Goal: Information Seeking & Learning: Check status

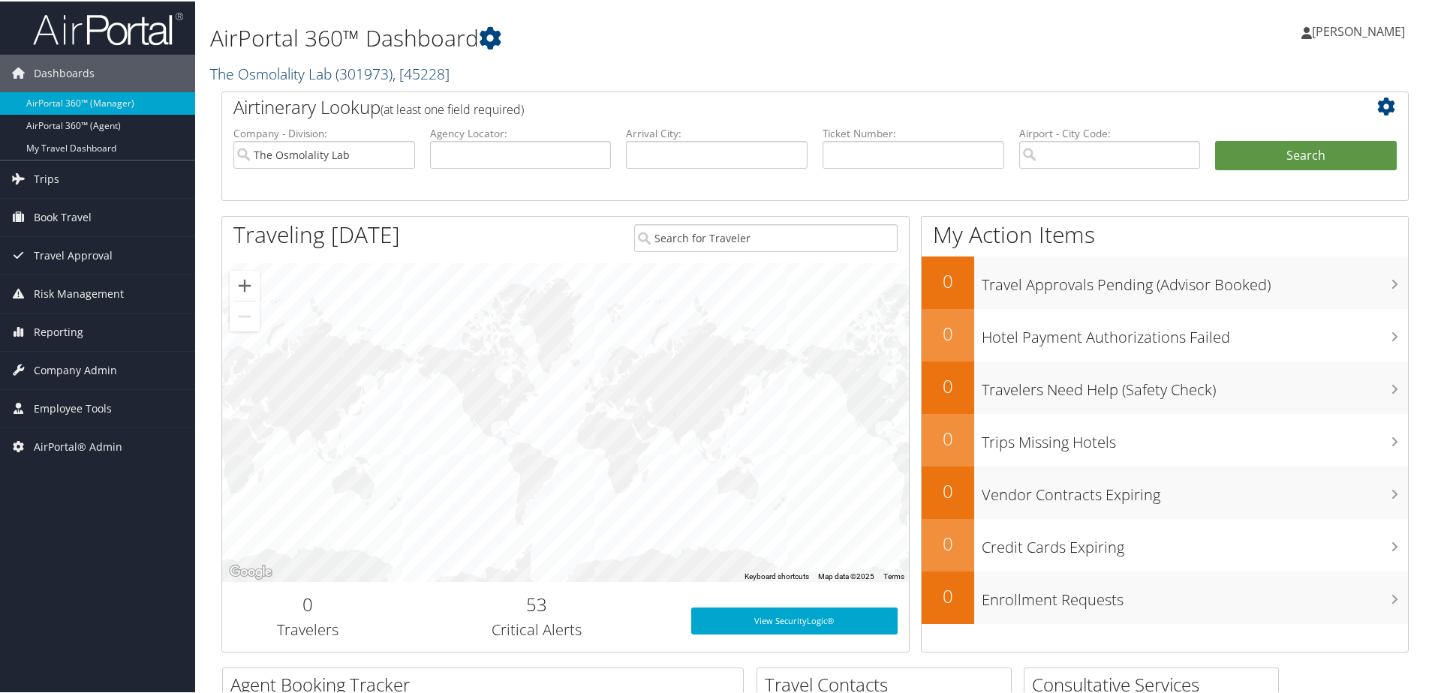
click at [293, 71] on link "The Osmolality Lab ( 301973 ) , [ 45228 ]" at bounding box center [329, 72] width 239 height 20
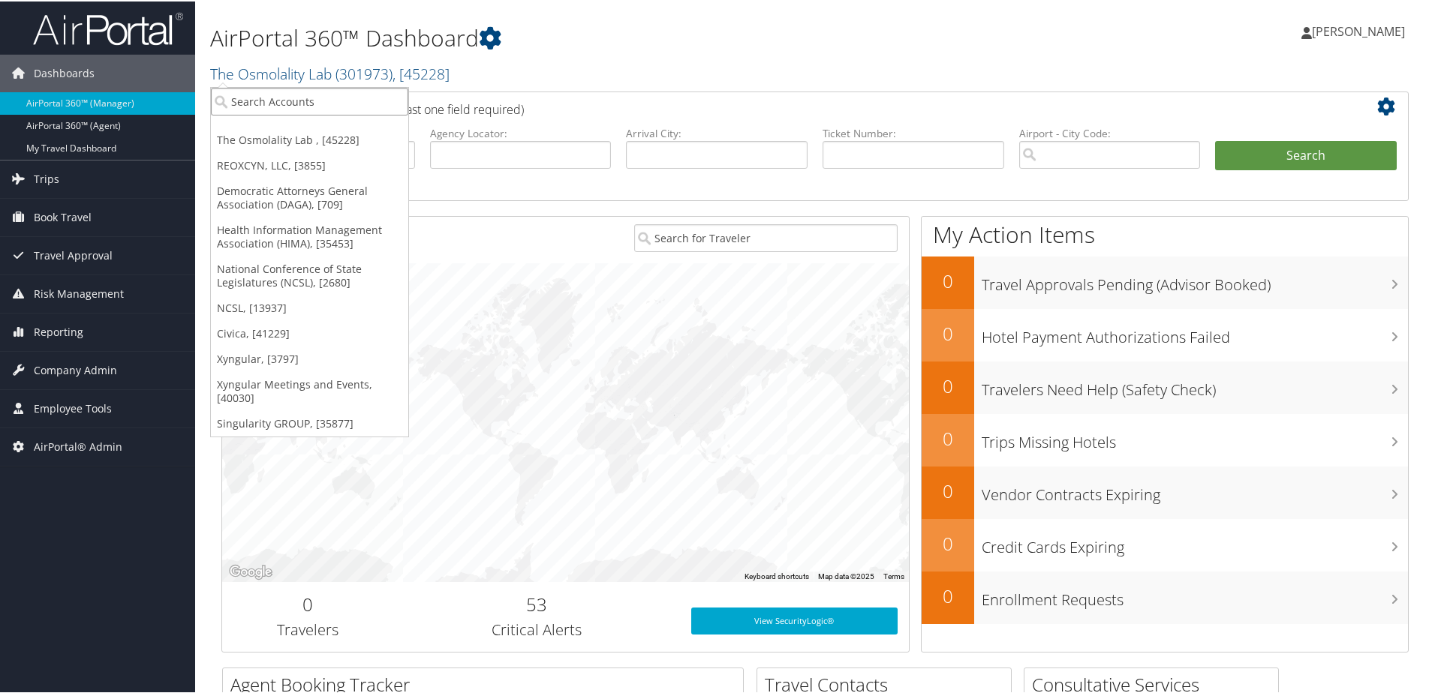
click at [287, 97] on input "search" at bounding box center [309, 100] width 197 height 28
type input "Motion"
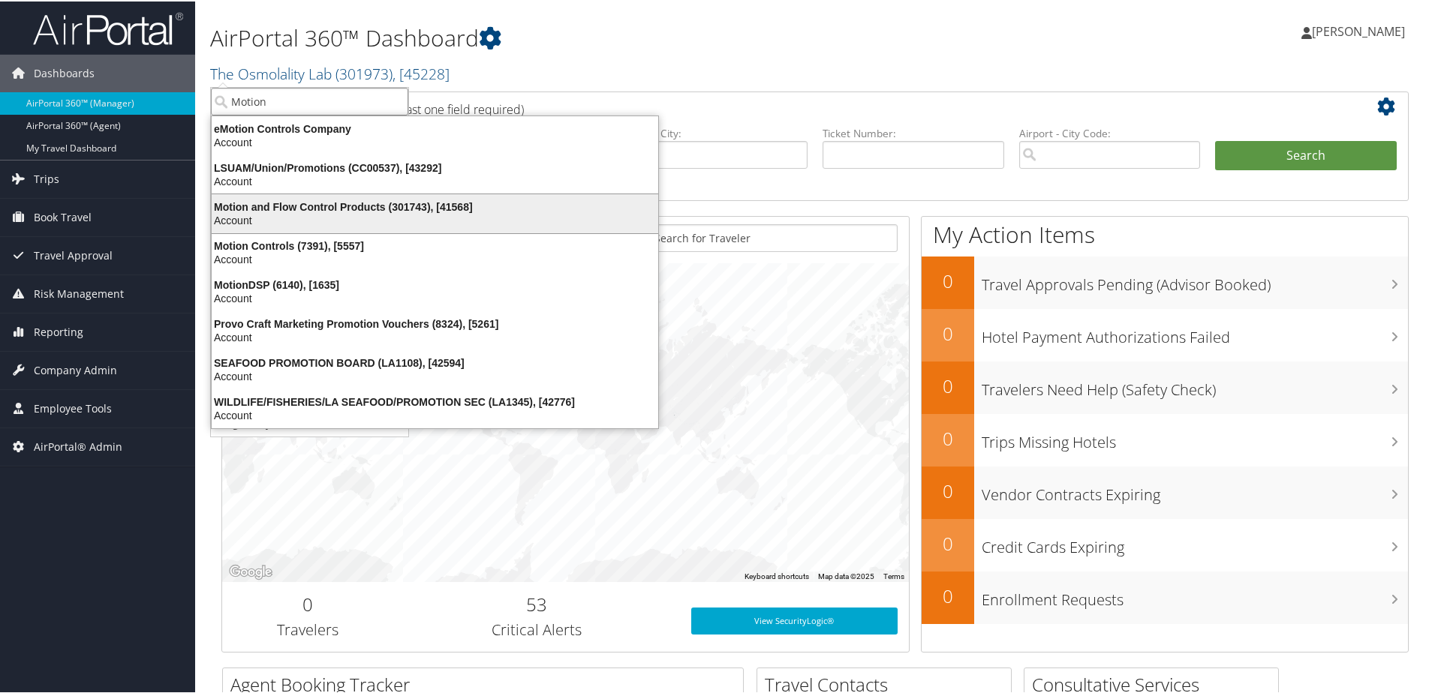
click at [271, 198] on div "Motion and Flow Control Products (301743), [41568] Account" at bounding box center [435, 212] width 442 height 35
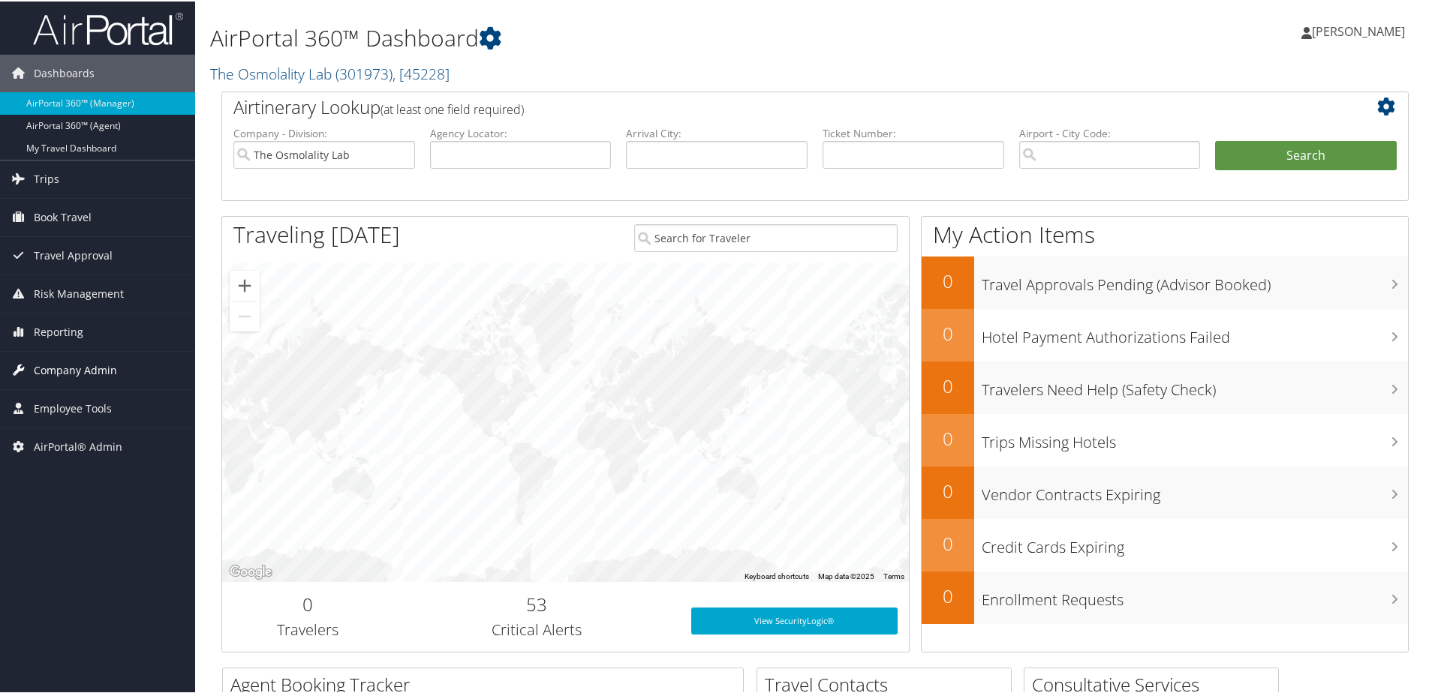
click at [38, 366] on span "Company Admin" at bounding box center [75, 369] width 83 height 38
click at [46, 359] on span "Company Admin" at bounding box center [75, 369] width 83 height 38
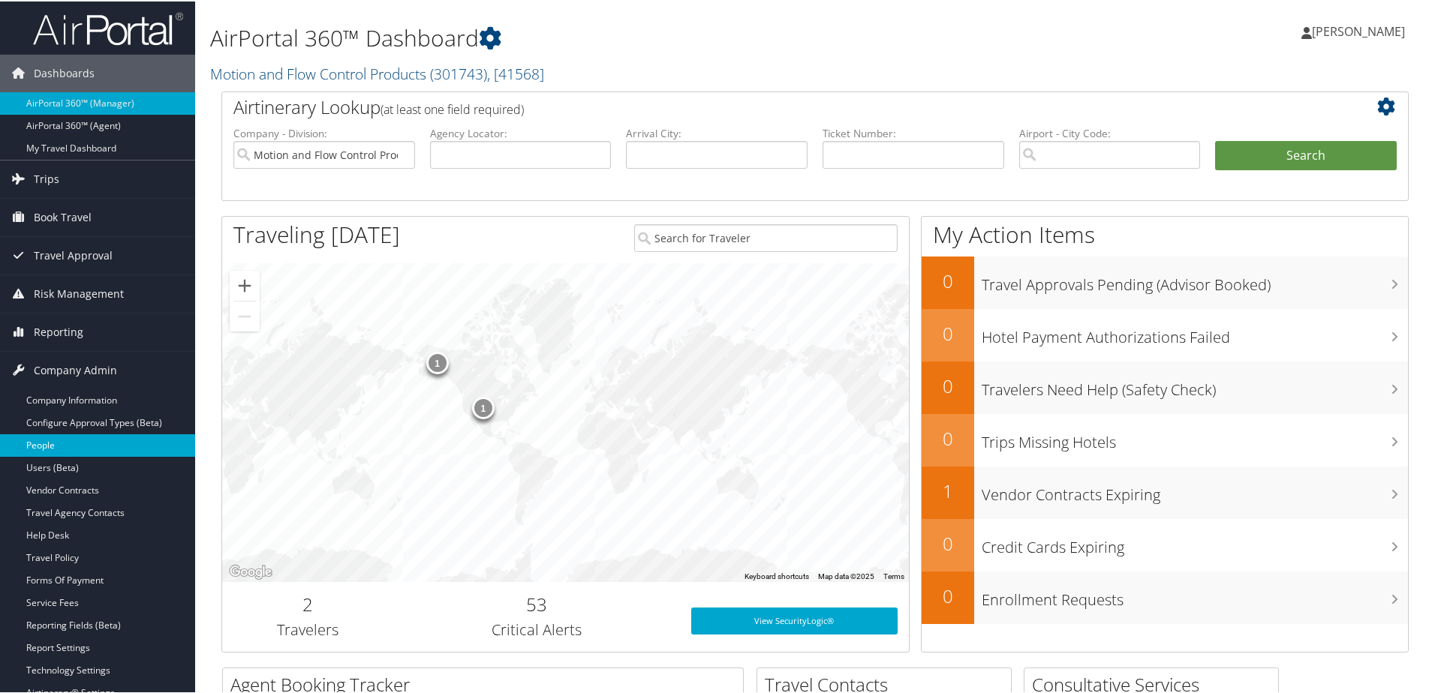
click at [43, 441] on link "People" at bounding box center [97, 444] width 195 height 23
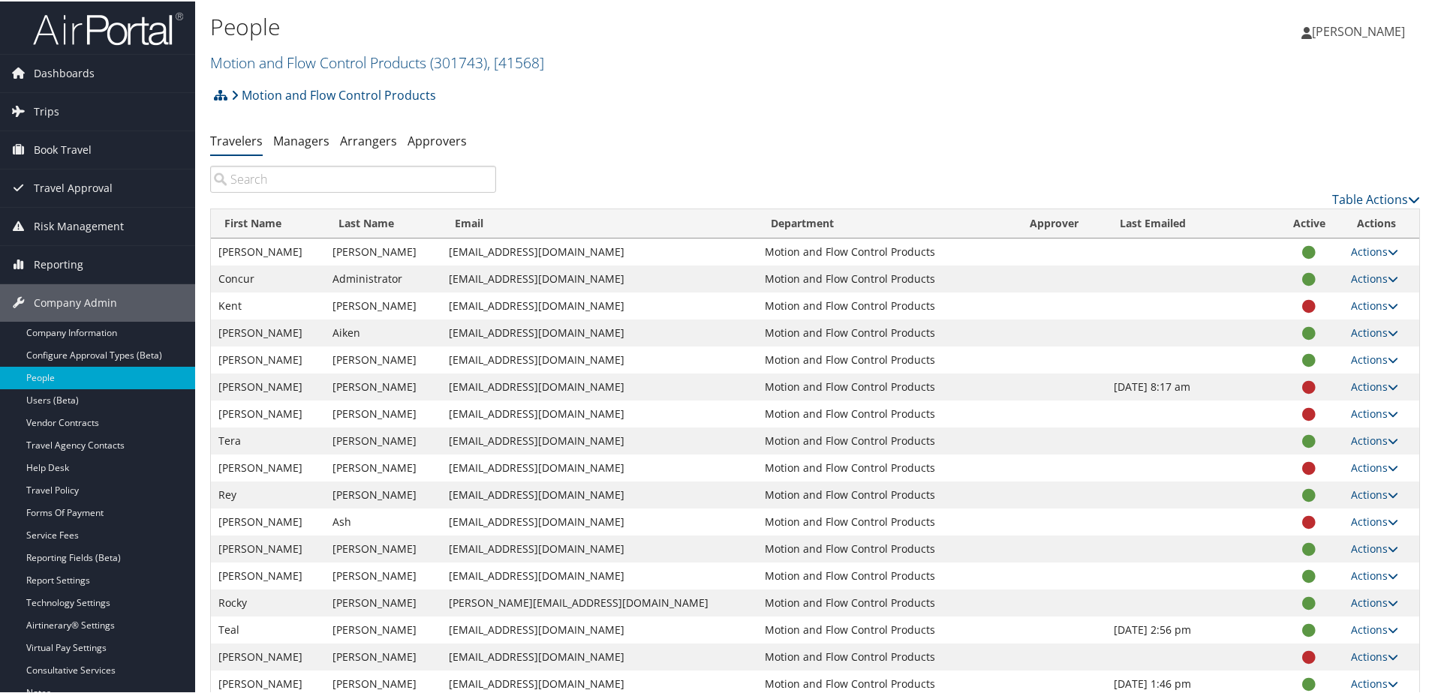
click at [294, 181] on input "search" at bounding box center [353, 177] width 286 height 27
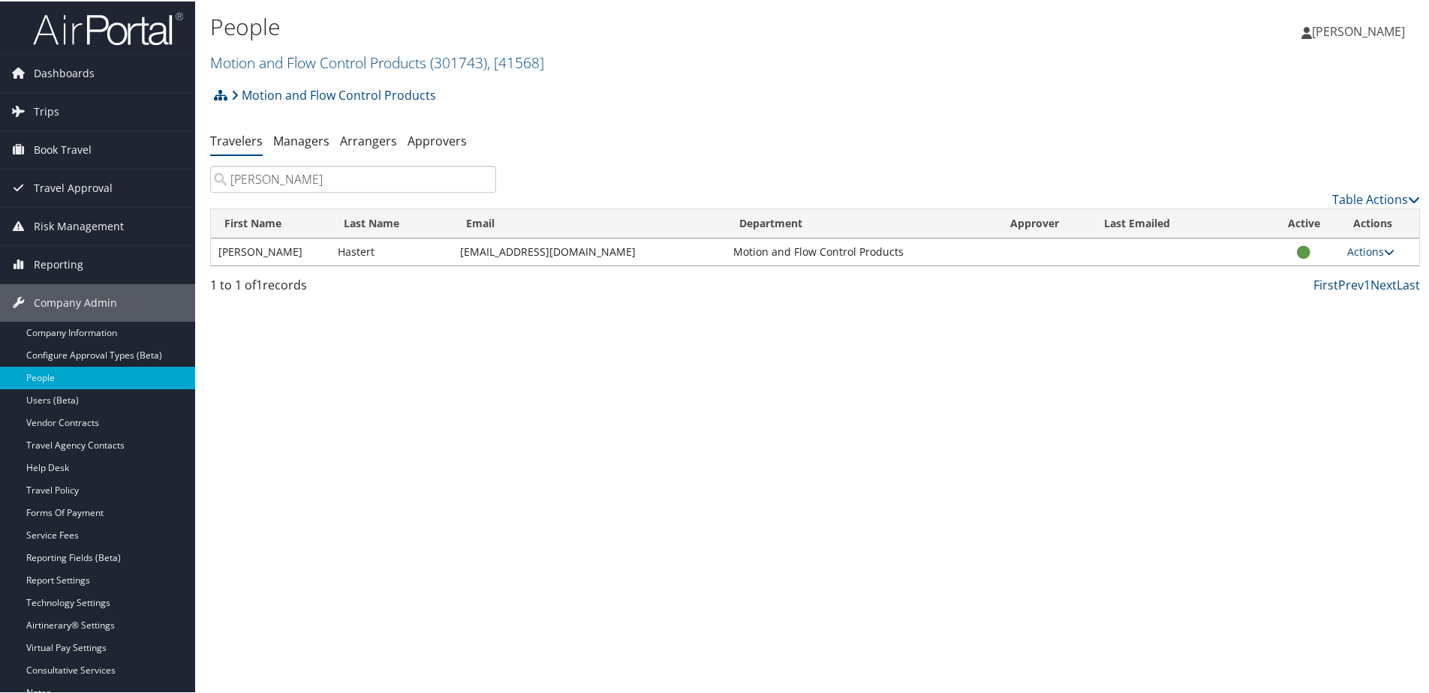
type input "Jennifer"
drag, startPoint x: 437, startPoint y: 254, endPoint x: 591, endPoint y: 251, distance: 153.9
click at [591, 251] on tr "Jennifer Hastert jhastert@mfcpinc.com Motion and Flow Control Products Actions …" at bounding box center [815, 250] width 1208 height 27
copy tr "[EMAIL_ADDRESS][DOMAIN_NAME]"
click at [301, 137] on link "Managers" at bounding box center [301, 139] width 56 height 17
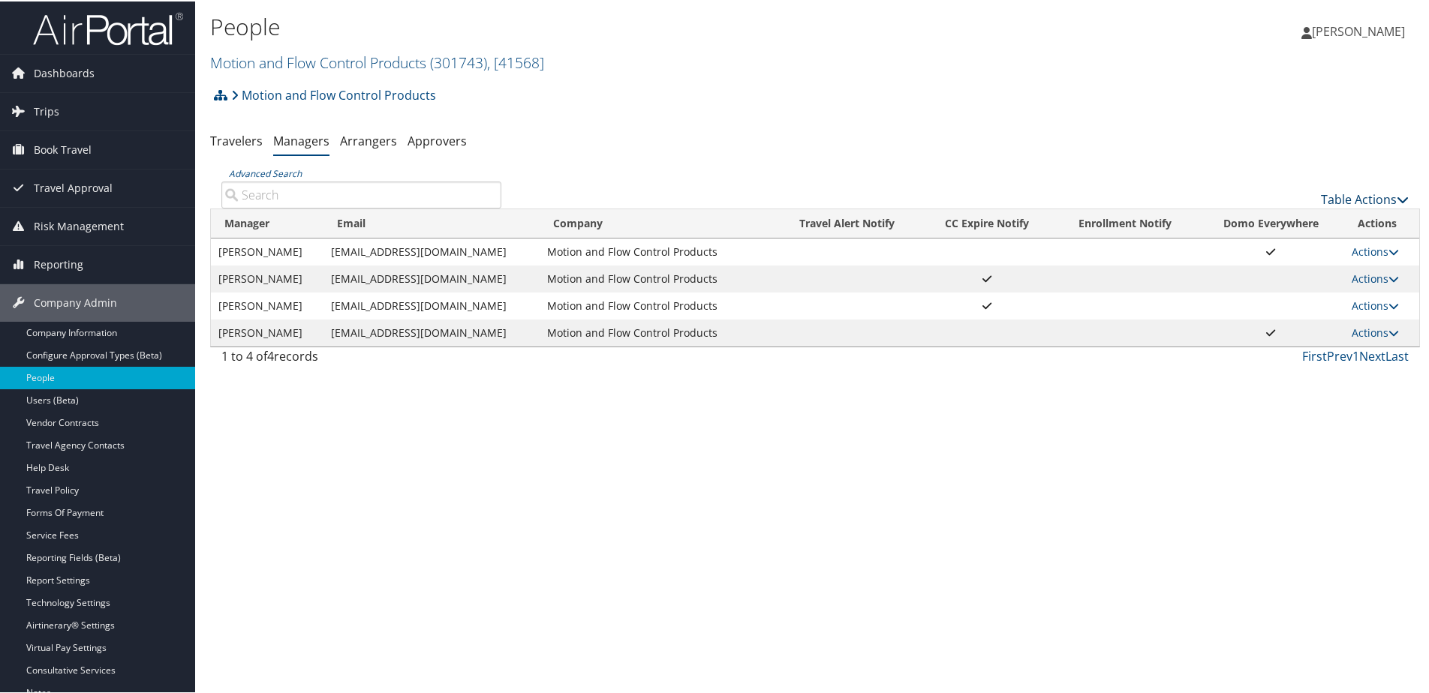
click at [1349, 203] on link "Table Actions" at bounding box center [1365, 198] width 88 height 17
click at [1292, 216] on link "Add New Travel Manager" at bounding box center [1314, 222] width 197 height 26
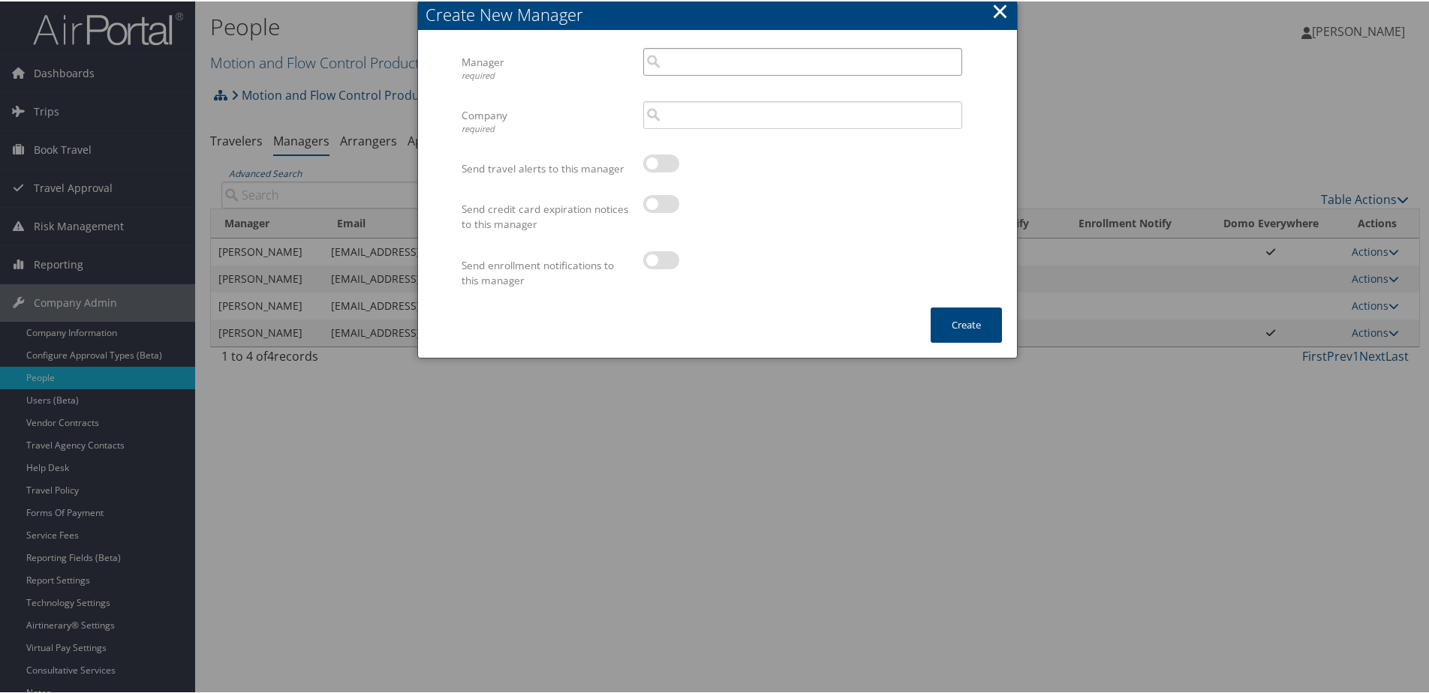
paste input "jhastert@mfcpinc.com"
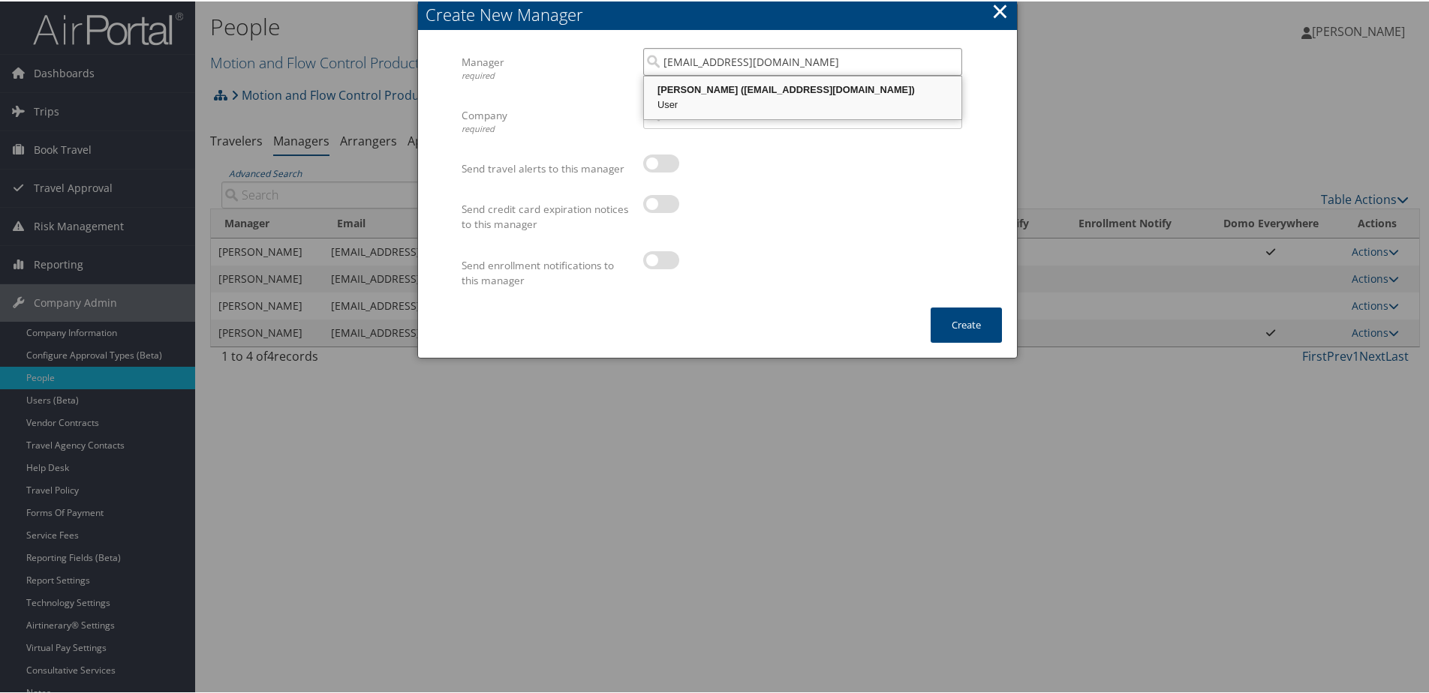
click at [705, 88] on div "Jennifer Hastert (jhastert@mfcpinc.com)" at bounding box center [802, 88] width 313 height 15
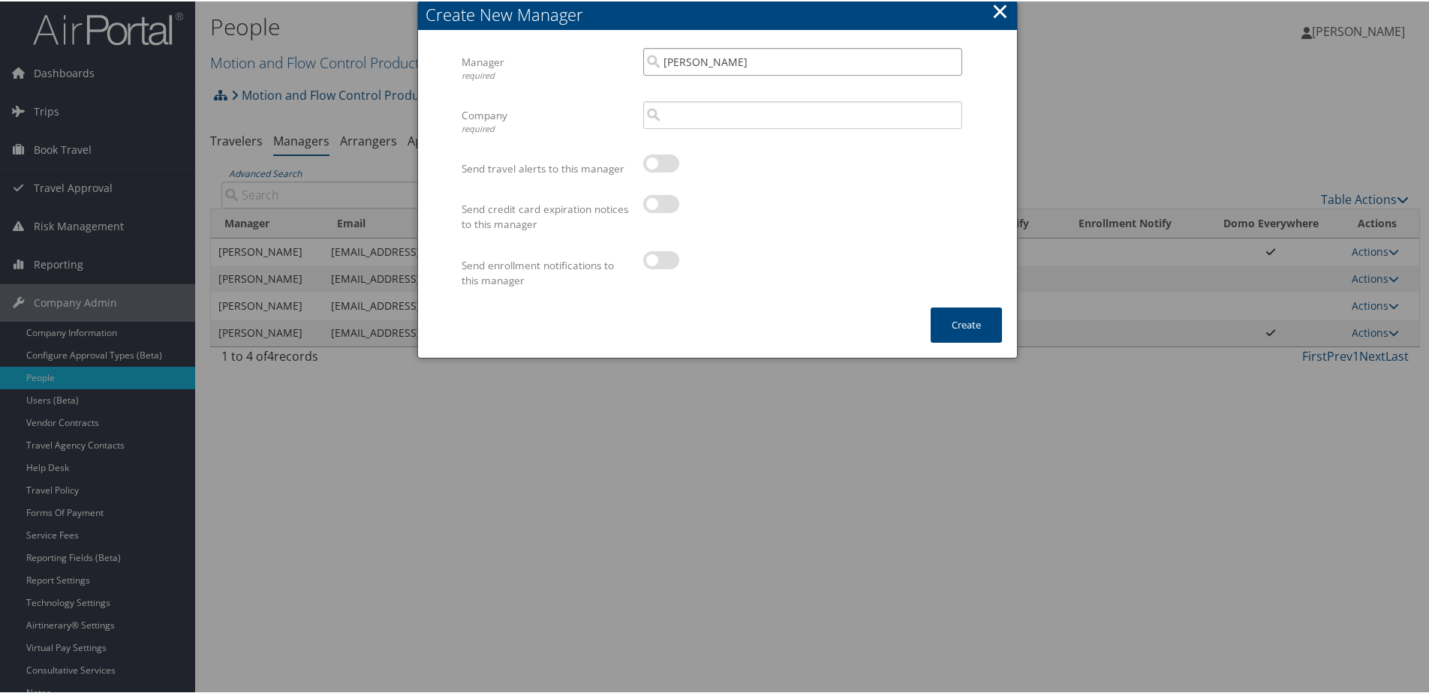
type input "Jennifer Hastert"
click at [700, 116] on input "search" at bounding box center [802, 114] width 319 height 28
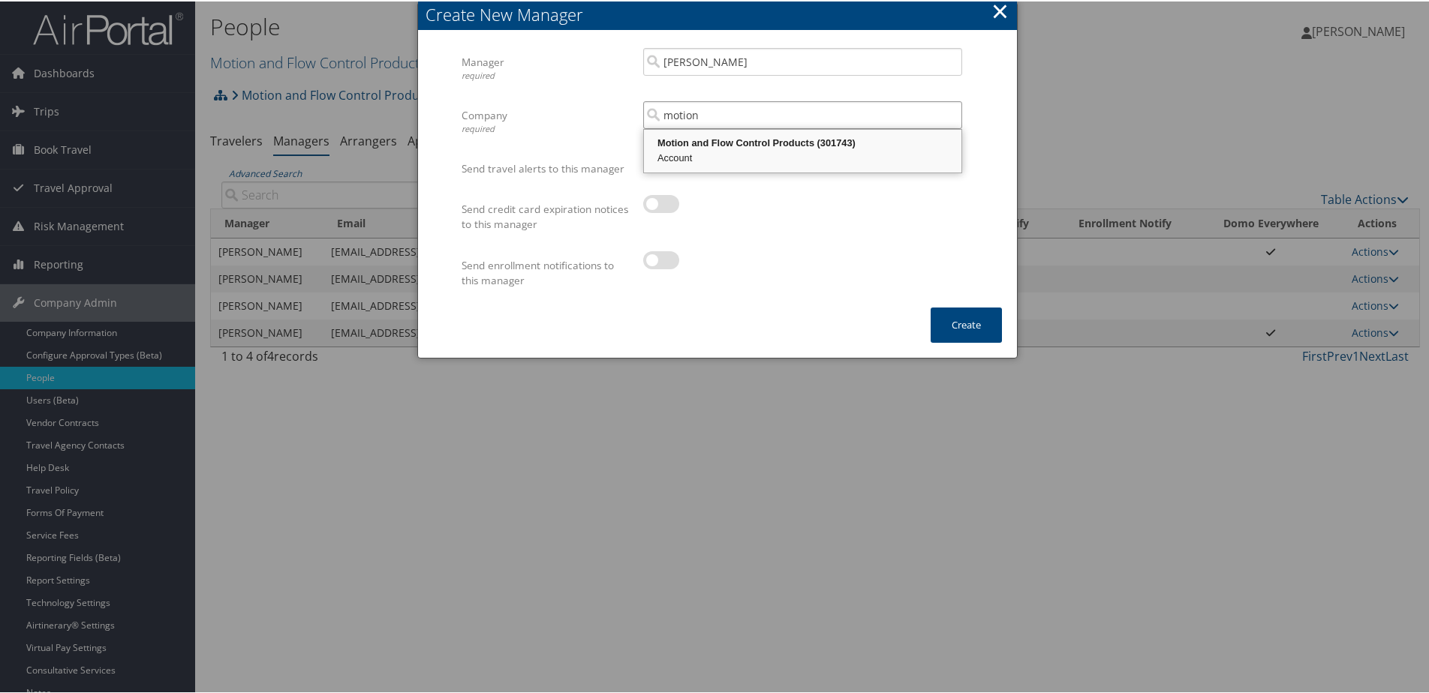
click at [719, 143] on div "Motion and Flow Control Products (301743)" at bounding box center [802, 141] width 313 height 15
type input "Motion and Flow Control Products"
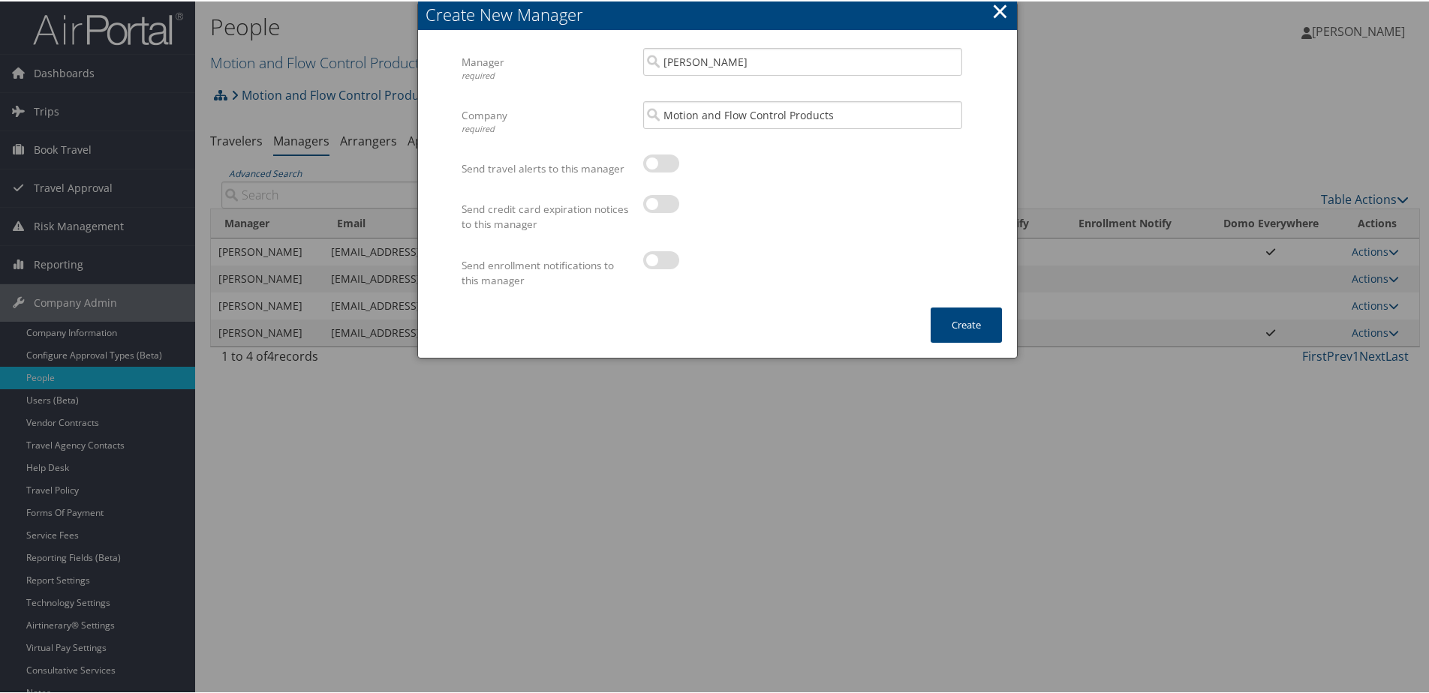
click at [657, 206] on label at bounding box center [661, 203] width 36 height 18
click at [657, 206] on input "checkbox" at bounding box center [656, 205] width 10 height 10
checkbox input "true"
click at [949, 325] on button "Create" at bounding box center [966, 323] width 71 height 35
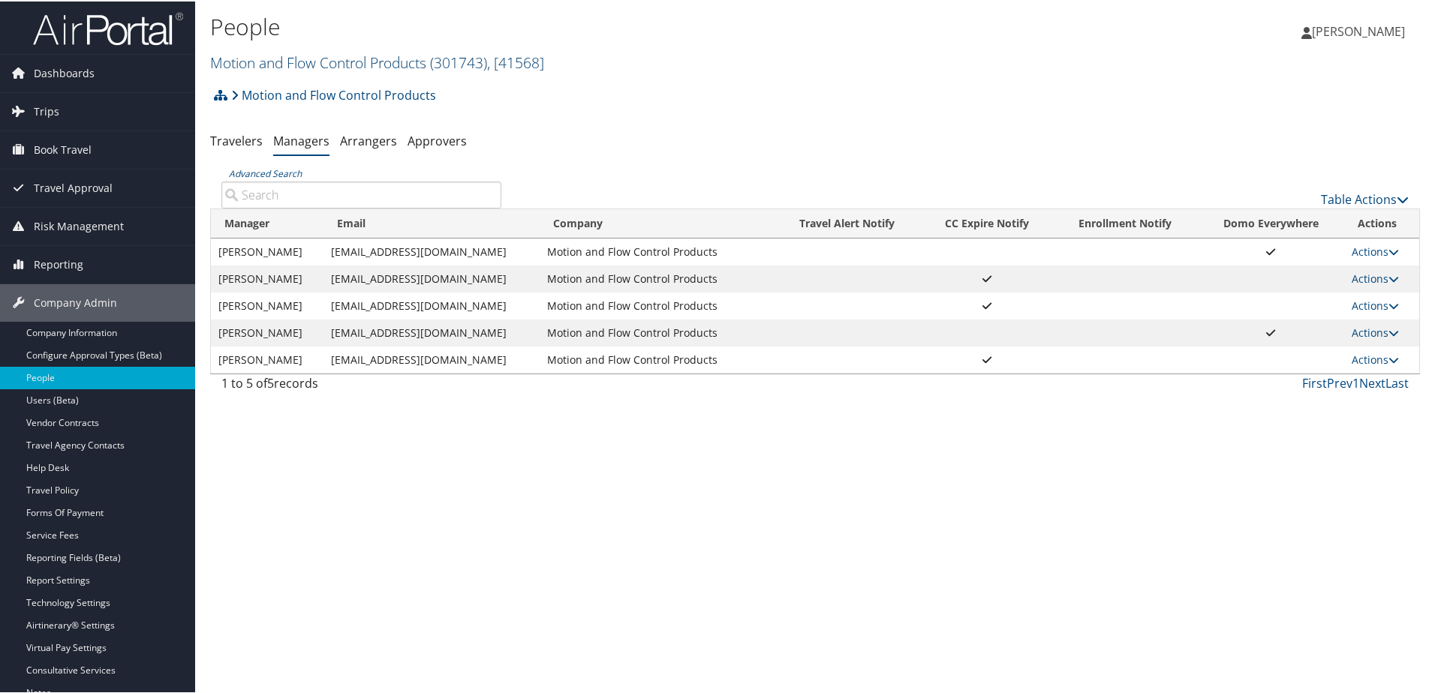
click at [282, 59] on link "Motion and Flow Control Products ( 301743 ) , [ 41568 ]" at bounding box center [377, 61] width 334 height 20
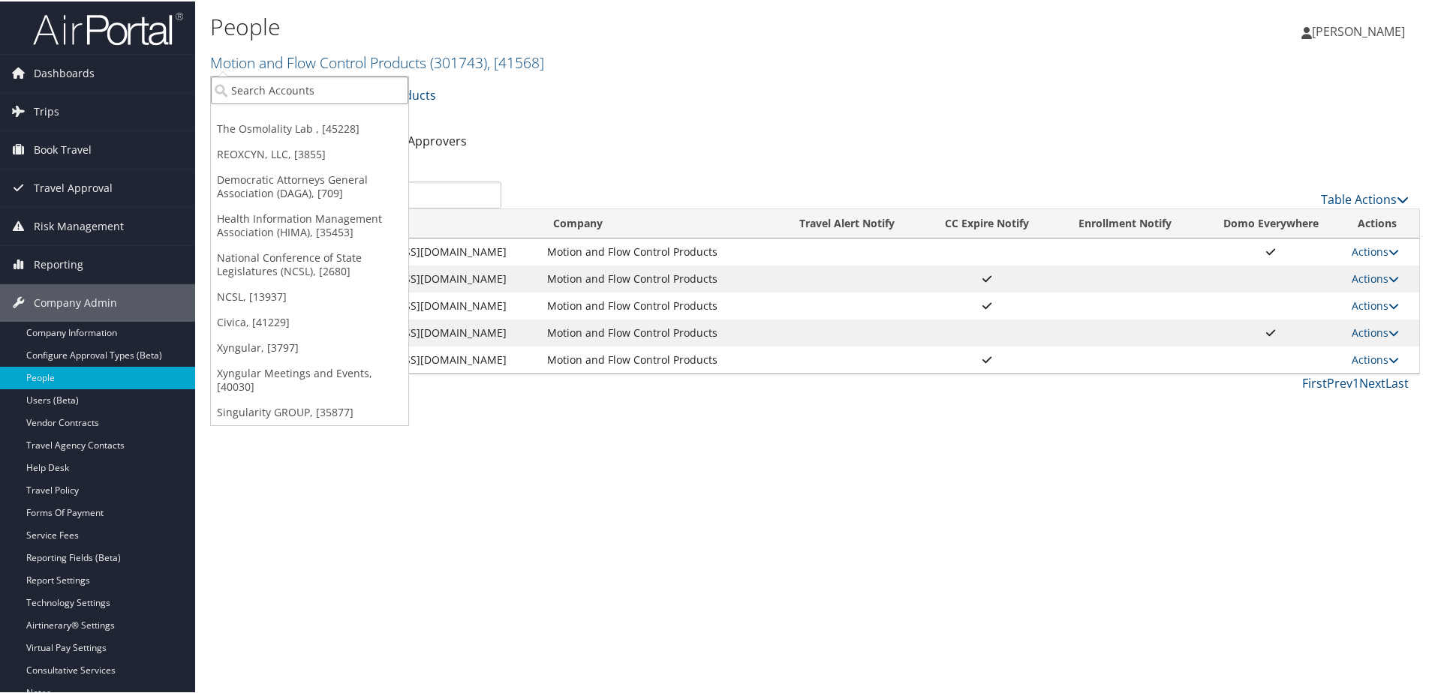
click at [275, 89] on input "search" at bounding box center [309, 89] width 197 height 28
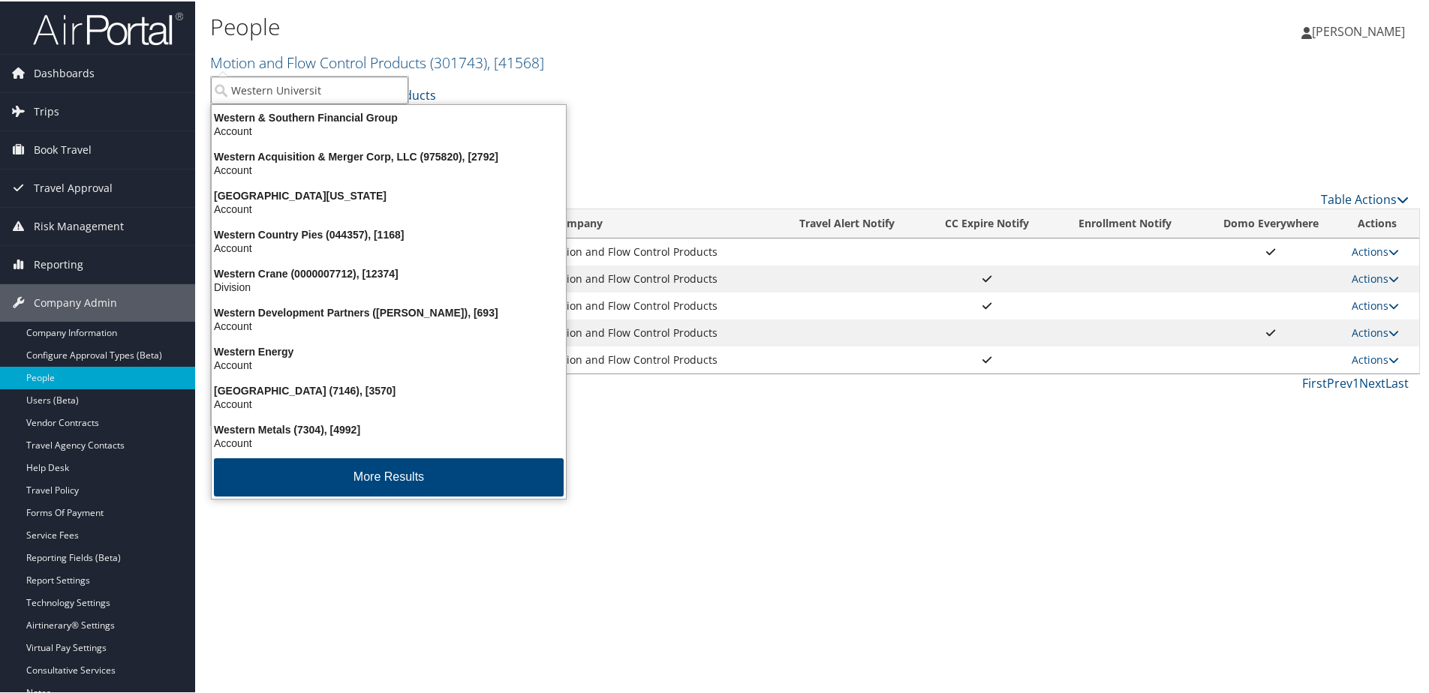
type input "Western University"
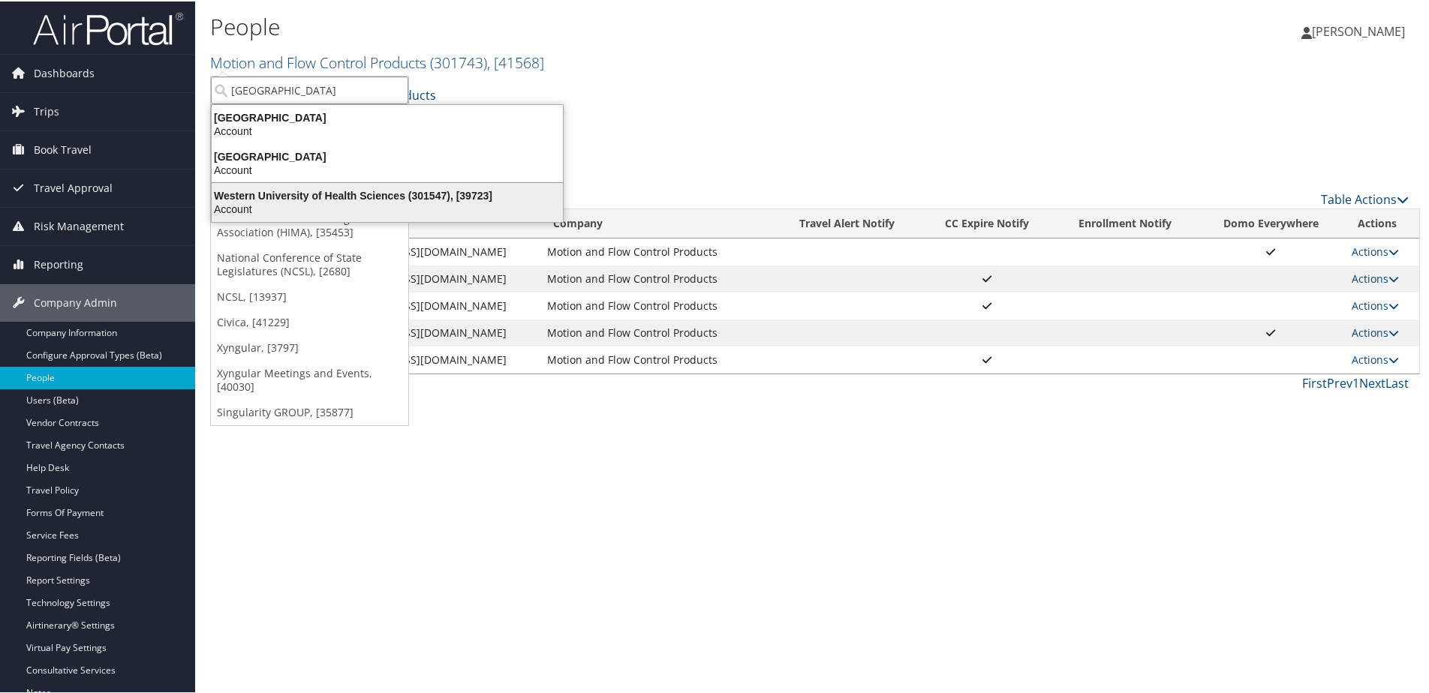
click at [315, 203] on div "Account" at bounding box center [387, 208] width 369 height 14
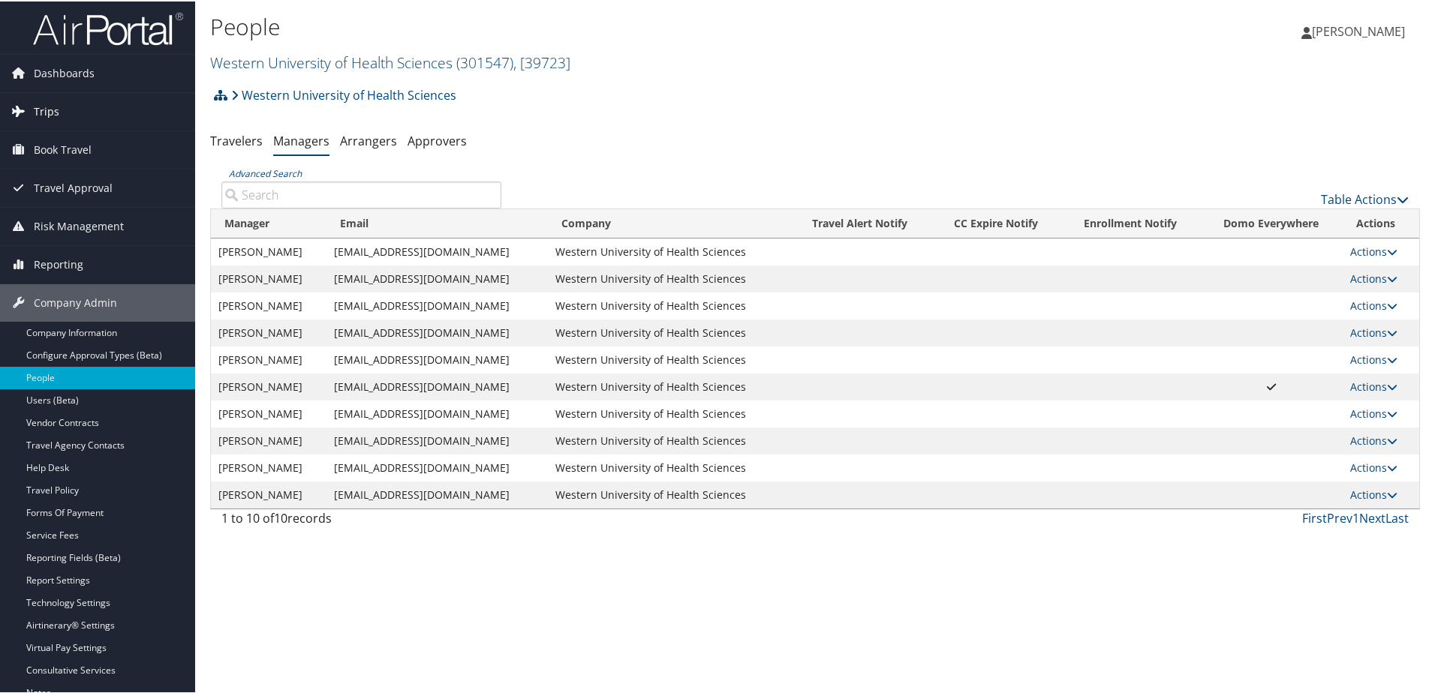
click at [56, 107] on span "Trips" at bounding box center [47, 111] width 26 height 38
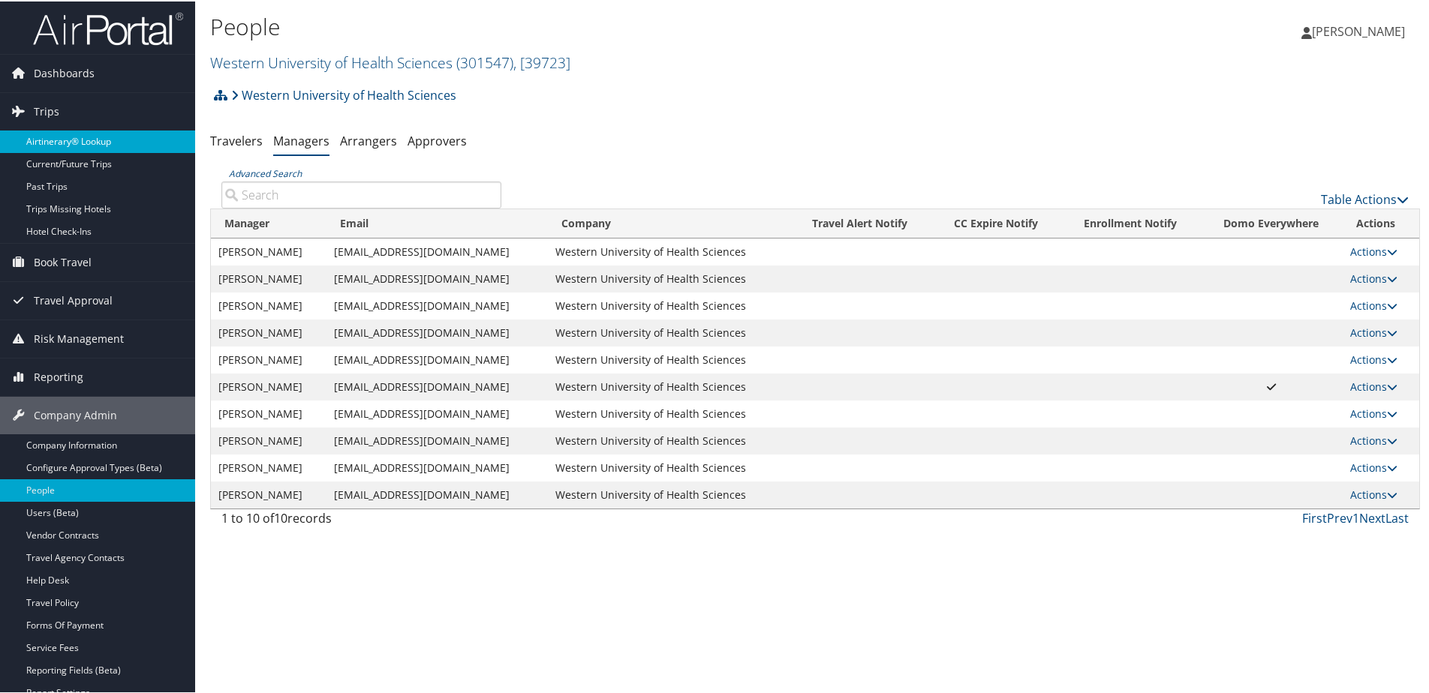
click at [48, 146] on link "Airtinerary® Lookup" at bounding box center [97, 140] width 195 height 23
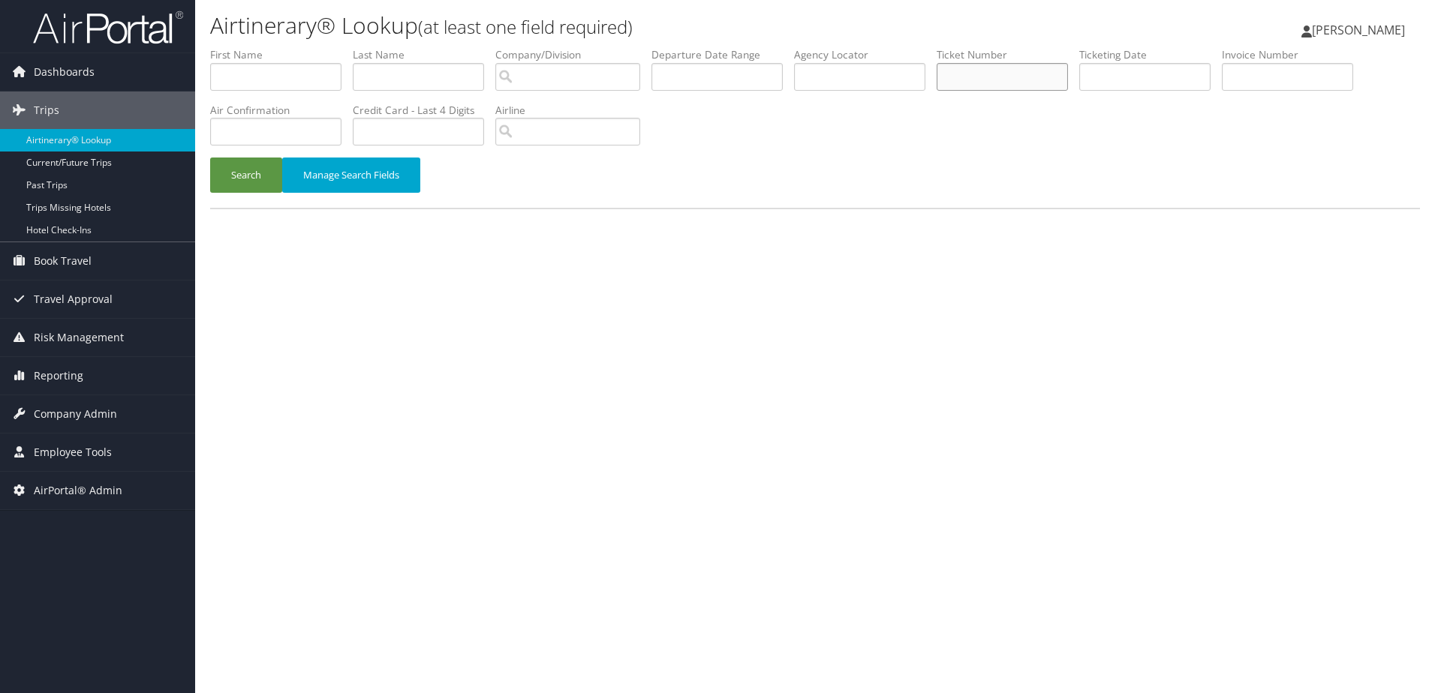
paste input "277308811112"
type input "277308811112"
click at [230, 172] on button "Search" at bounding box center [246, 175] width 72 height 35
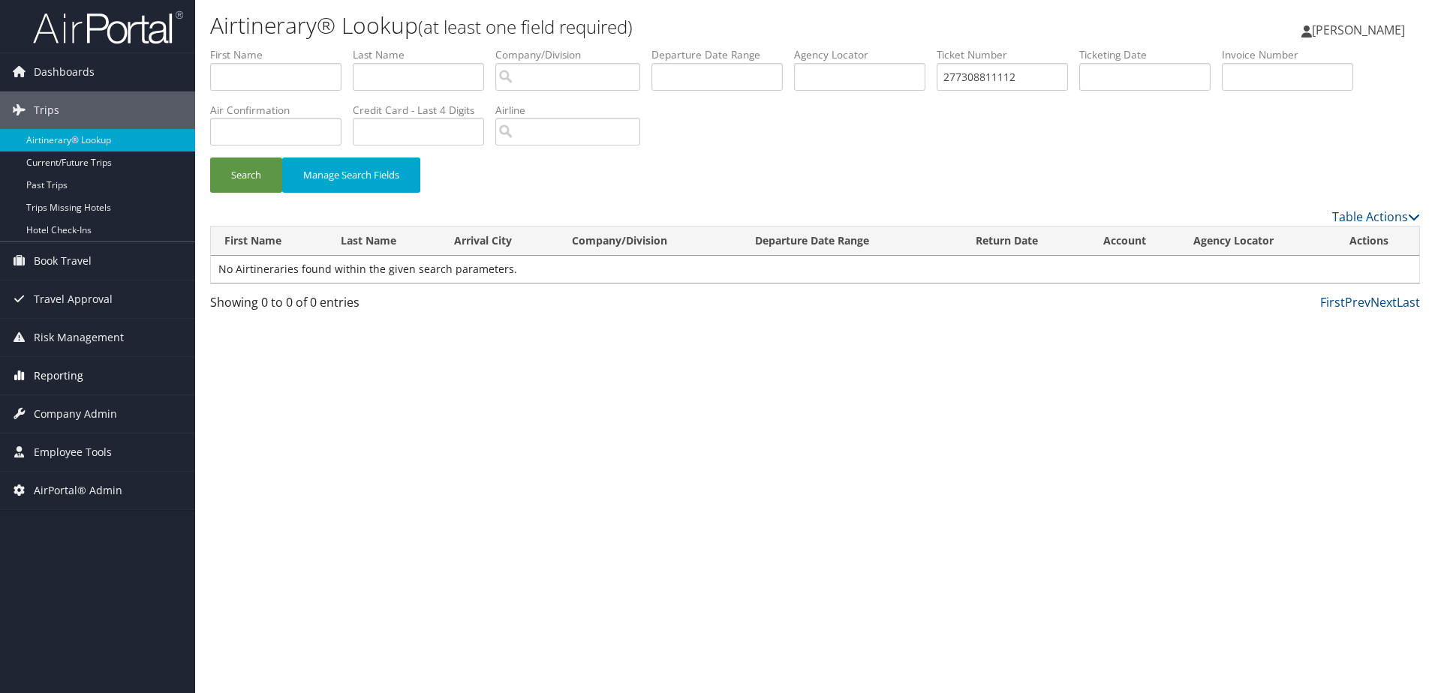
click at [53, 367] on span "Reporting" at bounding box center [59, 376] width 50 height 38
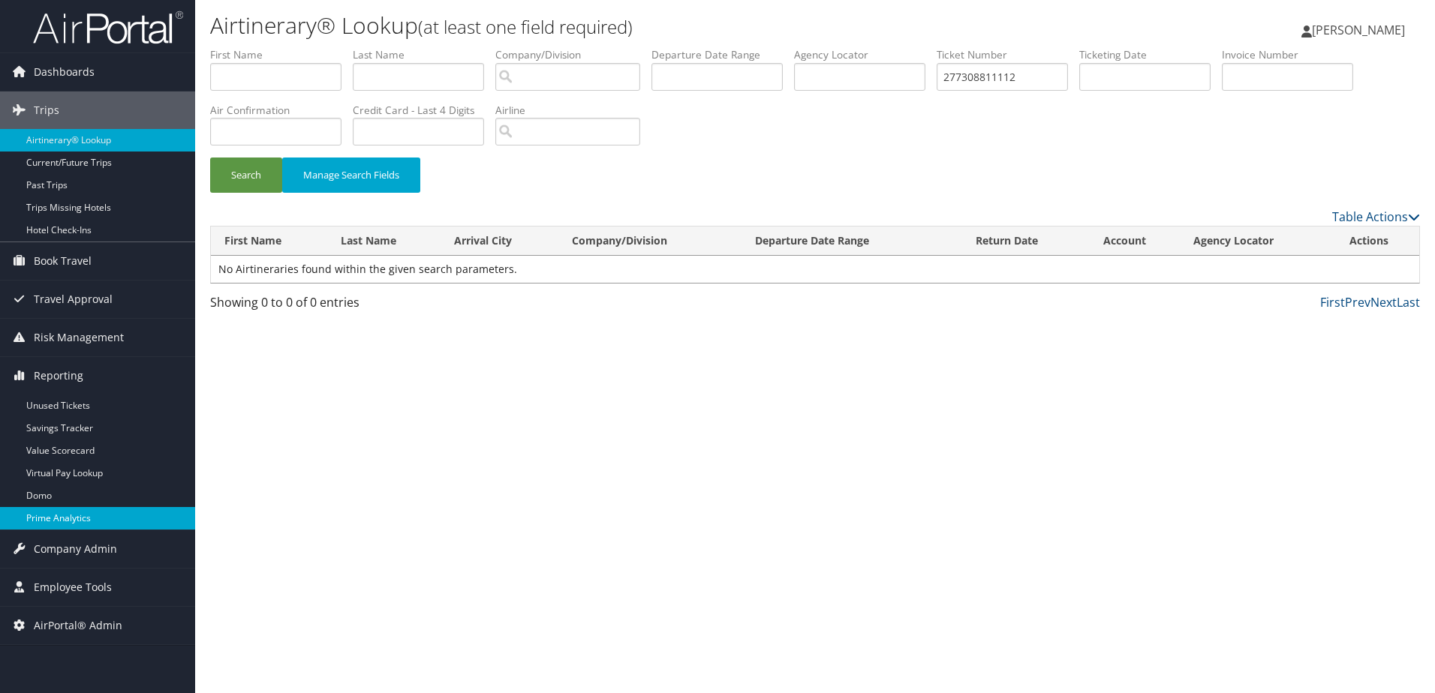
click at [44, 528] on link "Prime Analytics" at bounding box center [97, 518] width 195 height 23
drag, startPoint x: 1015, startPoint y: 82, endPoint x: 909, endPoint y: 85, distance: 105.9
click at [909, 47] on ul "First Name Last Name Departure City Arrival City Company/Division Airport/City …" at bounding box center [815, 47] width 1210 height 0
paste input "CN1T5T"
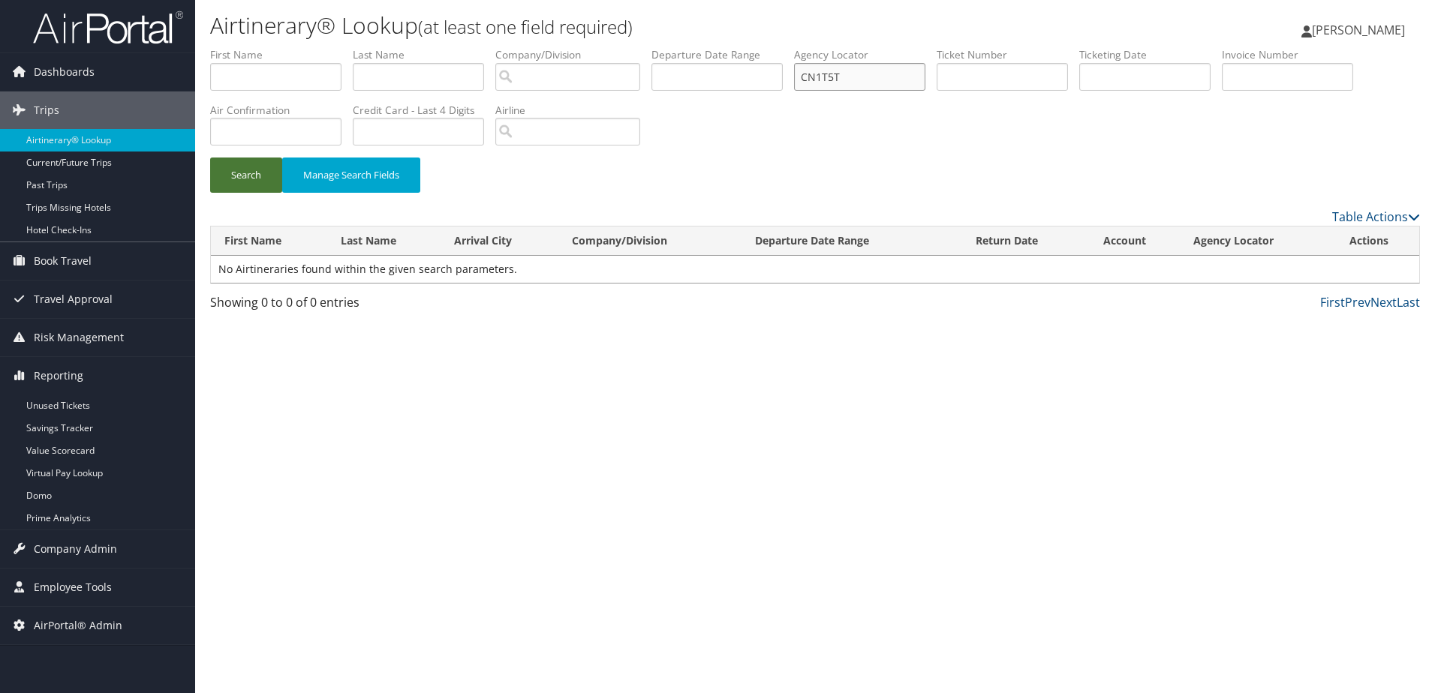
type input "CN1T5T"
click at [230, 181] on button "Search" at bounding box center [246, 175] width 72 height 35
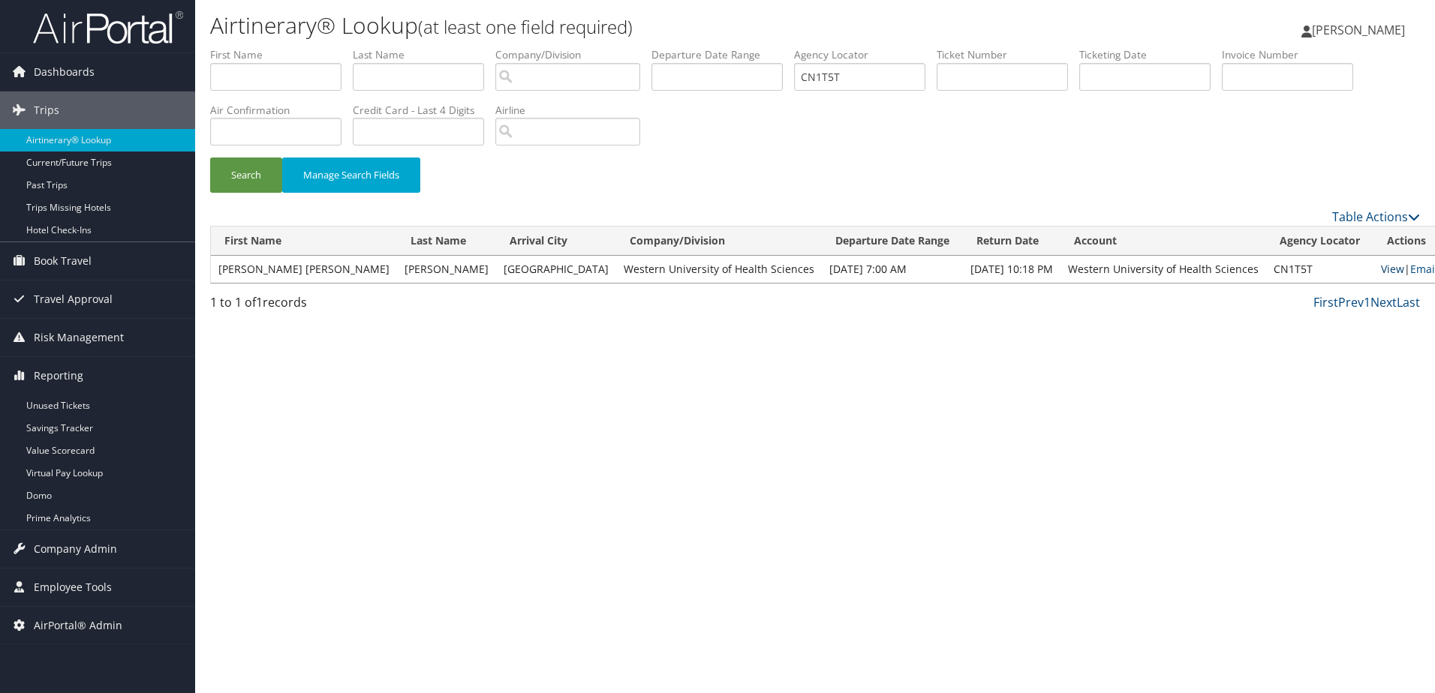
click at [1381, 263] on link "View" at bounding box center [1392, 269] width 23 height 14
click at [1381, 265] on link "View" at bounding box center [1392, 269] width 23 height 14
drag, startPoint x: 861, startPoint y: 77, endPoint x: 720, endPoint y: 84, distance: 141.3
click at [720, 47] on ul "First Name Last Name Departure City Arrival City Company/Division Airport/City …" at bounding box center [815, 47] width 1210 height 0
paste input "277308811114"
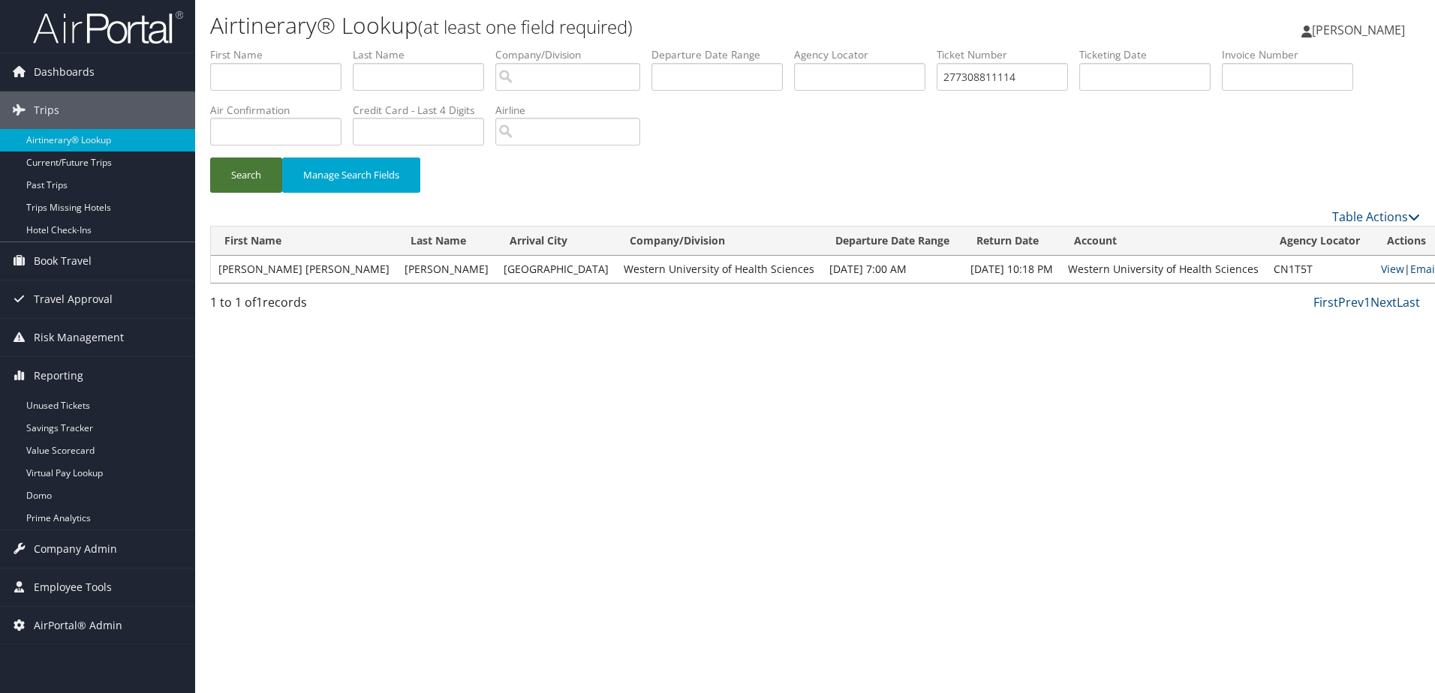
click at [229, 170] on button "Search" at bounding box center [246, 175] width 72 height 35
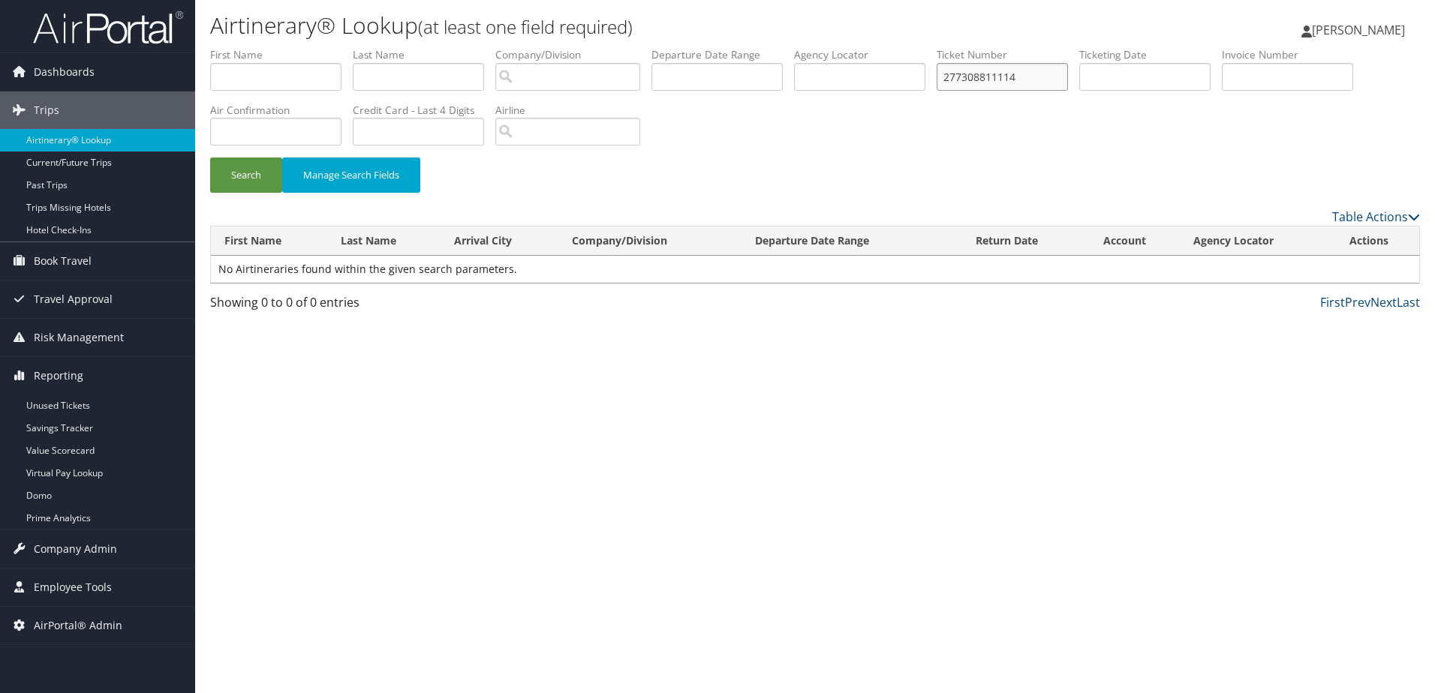
click at [952, 77] on input "277308811114" at bounding box center [1002, 77] width 131 height 28
click at [1029, 71] on input "277308811114" at bounding box center [1002, 77] width 131 height 28
click at [248, 162] on button "Search" at bounding box center [246, 175] width 72 height 35
click at [1045, 70] on input "2773088111140" at bounding box center [1002, 77] width 131 height 28
click at [218, 173] on button "Search" at bounding box center [246, 175] width 72 height 35
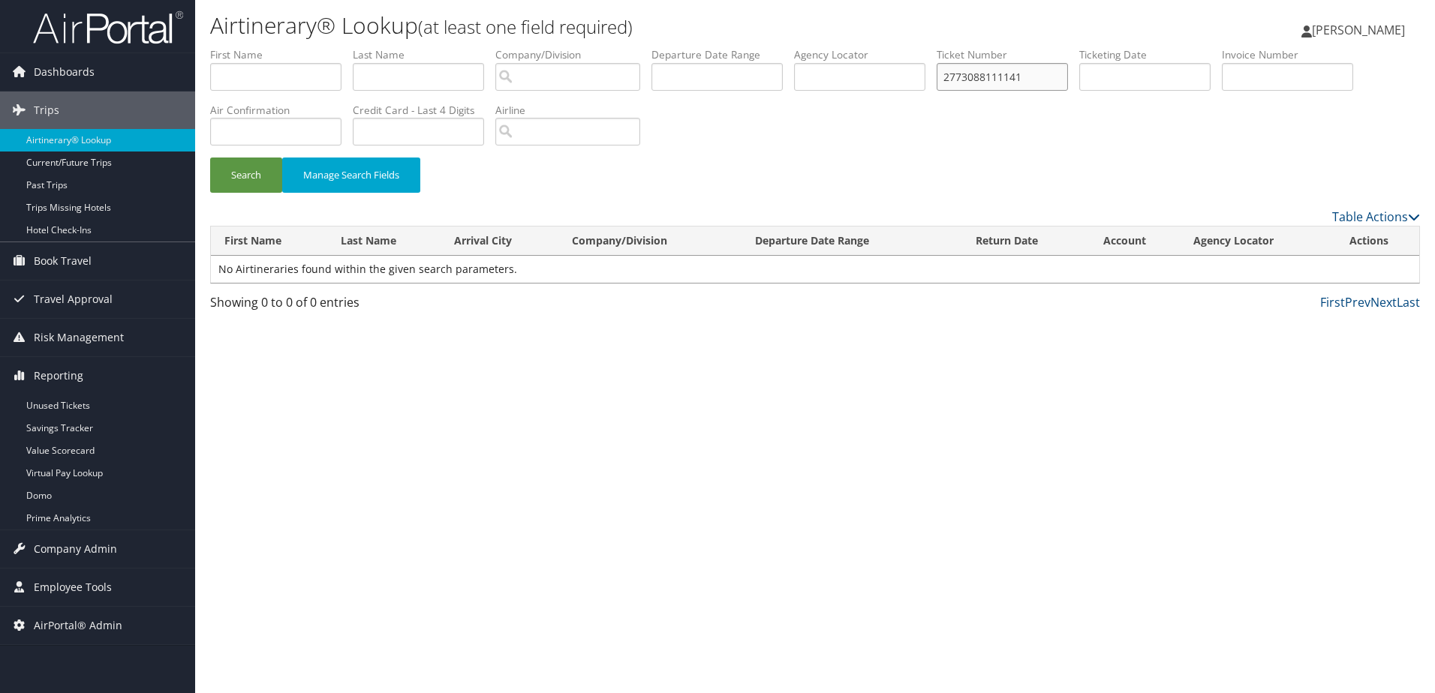
click at [1047, 79] on input "2773088111141" at bounding box center [1002, 77] width 131 height 28
click at [255, 177] on button "Search" at bounding box center [246, 175] width 72 height 35
click at [1033, 75] on input "2773088111142" at bounding box center [1002, 77] width 131 height 28
click at [264, 177] on button "Search" at bounding box center [246, 175] width 72 height 35
click at [1036, 77] on input "2773088111143" at bounding box center [1002, 77] width 131 height 28
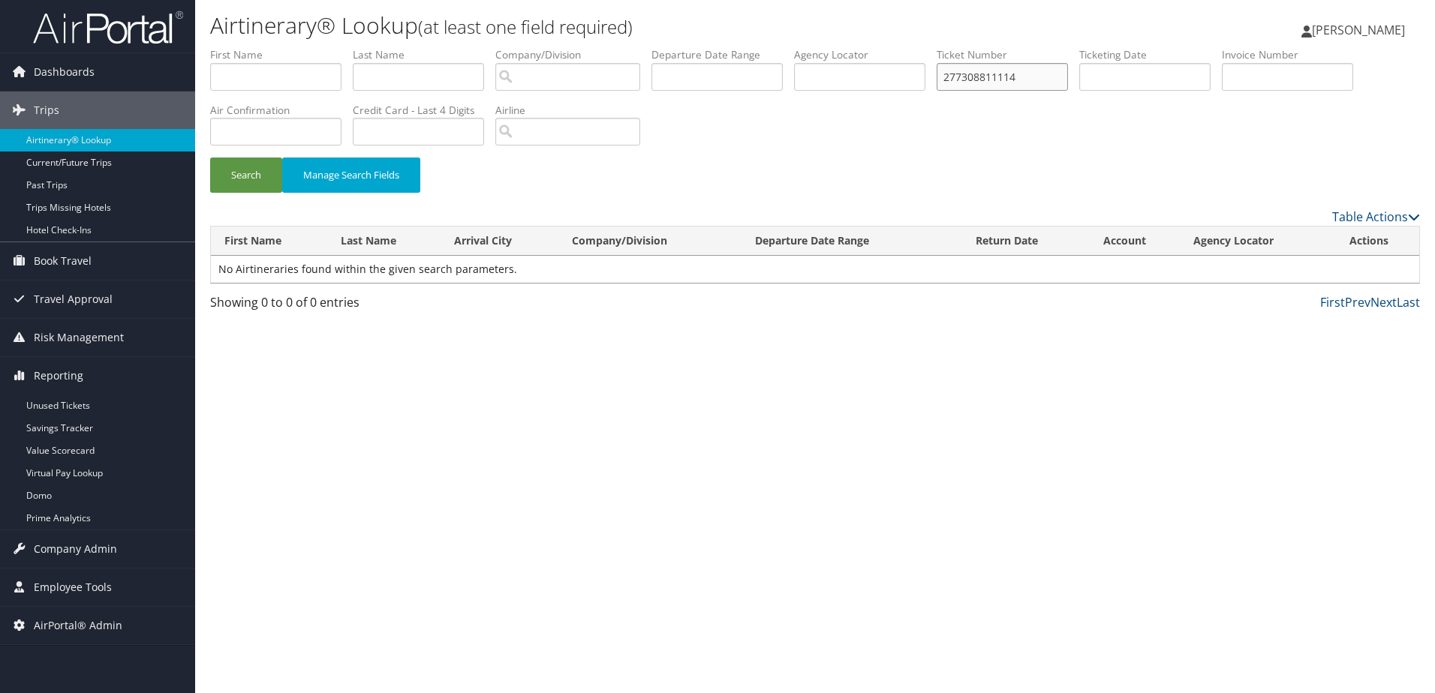
type input "277308811114"
drag, startPoint x: 1038, startPoint y: 74, endPoint x: 928, endPoint y: 76, distance: 109.6
click at [928, 47] on ul "First Name Last Name Departure City Arrival City Company/Division Airport/City …" at bounding box center [815, 47] width 1210 height 0
paste input "C8PC8J"
click at [834, 77] on input "C8PC8J" at bounding box center [859, 77] width 131 height 28
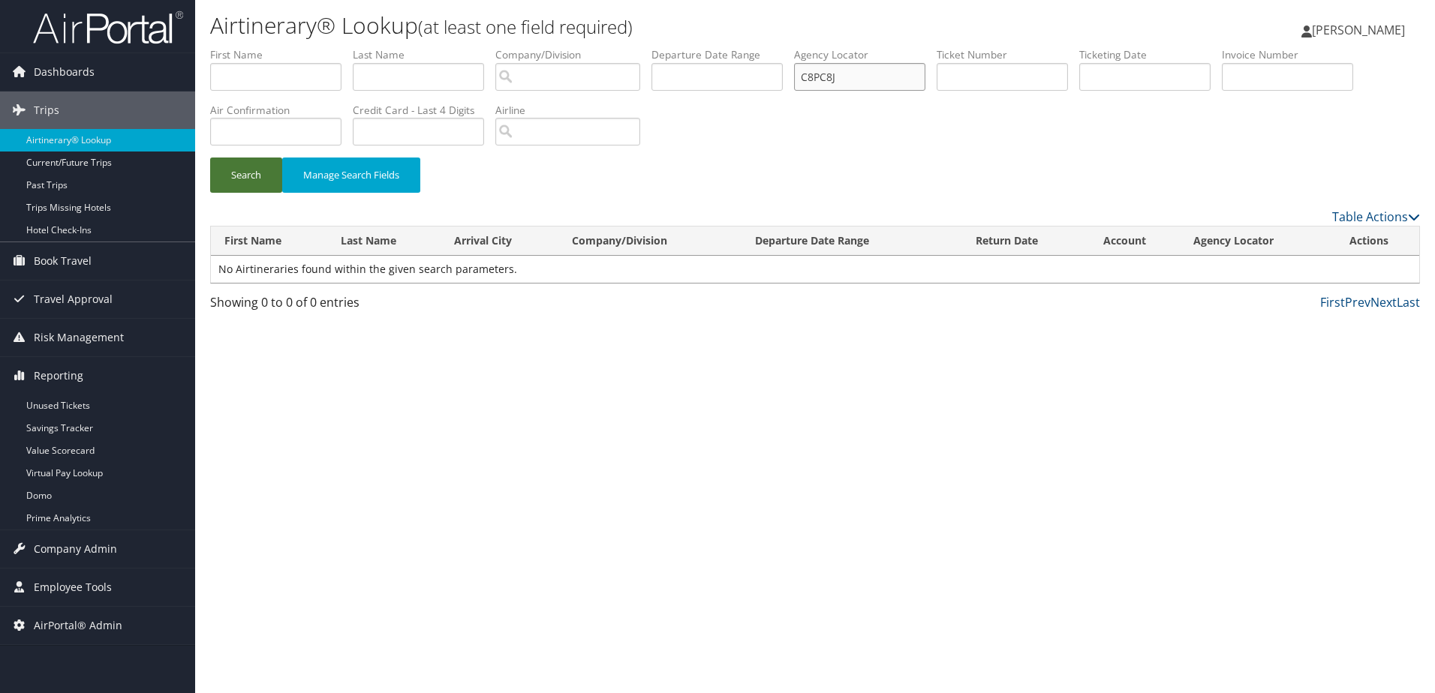
type input "C8PC8J"
drag, startPoint x: 248, startPoint y: 182, endPoint x: 251, endPoint y: 166, distance: 16.8
click at [249, 182] on button "Search" at bounding box center [246, 175] width 72 height 35
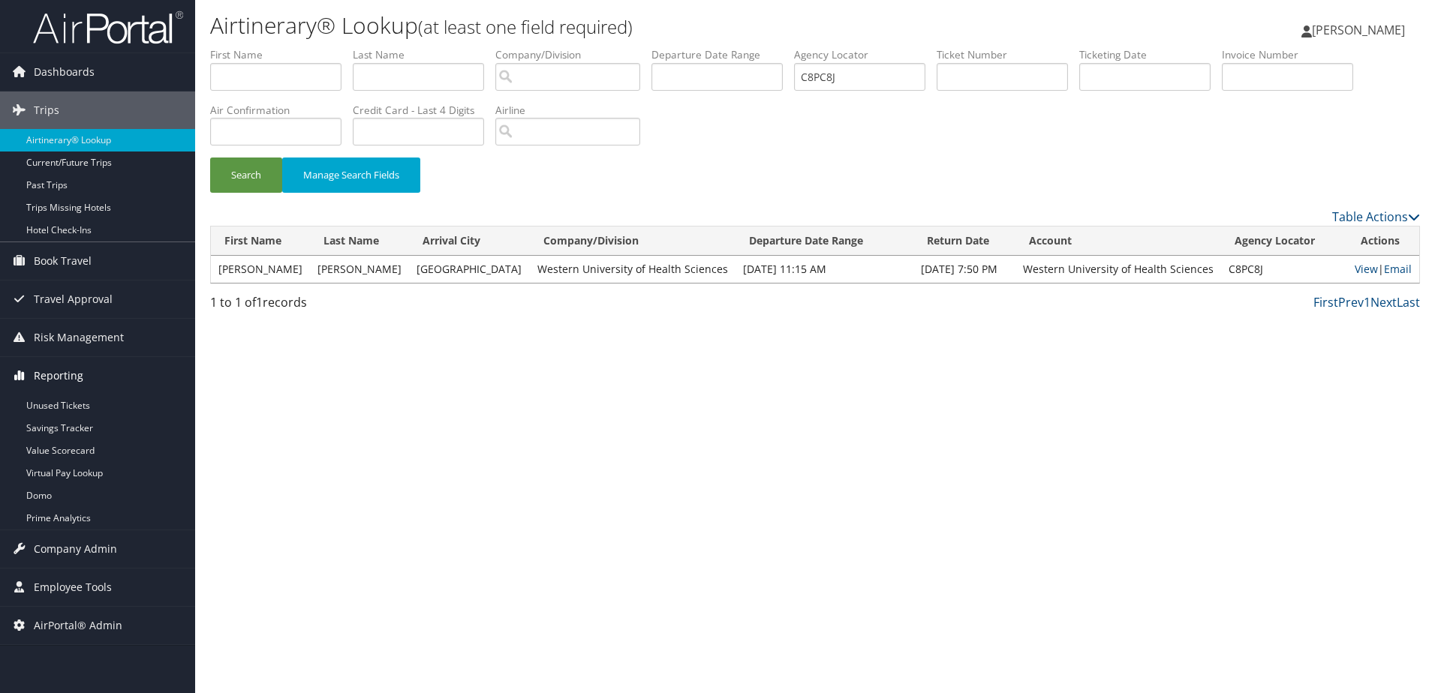
click at [64, 375] on span "Reporting" at bounding box center [59, 376] width 50 height 38
click at [53, 417] on span "Company Admin" at bounding box center [75, 415] width 83 height 38
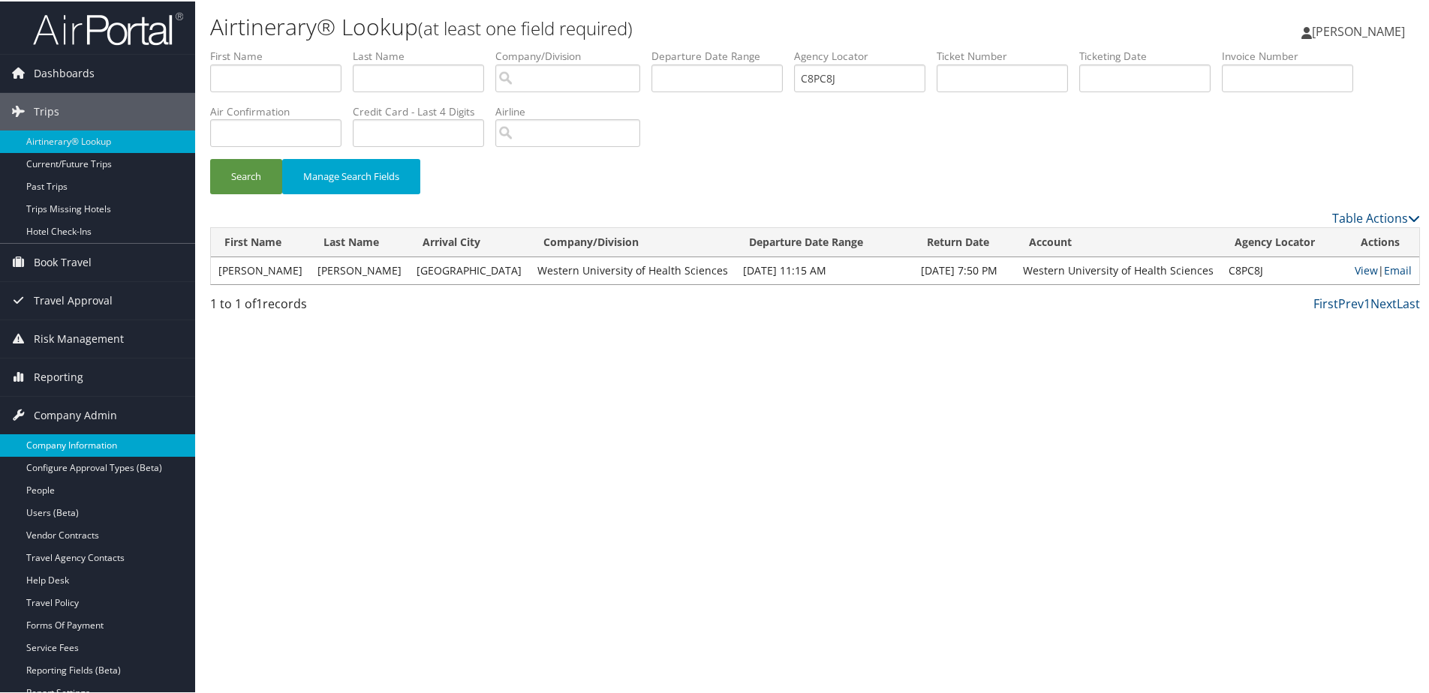
click at [53, 441] on link "Company Information" at bounding box center [97, 444] width 195 height 23
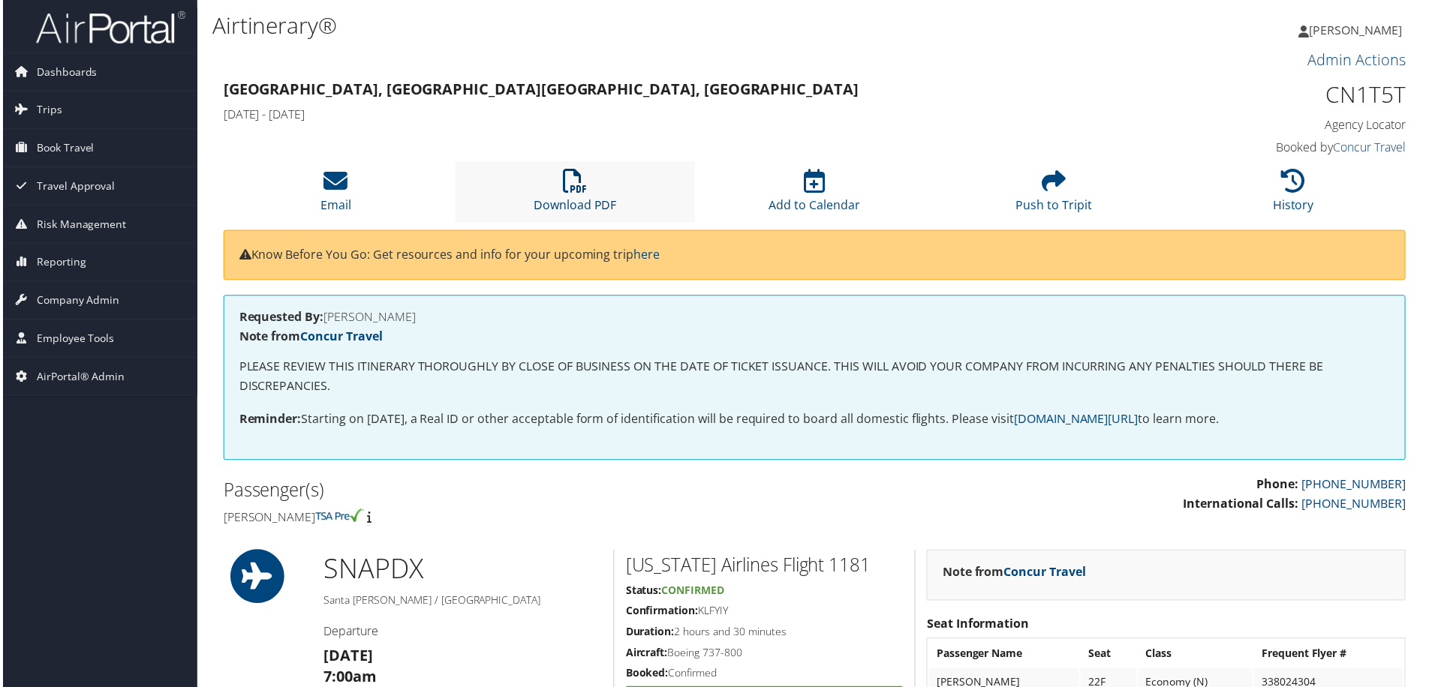
click at [570, 200] on link "Download PDF" at bounding box center [574, 196] width 83 height 36
click at [1283, 198] on link "History" at bounding box center [1295, 196] width 41 height 36
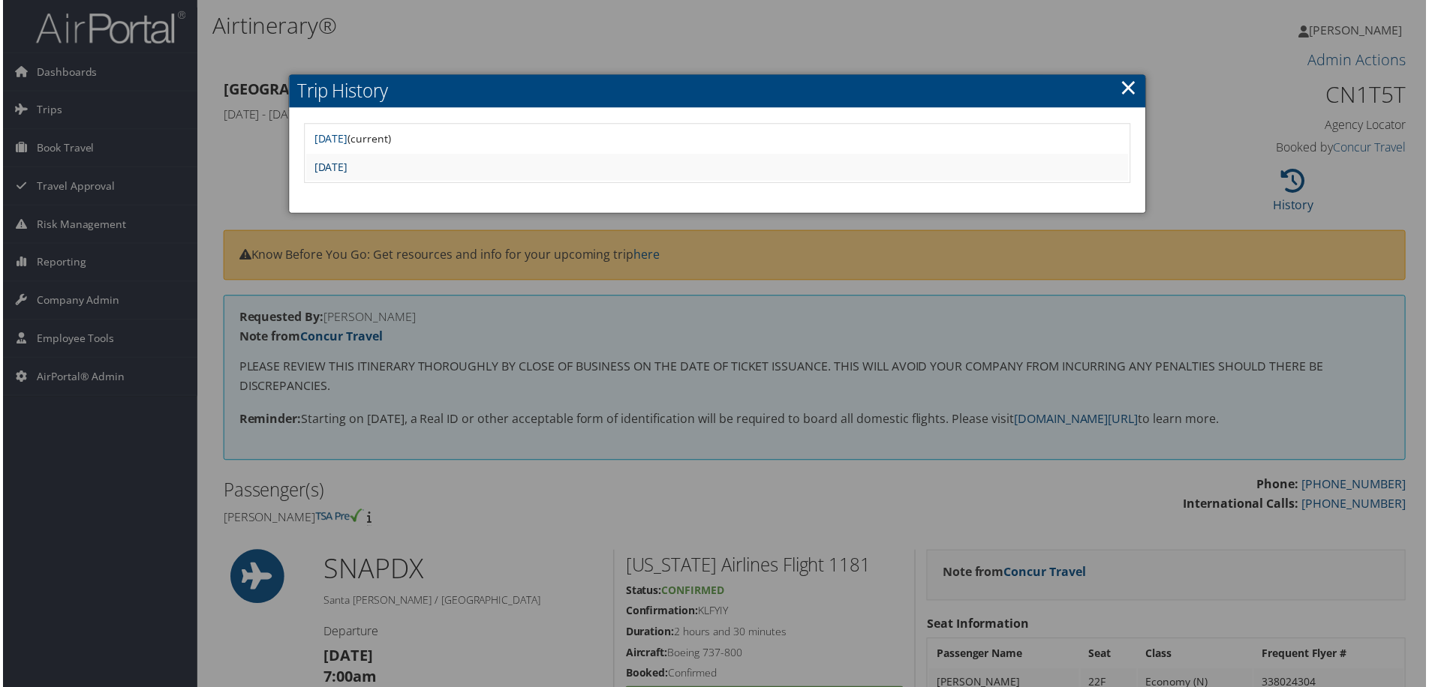
click at [346, 164] on link "Tue Jun 24 23:48:16 MDT 2025" at bounding box center [329, 168] width 34 height 14
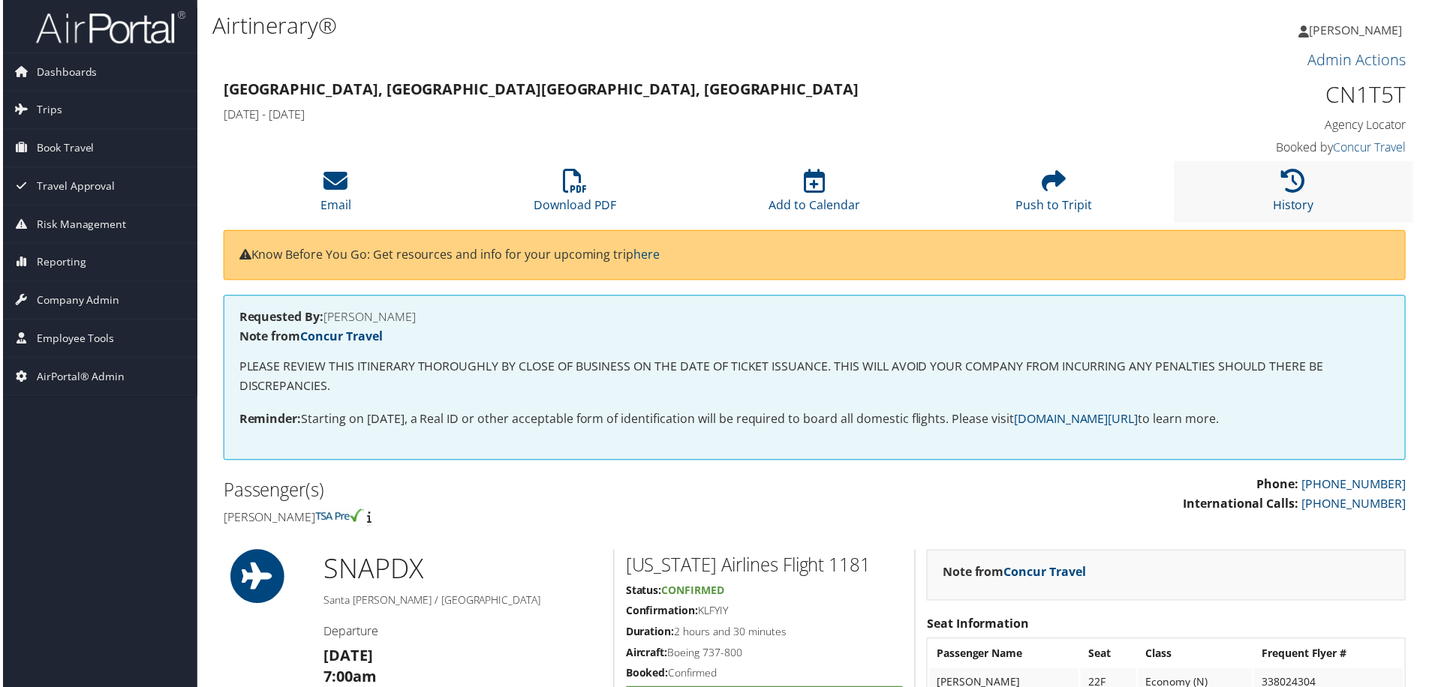
click at [1301, 194] on li "History" at bounding box center [1296, 192] width 240 height 61
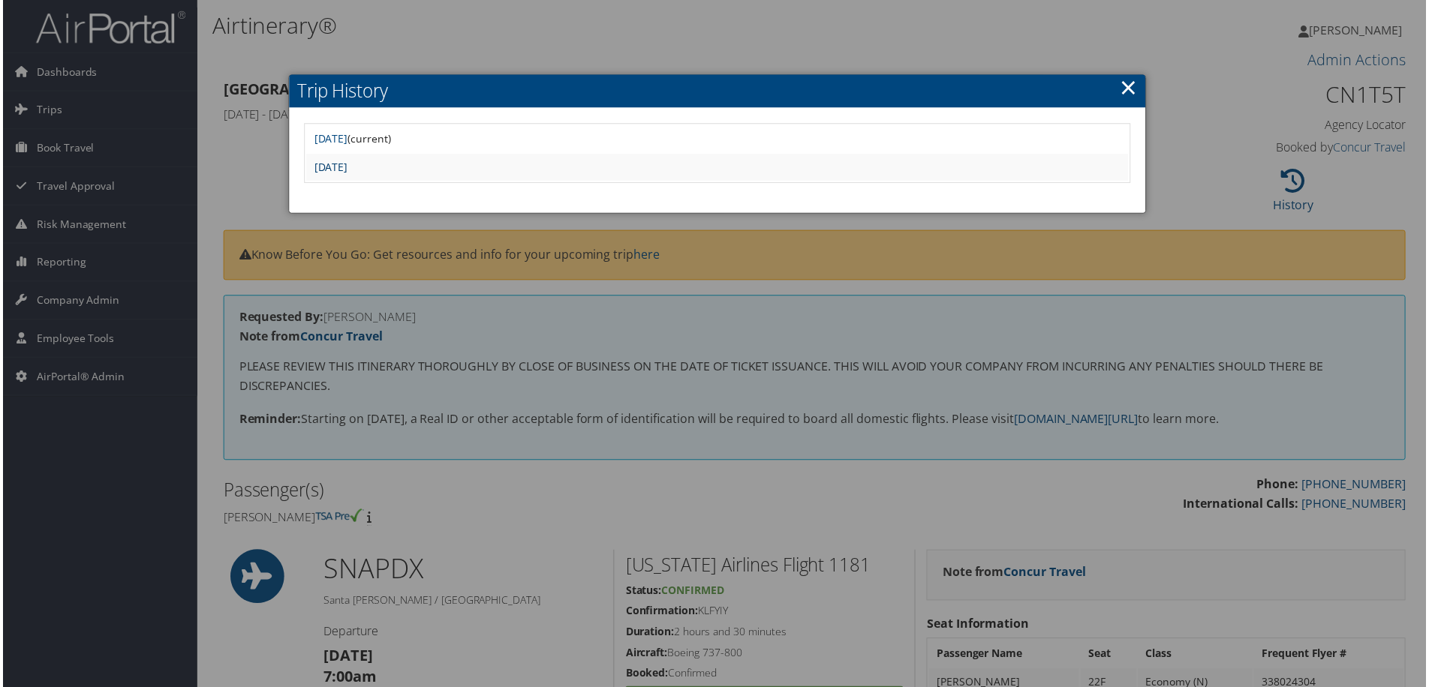
click at [346, 171] on link "Tue Jun 24 23:48:16 MDT 2025" at bounding box center [329, 168] width 34 height 14
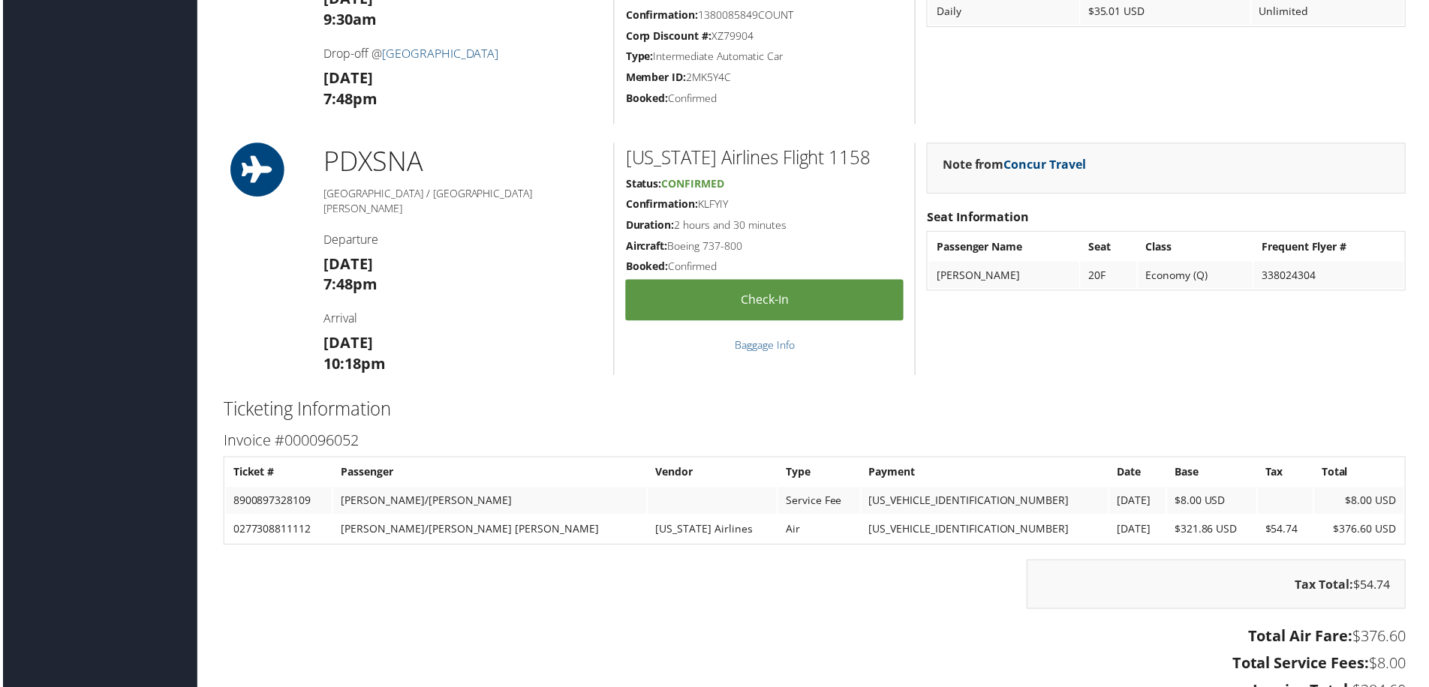
scroll to position [915, 0]
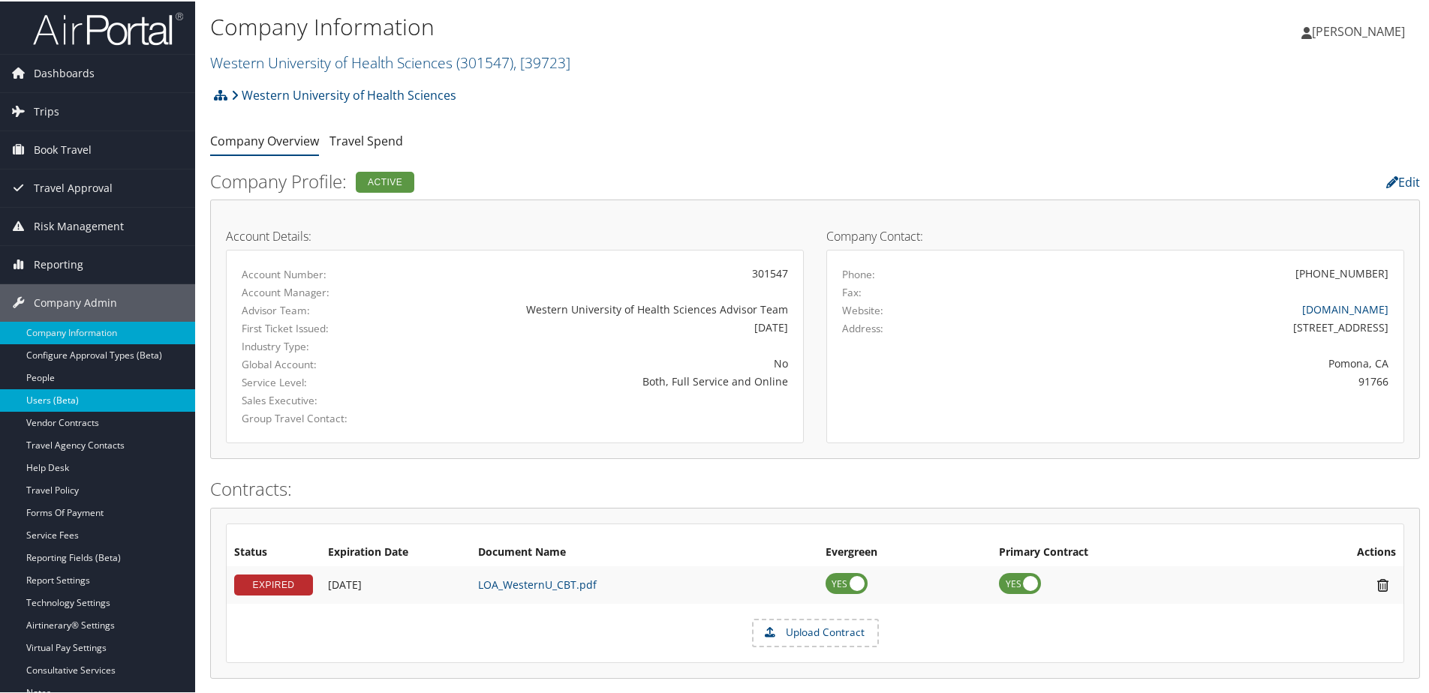
click at [39, 399] on link "Users (Beta)" at bounding box center [97, 399] width 195 height 23
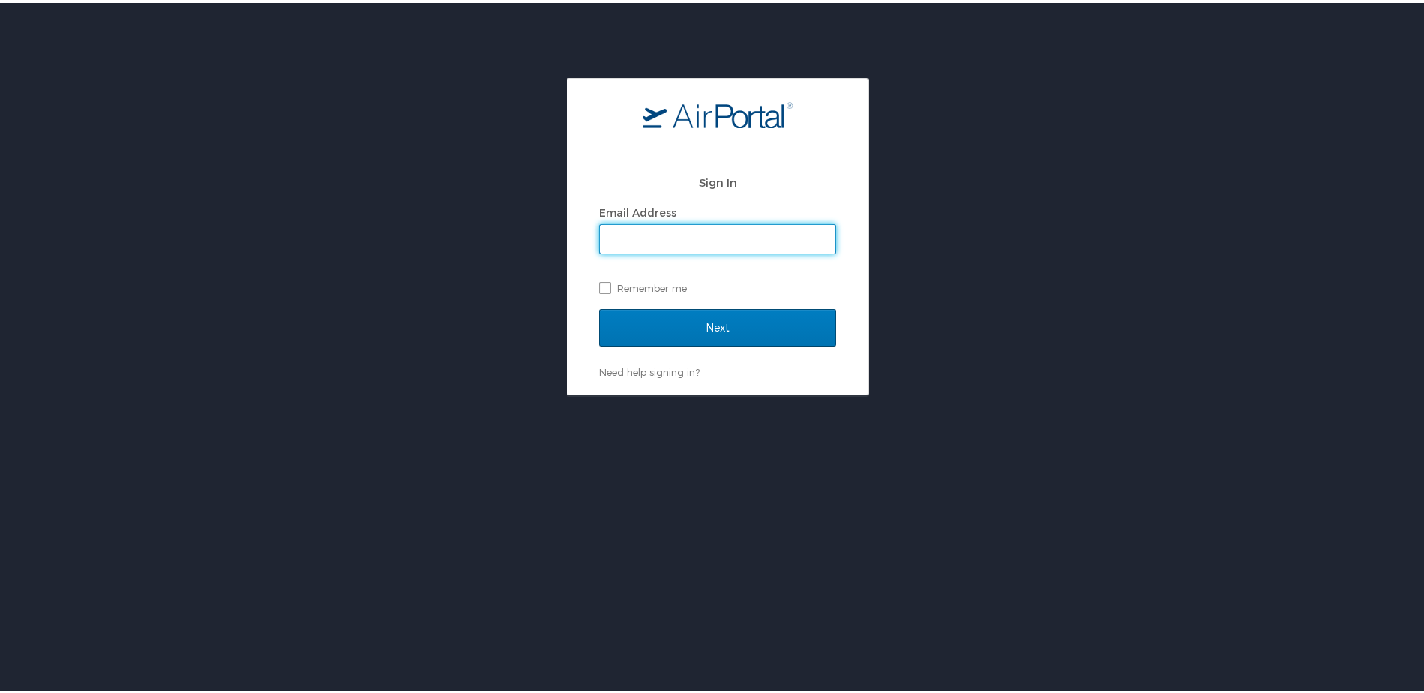
type input "[PERSON_NAME][EMAIL_ADDRESS][PERSON_NAME][DOMAIN_NAME]"
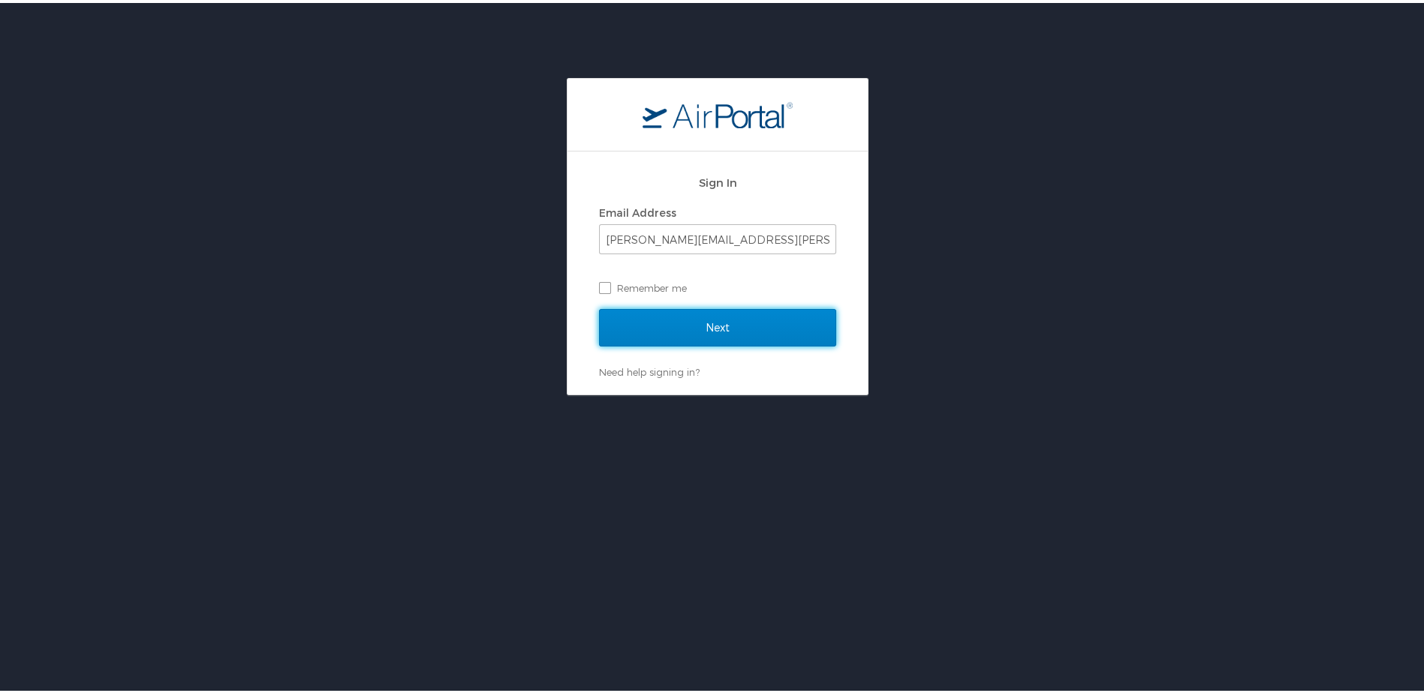
click at [694, 327] on input "Next" at bounding box center [717, 325] width 237 height 38
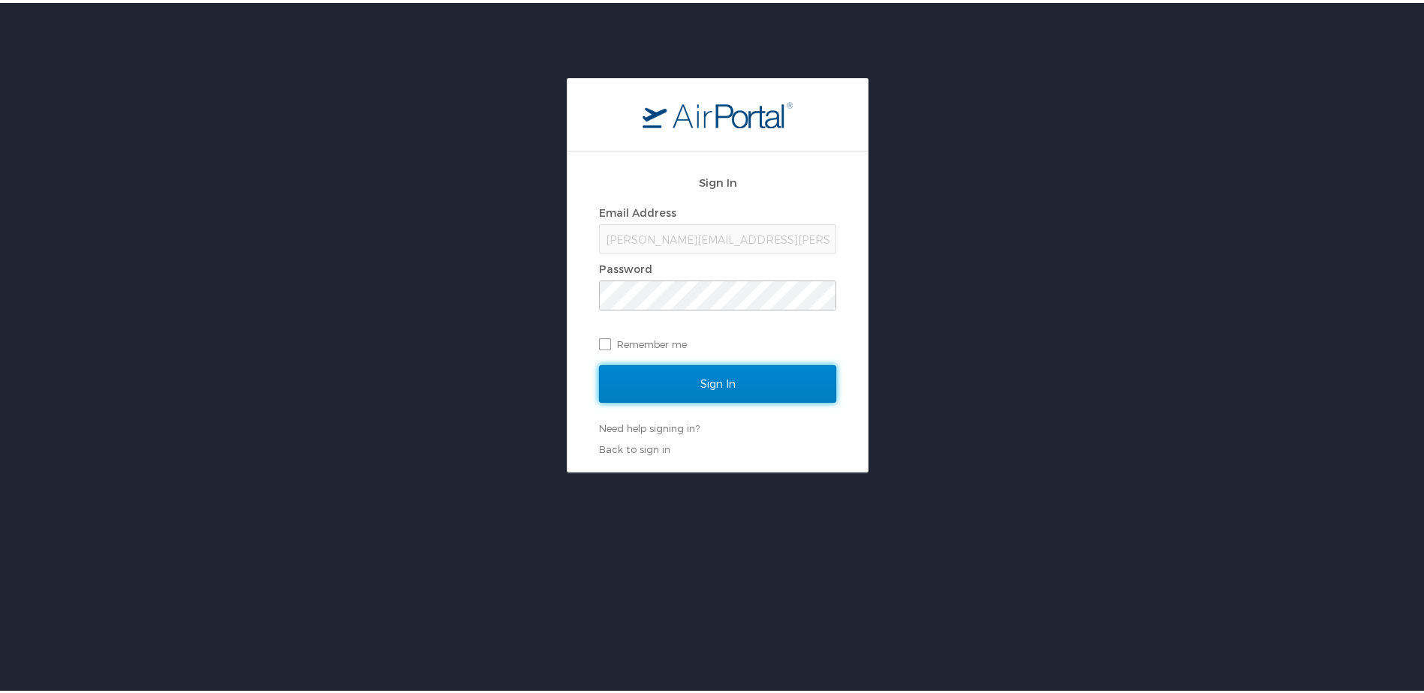
click at [696, 384] on input "Sign In" at bounding box center [717, 382] width 237 height 38
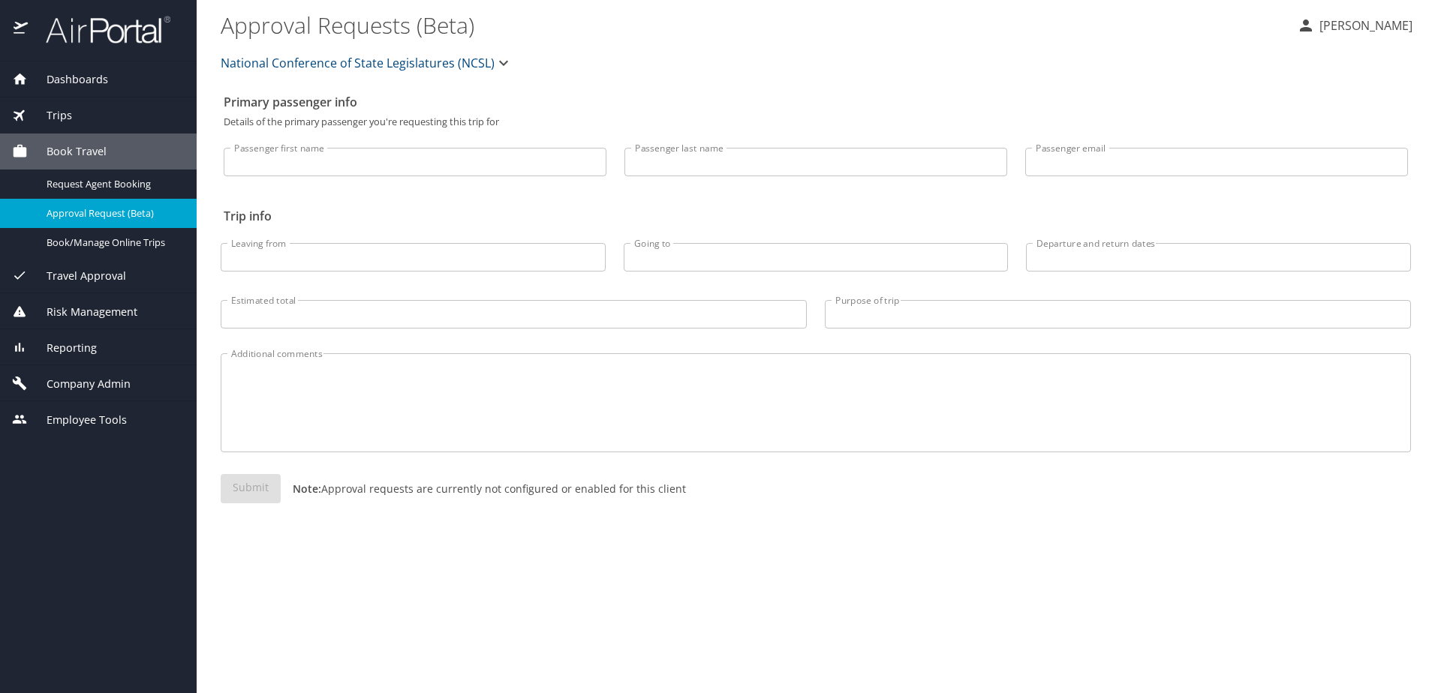
click at [79, 387] on span "Company Admin" at bounding box center [79, 384] width 103 height 17
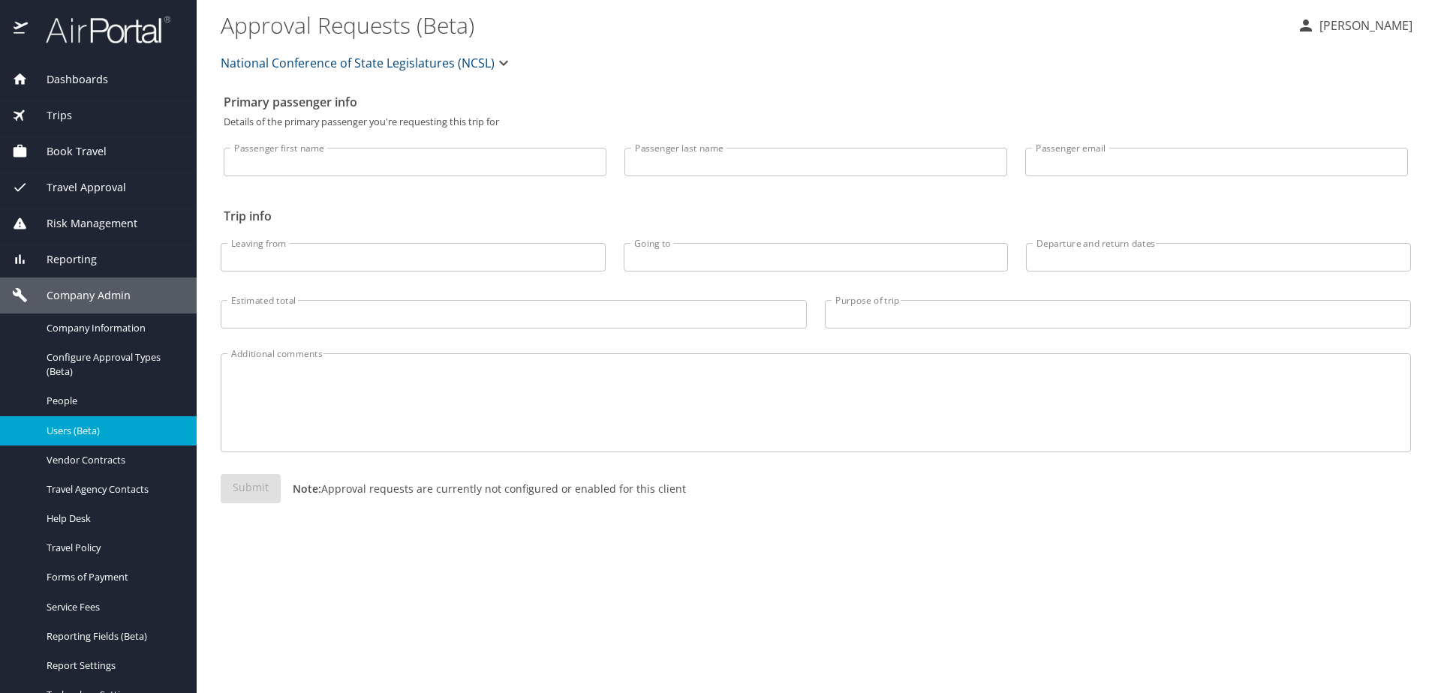
click at [66, 440] on link "Users (Beta)" at bounding box center [98, 431] width 197 height 29
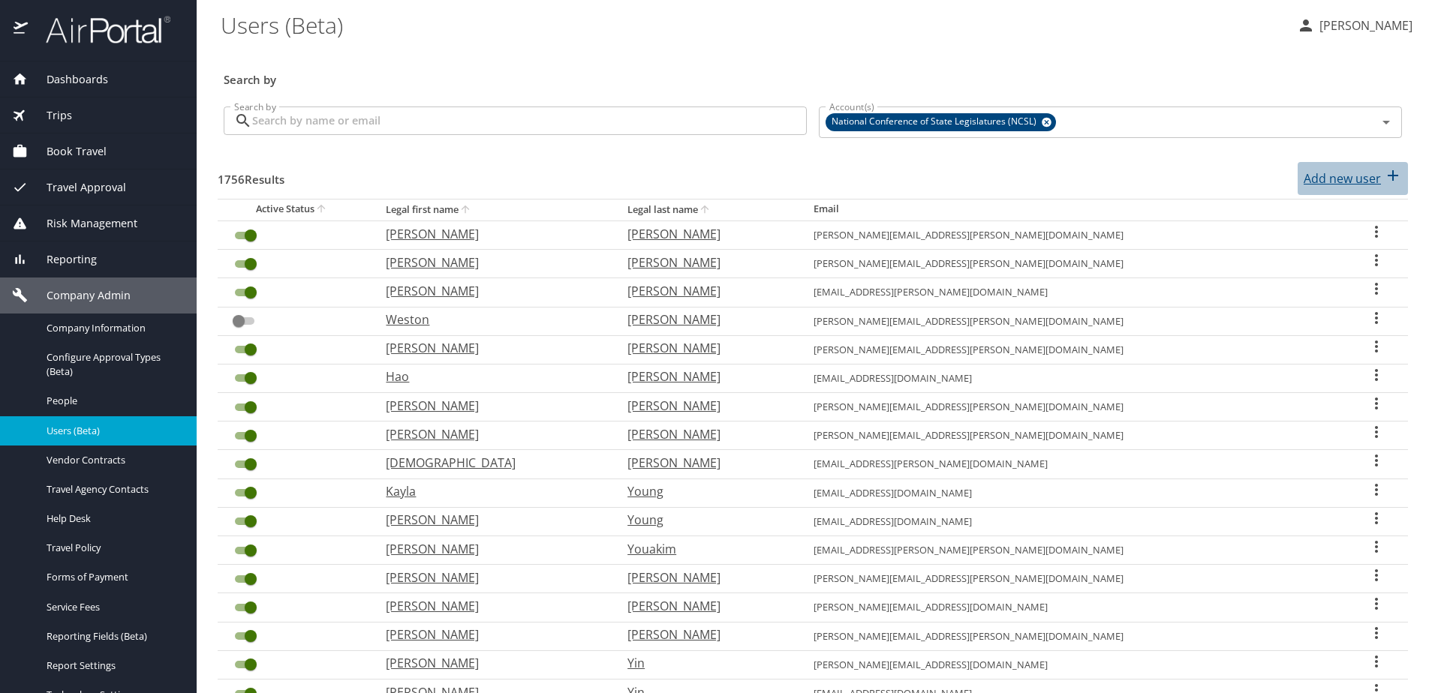
click at [1325, 178] on p "Add new user" at bounding box center [1342, 179] width 77 height 18
select select "US"
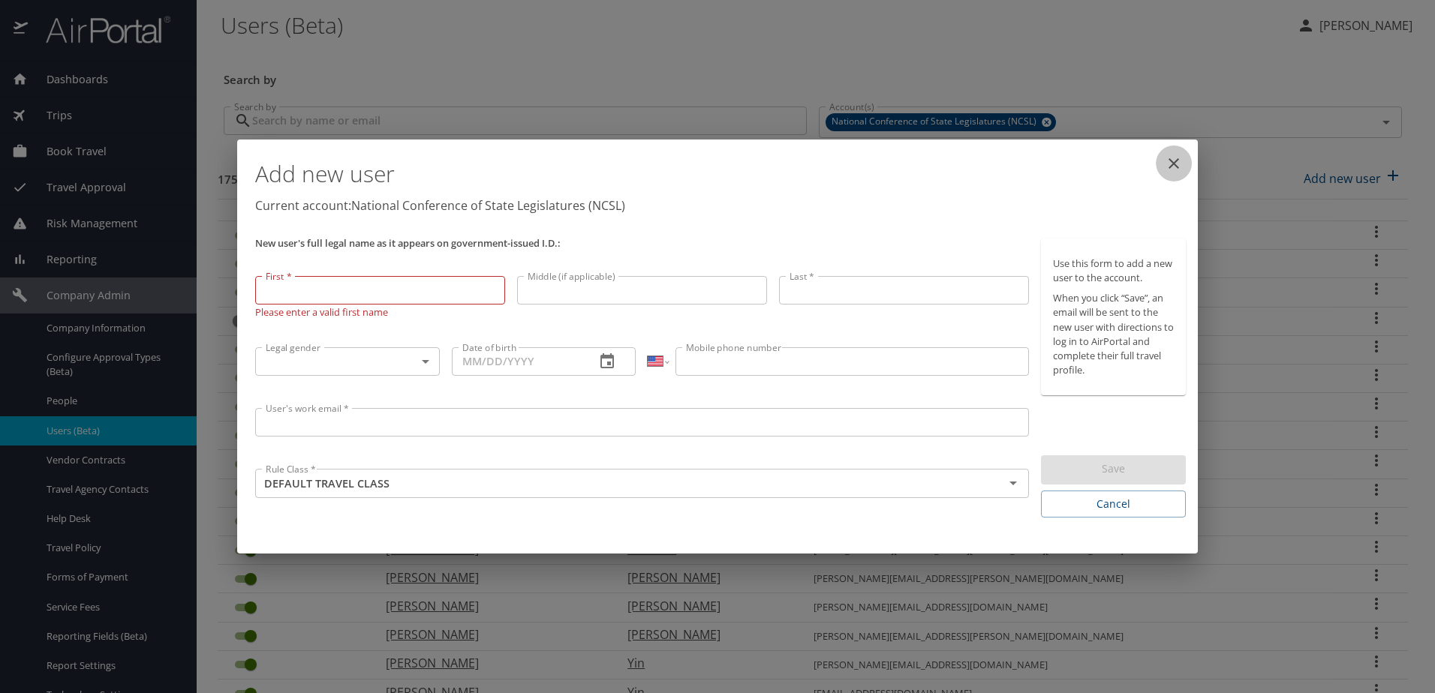
click at [1172, 164] on icon "close" at bounding box center [1174, 164] width 18 height 18
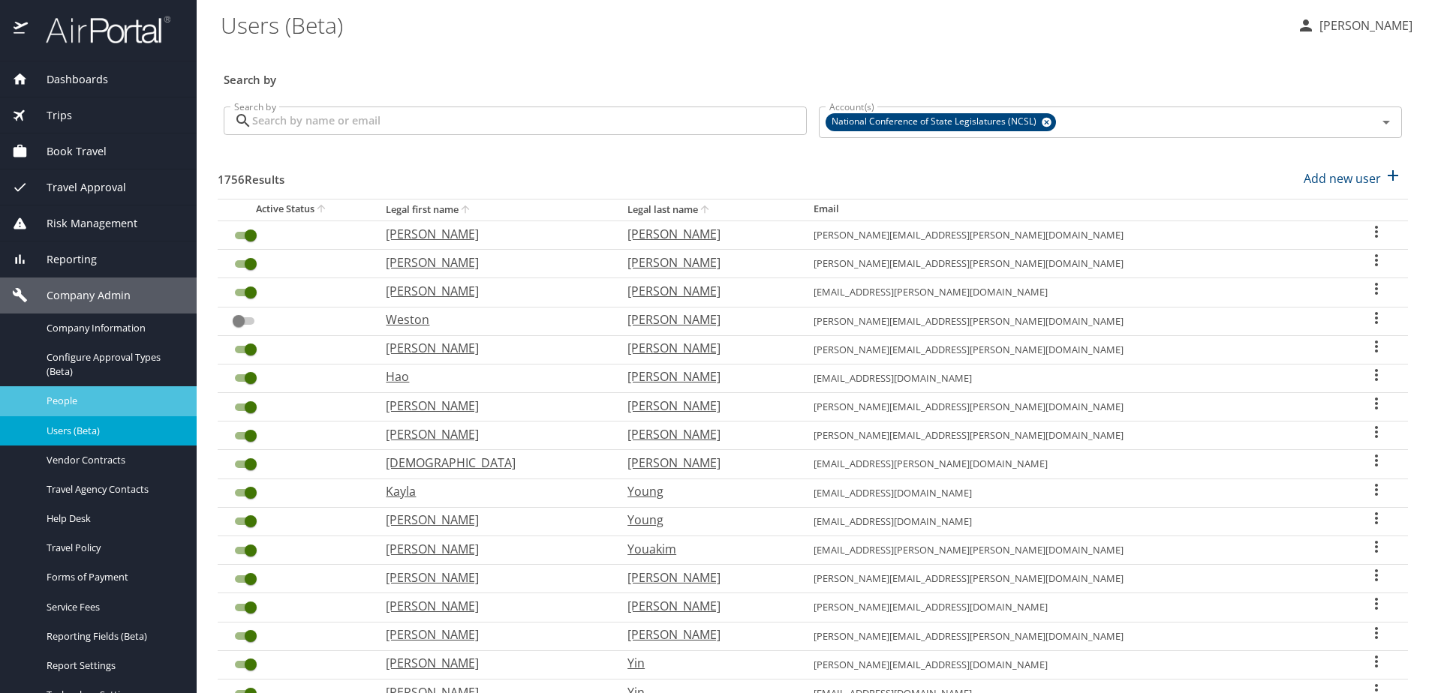
click at [62, 401] on span "People" at bounding box center [113, 401] width 132 height 14
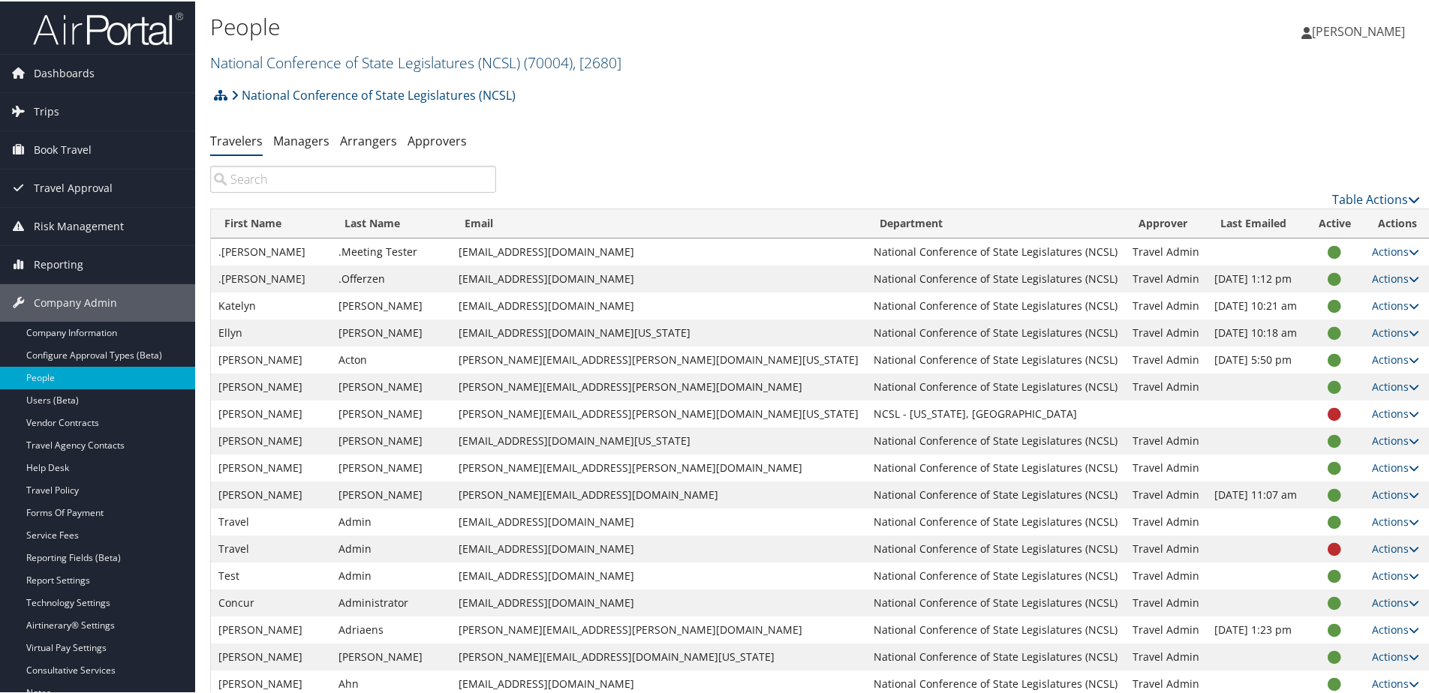
click at [337, 61] on link "National Conference of State Legislatures (NCSL) ( 70004 ) , [ 2680 ]" at bounding box center [415, 61] width 411 height 20
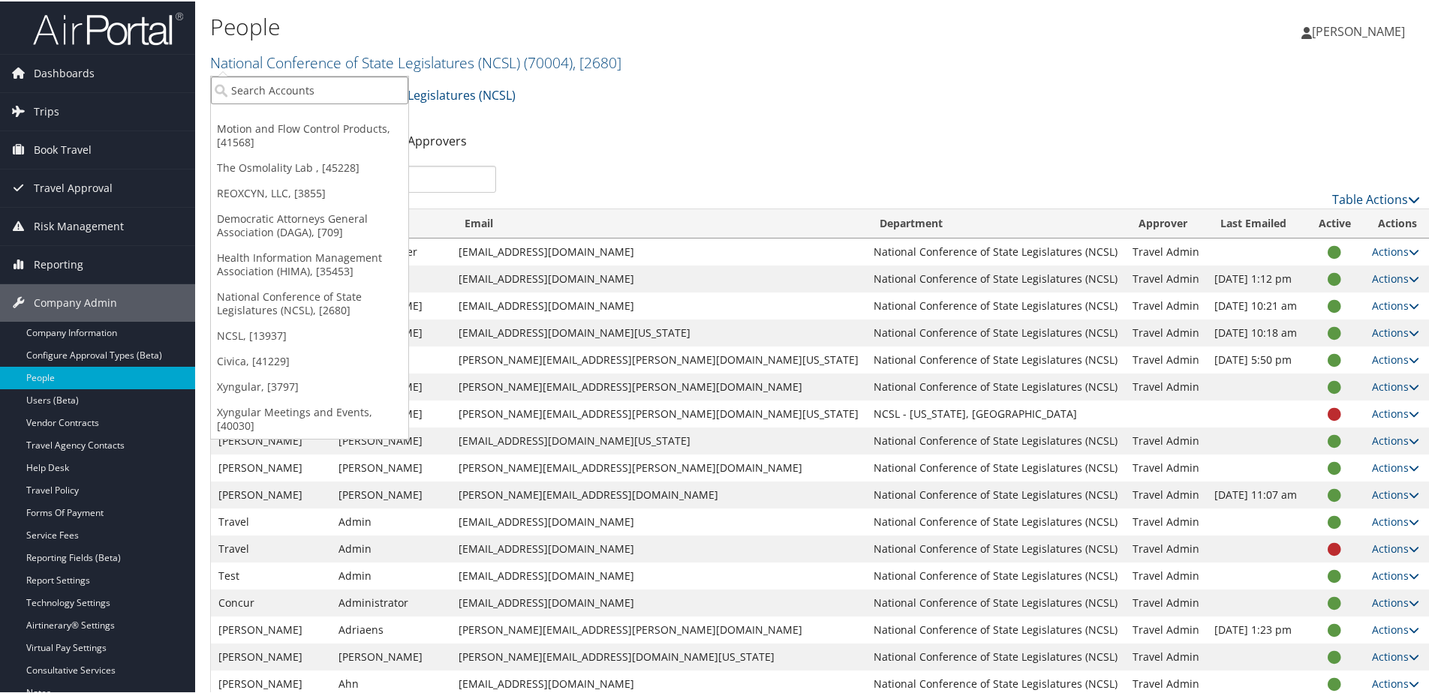
click at [313, 87] on input "search" at bounding box center [309, 89] width 197 height 28
type input "flexeserve"
click at [305, 110] on div "Flexeserve Inc. (302057), [45816]" at bounding box center [320, 117] width 234 height 14
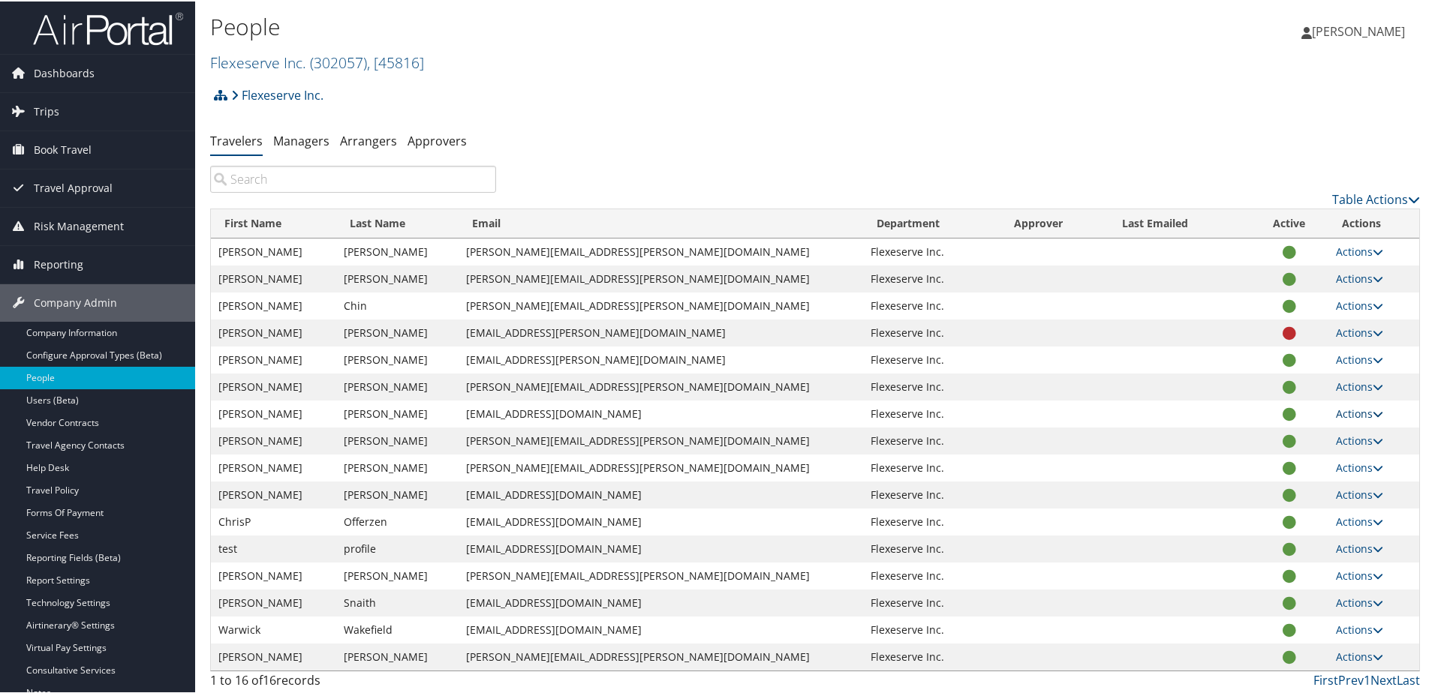
click at [1342, 411] on link "Actions" at bounding box center [1359, 412] width 47 height 14
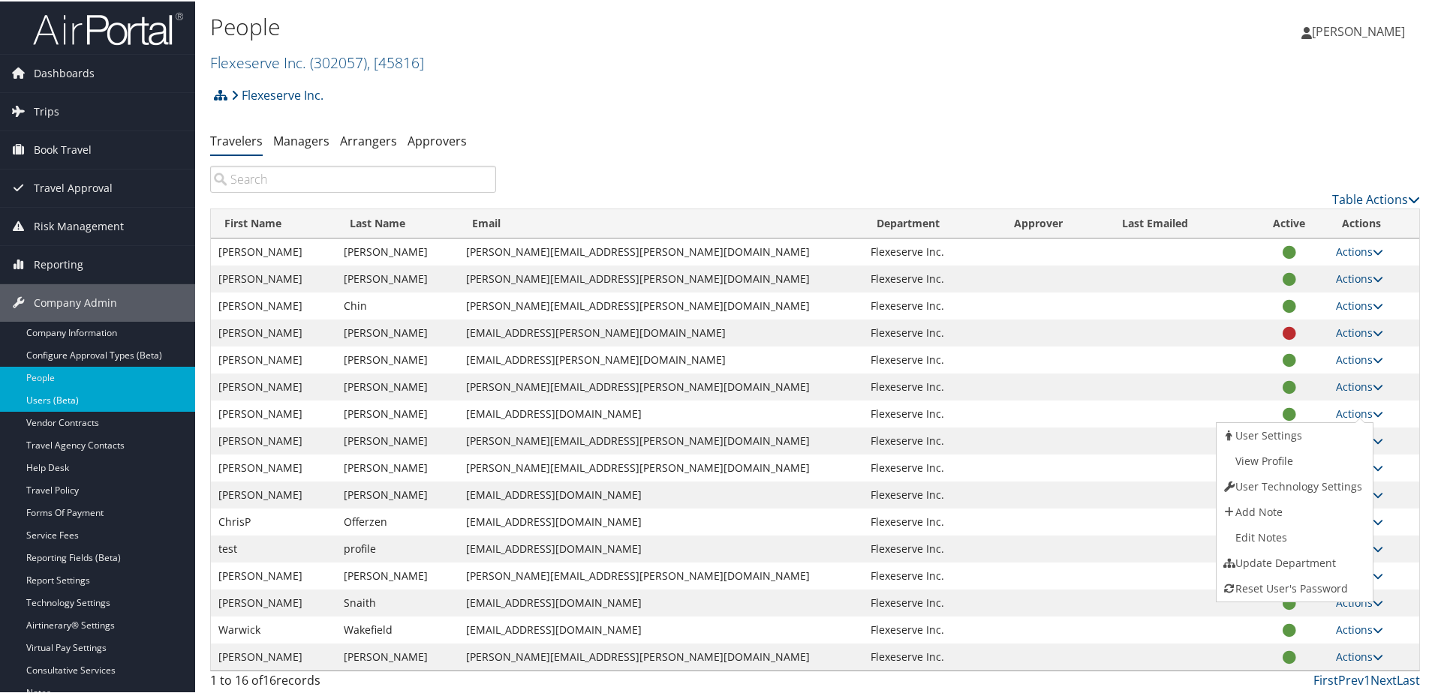
click at [40, 391] on link "Users (Beta)" at bounding box center [97, 399] width 195 height 23
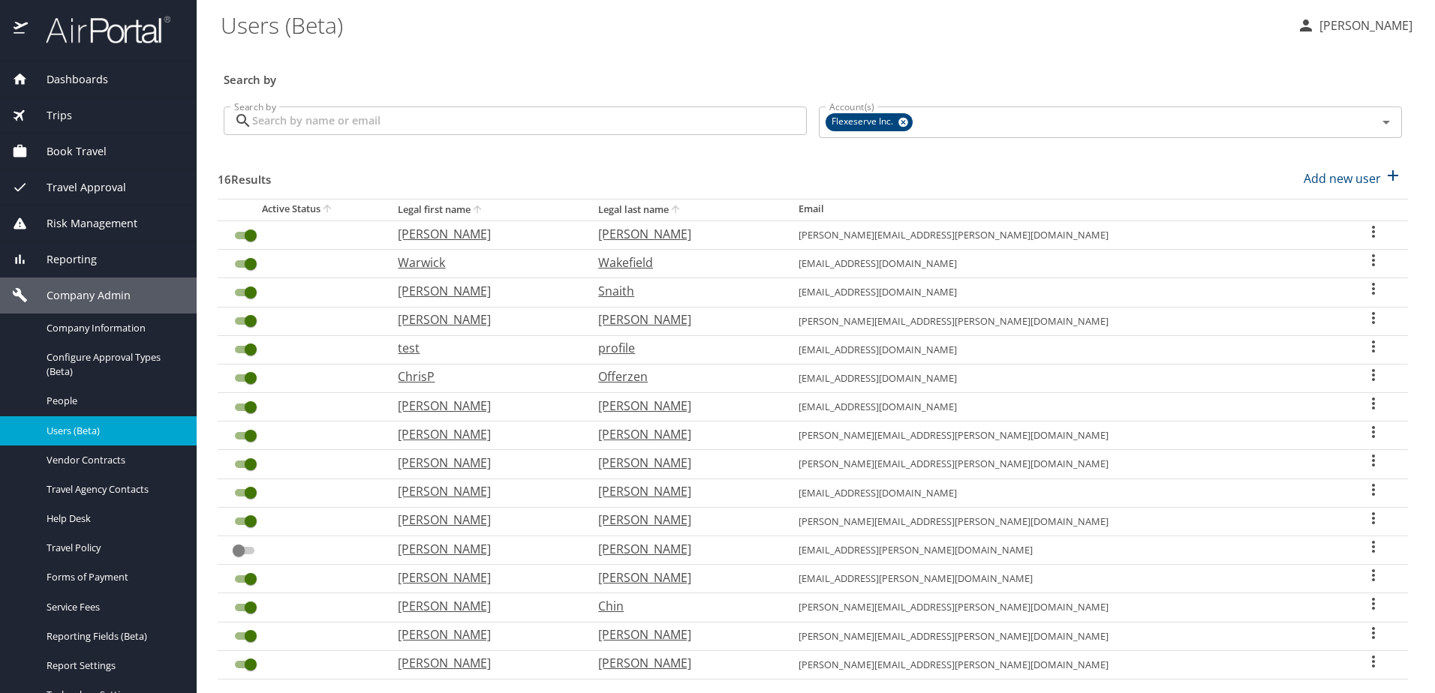
click at [79, 119] on div "Trips" at bounding box center [98, 115] width 173 height 17
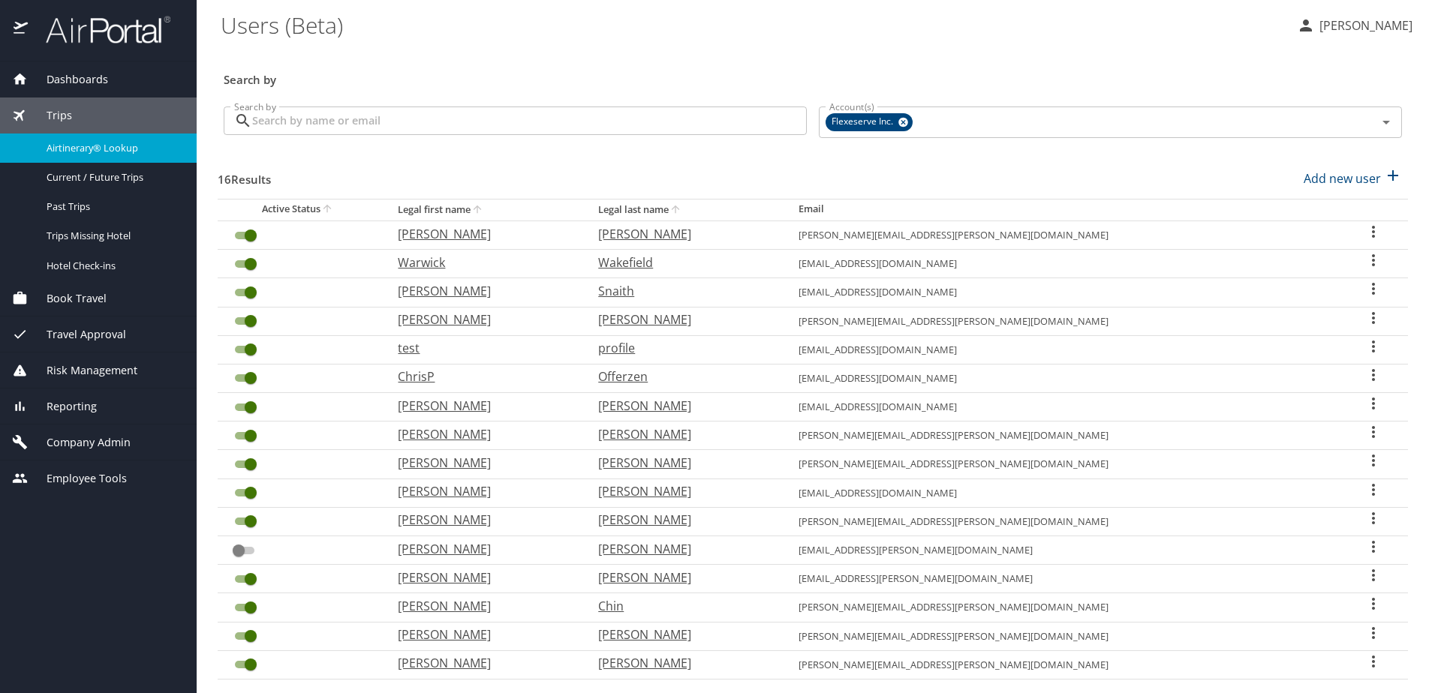
click at [72, 146] on span "Airtinerary® Lookup" at bounding box center [113, 148] width 132 height 14
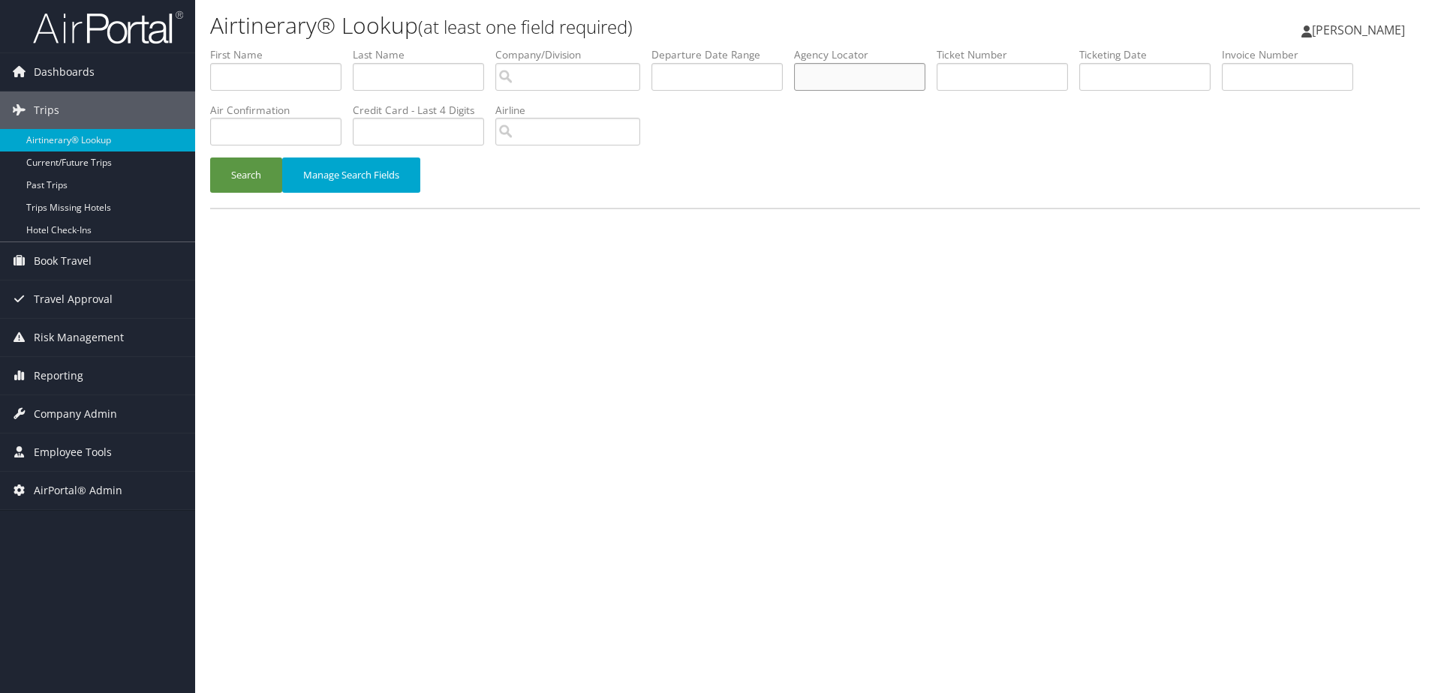
paste input "CN1VM3"
type input "CN1VM3"
click at [231, 188] on button "Search" at bounding box center [246, 175] width 72 height 35
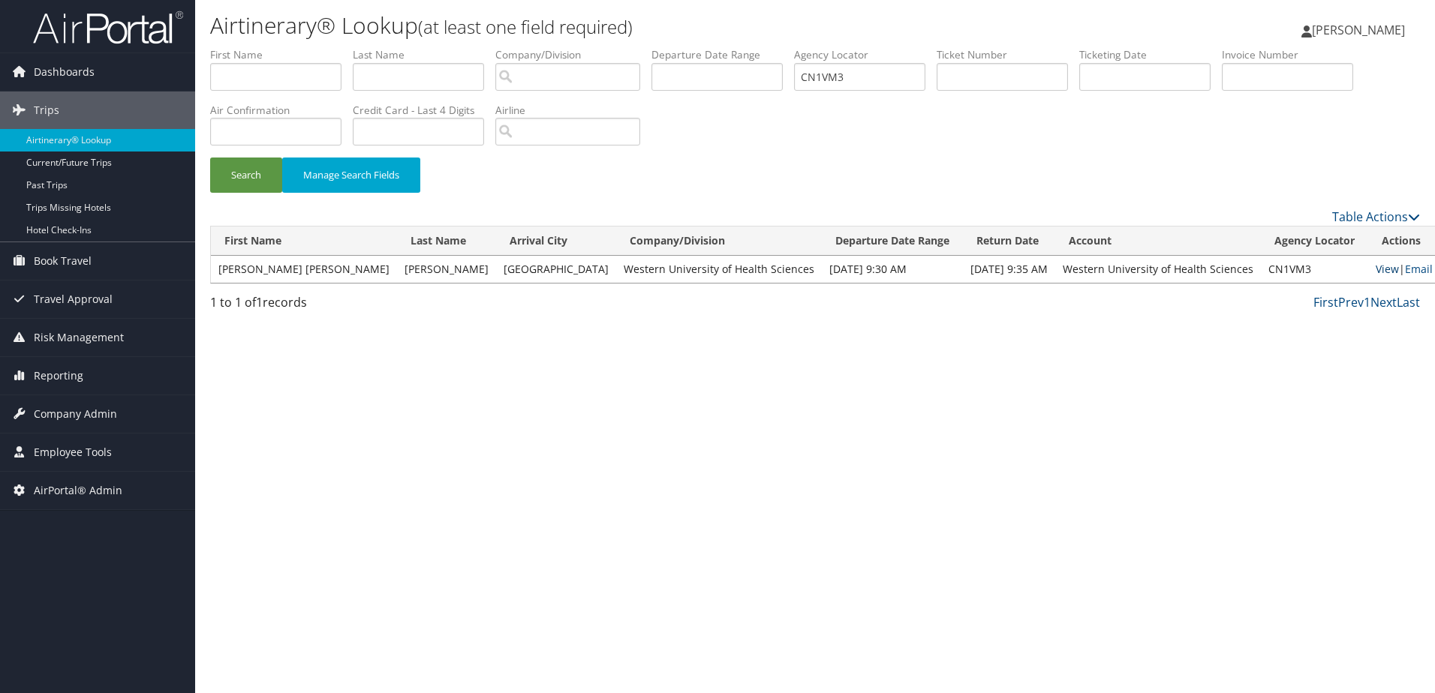
click at [1376, 272] on link "View" at bounding box center [1387, 269] width 23 height 14
drag, startPoint x: 865, startPoint y: 78, endPoint x: 796, endPoint y: 88, distance: 70.5
click at [796, 47] on ul "First Name Last Name Departure City Arrival City Company/Division Airport/City …" at bounding box center [815, 47] width 1210 height 0
paste input "CN1S76"
click at [835, 71] on input "CN1S76" at bounding box center [859, 77] width 131 height 28
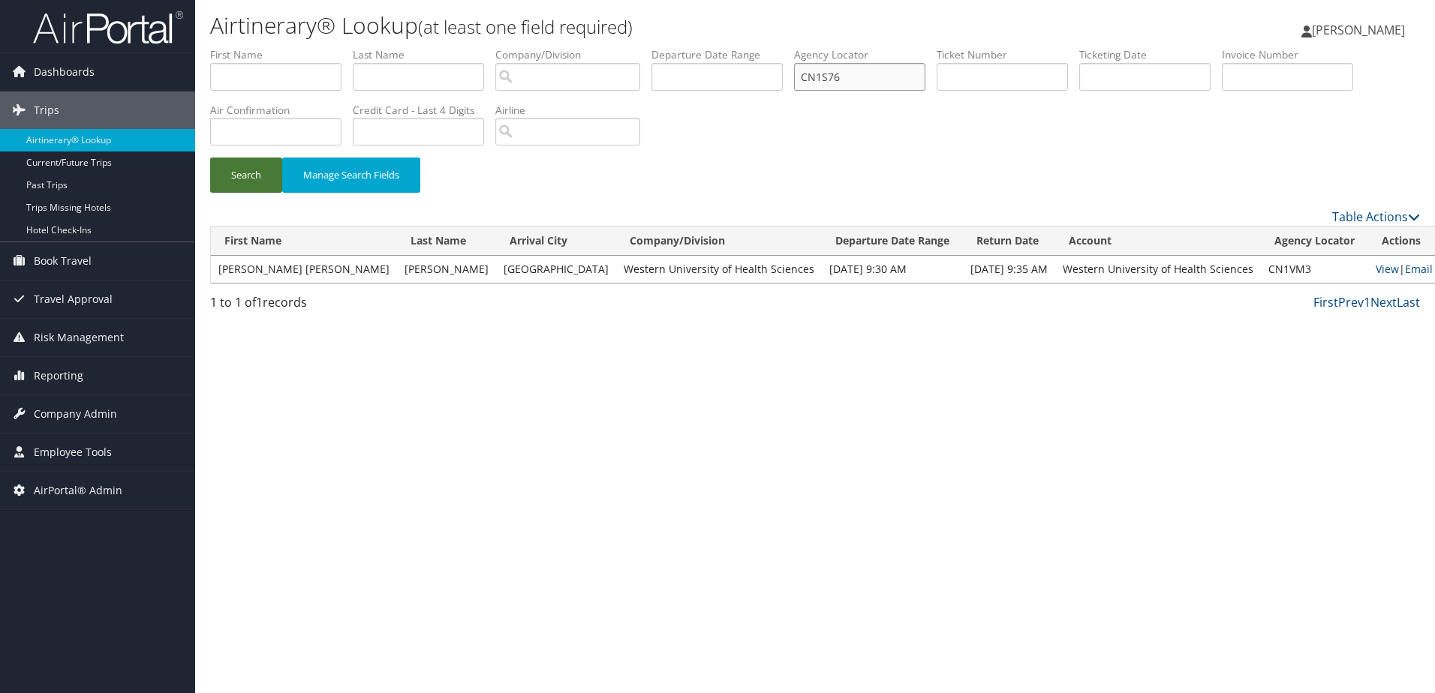
type input "CN1S76"
click at [230, 163] on button "Search" at bounding box center [246, 175] width 72 height 35
click at [1381, 262] on link "View" at bounding box center [1392, 269] width 23 height 14
drag, startPoint x: 876, startPoint y: 74, endPoint x: 760, endPoint y: 75, distance: 115.6
click at [760, 47] on ul "First Name Last Name Departure City Arrival City Company/Division Airport/City …" at bounding box center [815, 47] width 1210 height 0
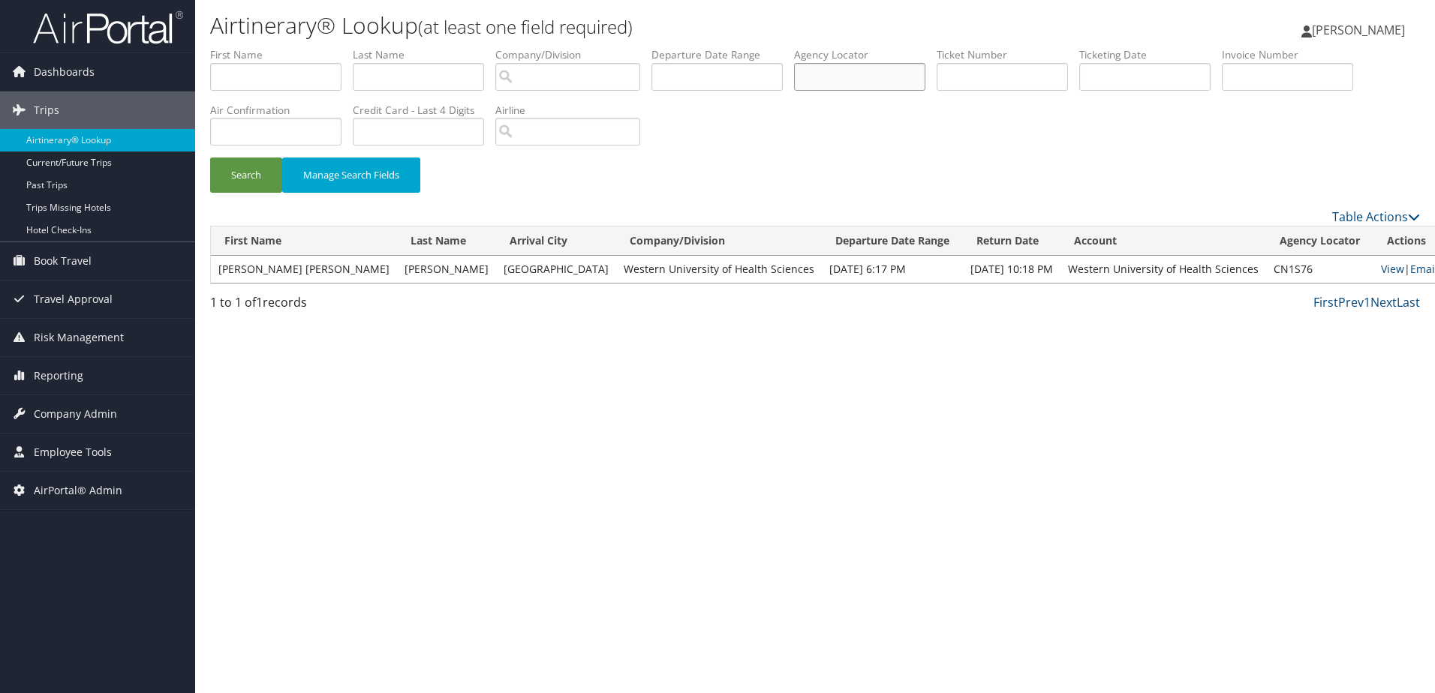
paste input "CNNP0Q"
click at [832, 83] on input "CNNP0Q" at bounding box center [859, 77] width 131 height 28
type input "CNNP0Q"
click at [245, 170] on button "Search" at bounding box center [246, 175] width 72 height 35
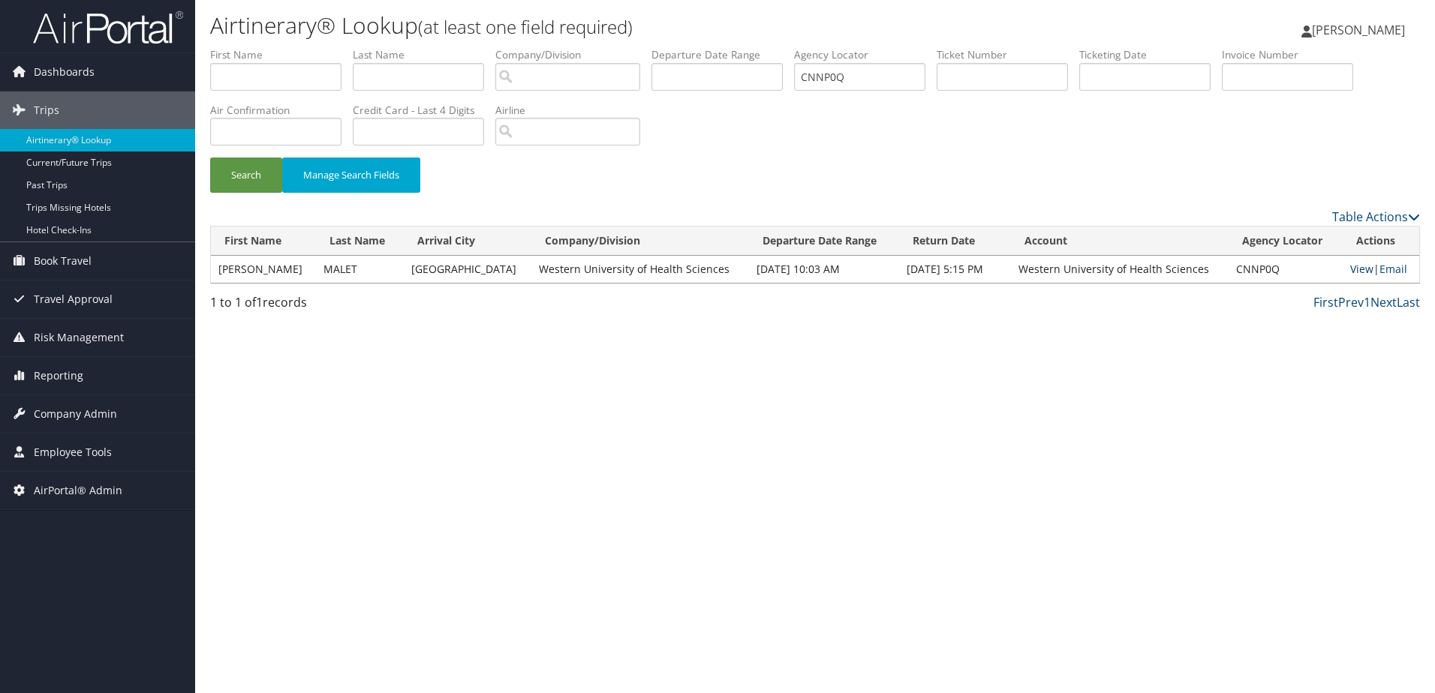
click at [1353, 266] on link "View" at bounding box center [1361, 269] width 23 height 14
drag, startPoint x: 863, startPoint y: 73, endPoint x: 793, endPoint y: 70, distance: 70.6
click at [793, 47] on ul "First Name Last Name Departure City Arrival City Company/Division Airport/City …" at bounding box center [815, 47] width 1210 height 0
paste input "CNNN8F"
click at [832, 75] on input "CNNN8F" at bounding box center [859, 77] width 131 height 28
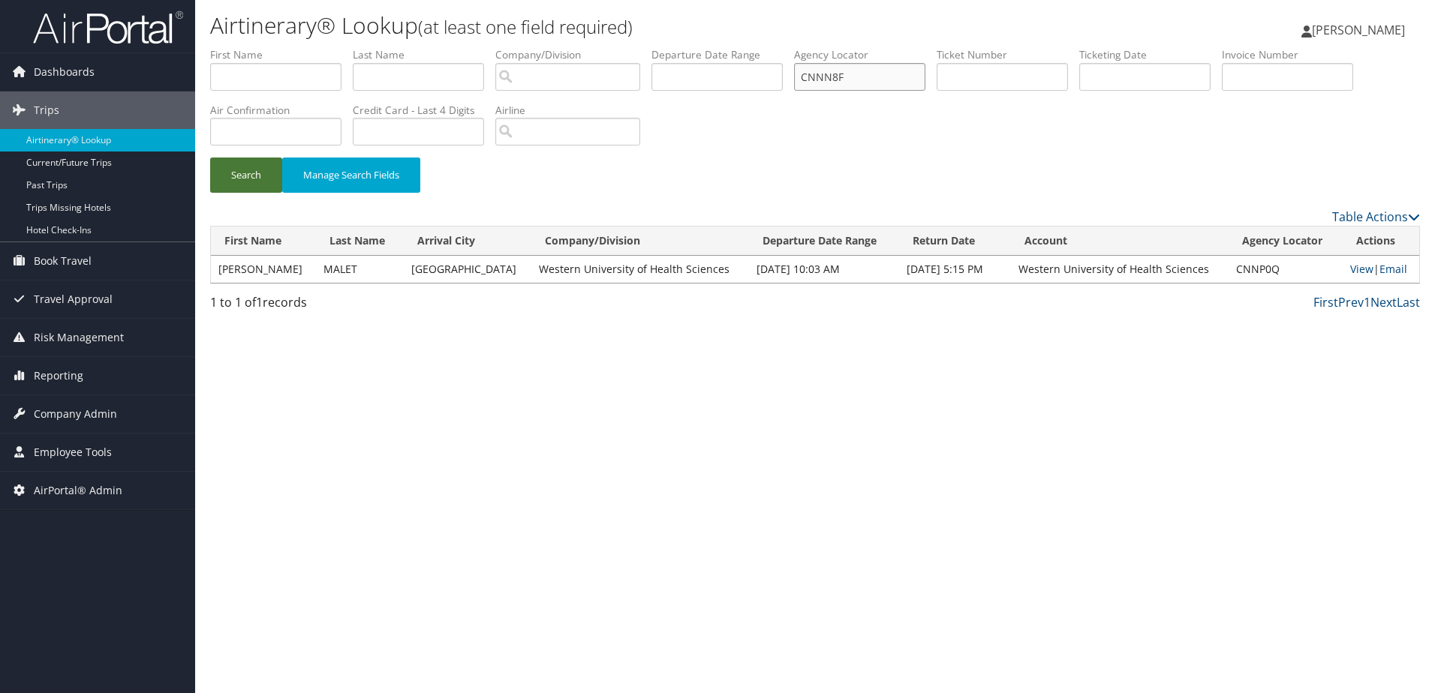
type input "CNNN8F"
click at [261, 173] on button "Search" at bounding box center [246, 175] width 72 height 35
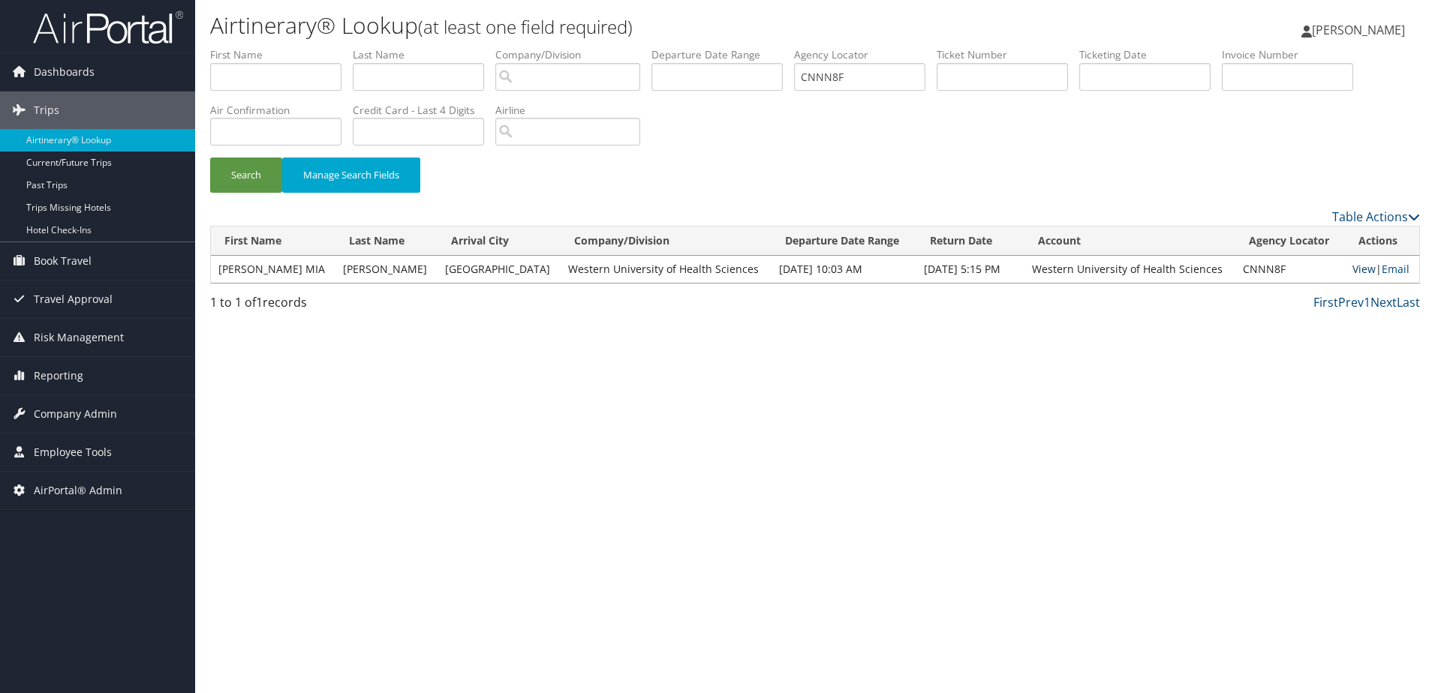
click at [1352, 270] on link "View" at bounding box center [1363, 269] width 23 height 14
drag, startPoint x: 868, startPoint y: 74, endPoint x: 759, endPoint y: 73, distance: 108.8
click at [759, 47] on ul "First Name Last Name Departure City Arrival City Company/Division Airport/City …" at bounding box center [815, 47] width 1210 height 0
paste input "77309292112"
click at [259, 175] on button "Search" at bounding box center [246, 175] width 72 height 35
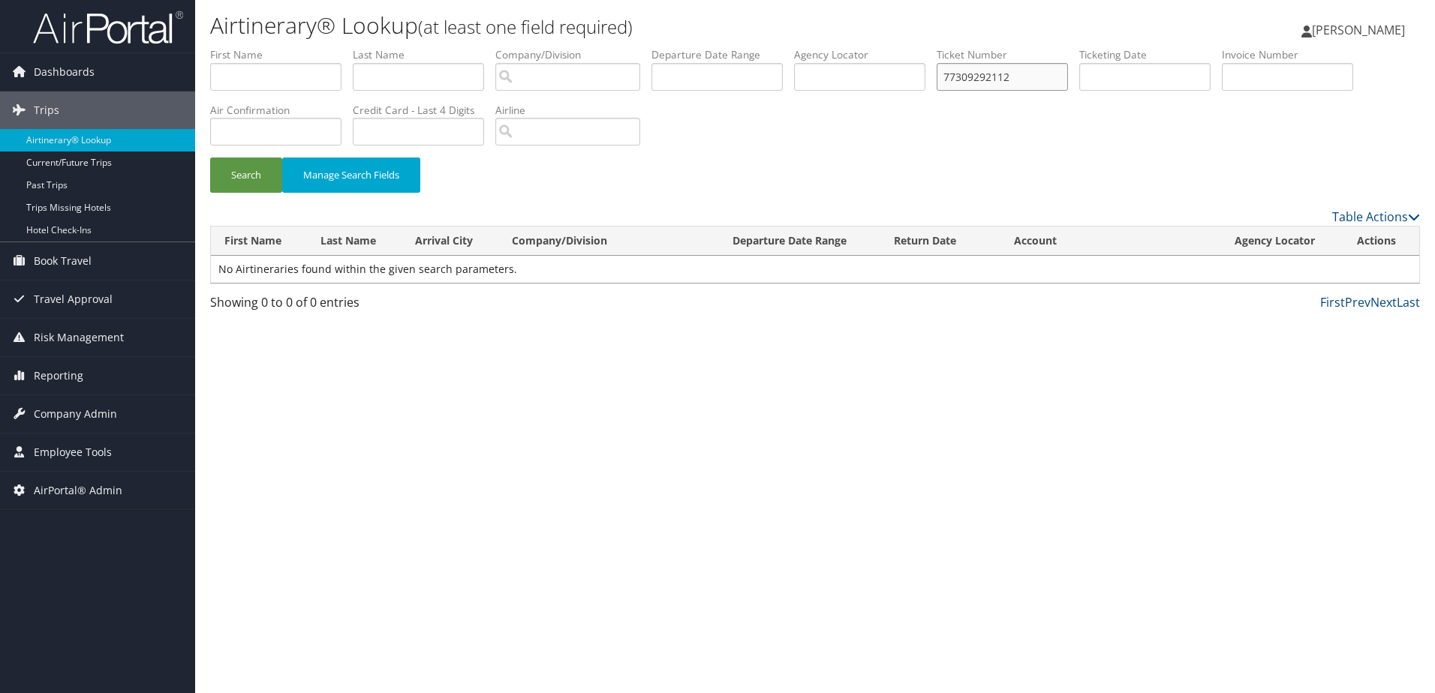
click at [954, 84] on input "77309292112" at bounding box center [1002, 77] width 131 height 28
type input "0277309292112"
click at [242, 182] on button "Search" at bounding box center [246, 175] width 72 height 35
drag, startPoint x: 1039, startPoint y: 73, endPoint x: 937, endPoint y: 76, distance: 102.1
click at [937, 47] on ul "First Name Last Name Departure City Arrival City Company/Division Airport/City …" at bounding box center [815, 47] width 1210 height 0
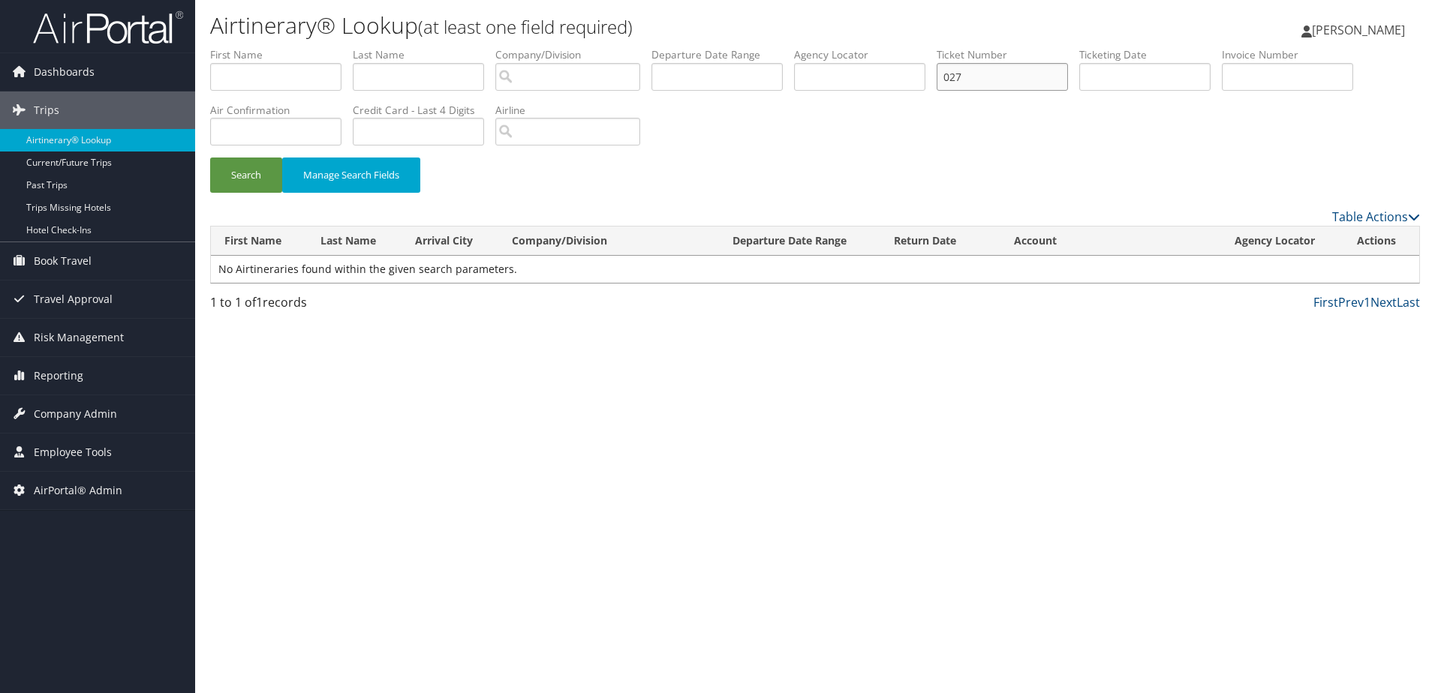
paste input "77309292112"
click at [236, 165] on button "Search" at bounding box center [246, 175] width 72 height 35
click at [1042, 80] on input "02777309292112" at bounding box center [1002, 77] width 131 height 28
paste input "77309292112"
drag, startPoint x: 973, startPoint y: 79, endPoint x: 1012, endPoint y: 121, distance: 57.4
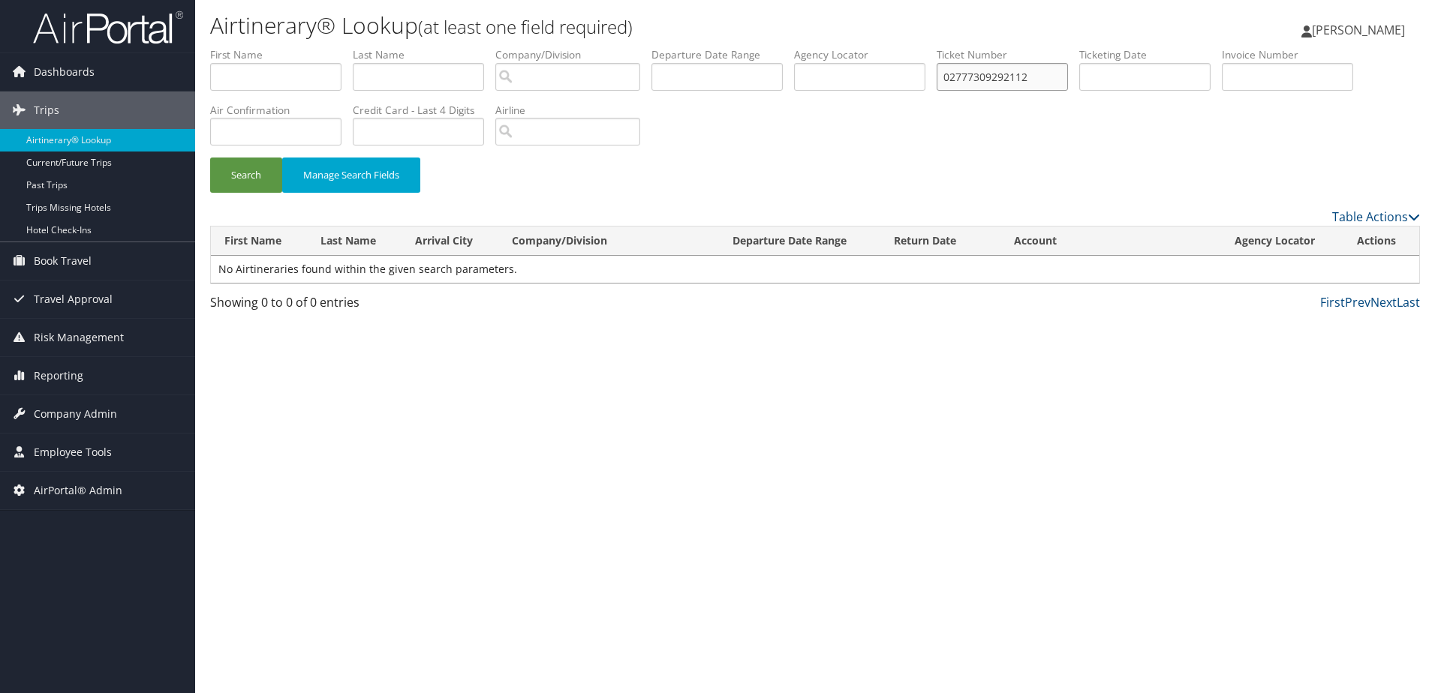
click at [976, 84] on input "02777309292112" at bounding box center [1002, 77] width 131 height 28
click at [1036, 80] on input "0277309292112" at bounding box center [1002, 77] width 131 height 28
type input "0277309292112"
click at [210, 158] on button "Search" at bounding box center [246, 175] width 72 height 35
drag, startPoint x: 1045, startPoint y: 75, endPoint x: 910, endPoint y: 77, distance: 135.9
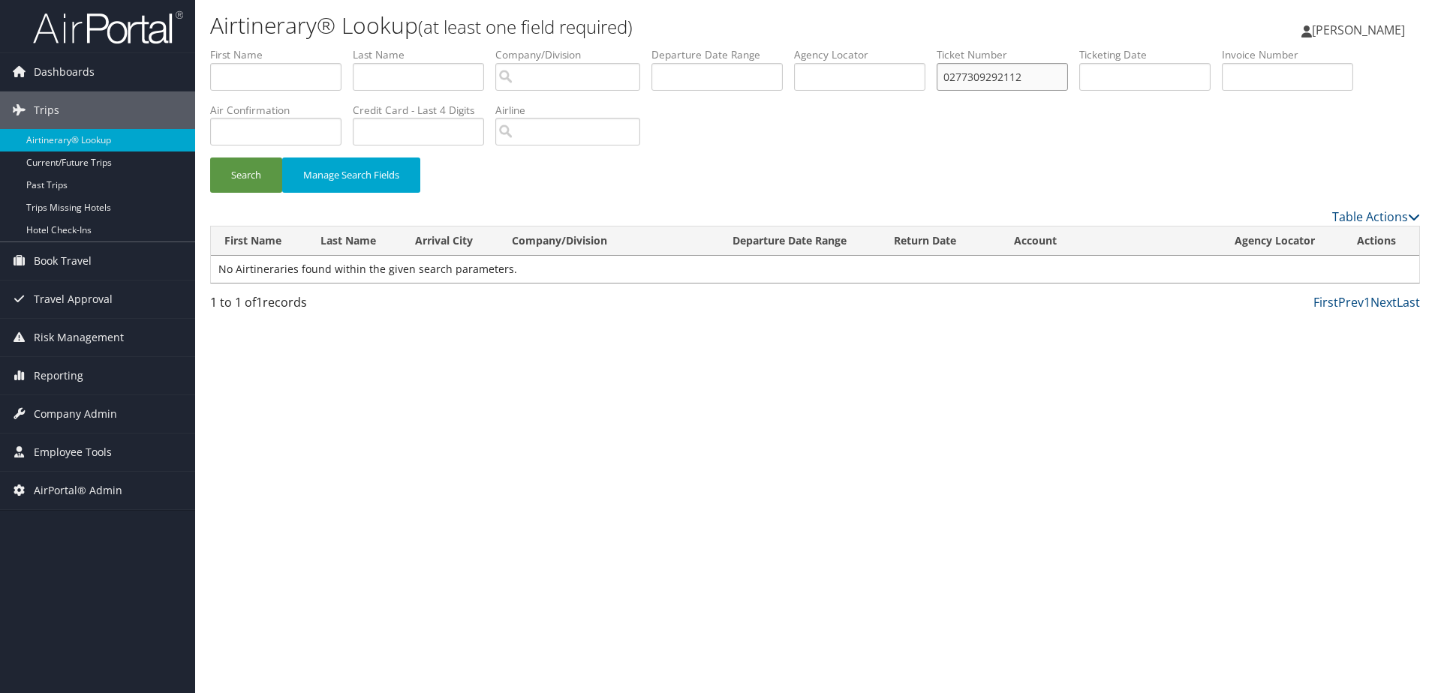
click at [910, 47] on ul "First Name Last Name Departure City Arrival City Company/Division Airport/City …" at bounding box center [815, 47] width 1210 height 0
paste input "DB1NG2"
type input "DB1NG2"
click at [254, 175] on button "Search" at bounding box center [246, 175] width 72 height 35
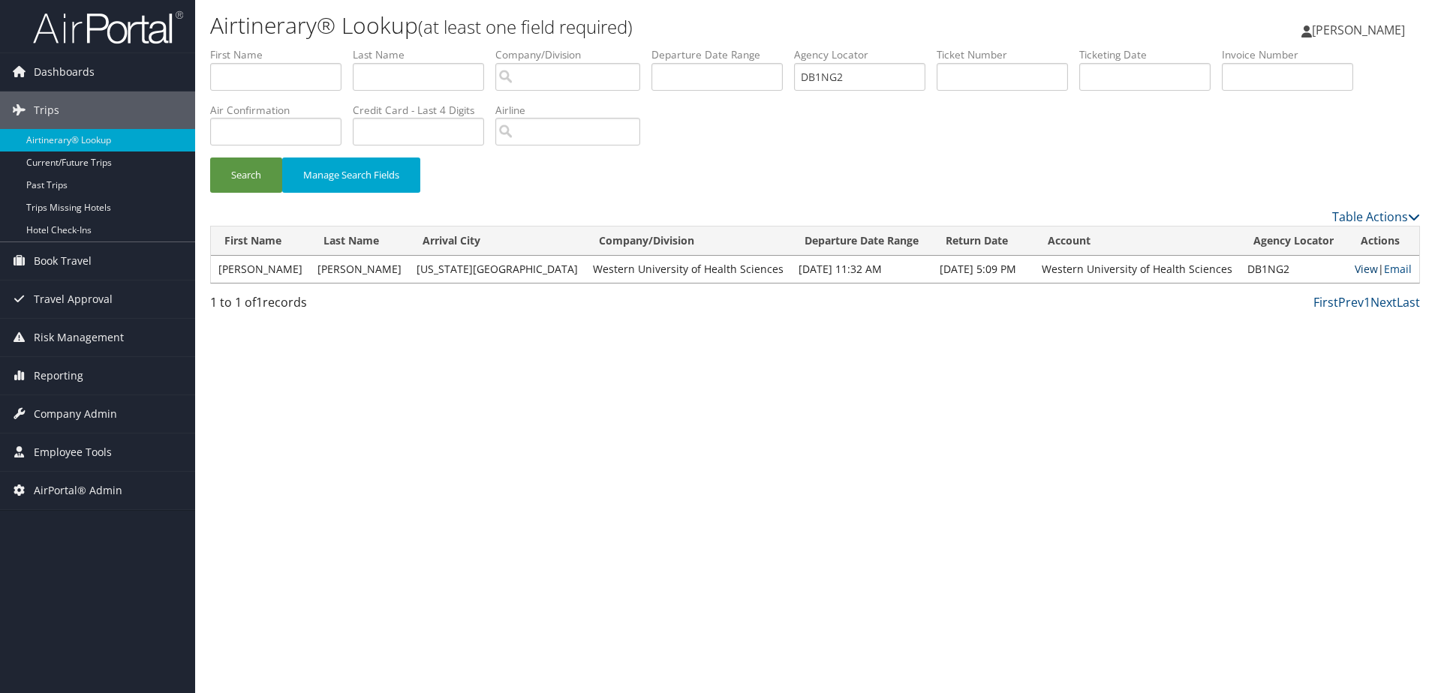
click at [1355, 272] on link "View" at bounding box center [1366, 269] width 23 height 14
drag, startPoint x: 865, startPoint y: 72, endPoint x: 742, endPoint y: 73, distance: 123.8
click at [742, 47] on ul "First Name Last Name Departure City Arrival City Company/Division Airport/City …" at bounding box center [815, 47] width 1210 height 0
paste input "0167310846442"
type input "0167310846442"
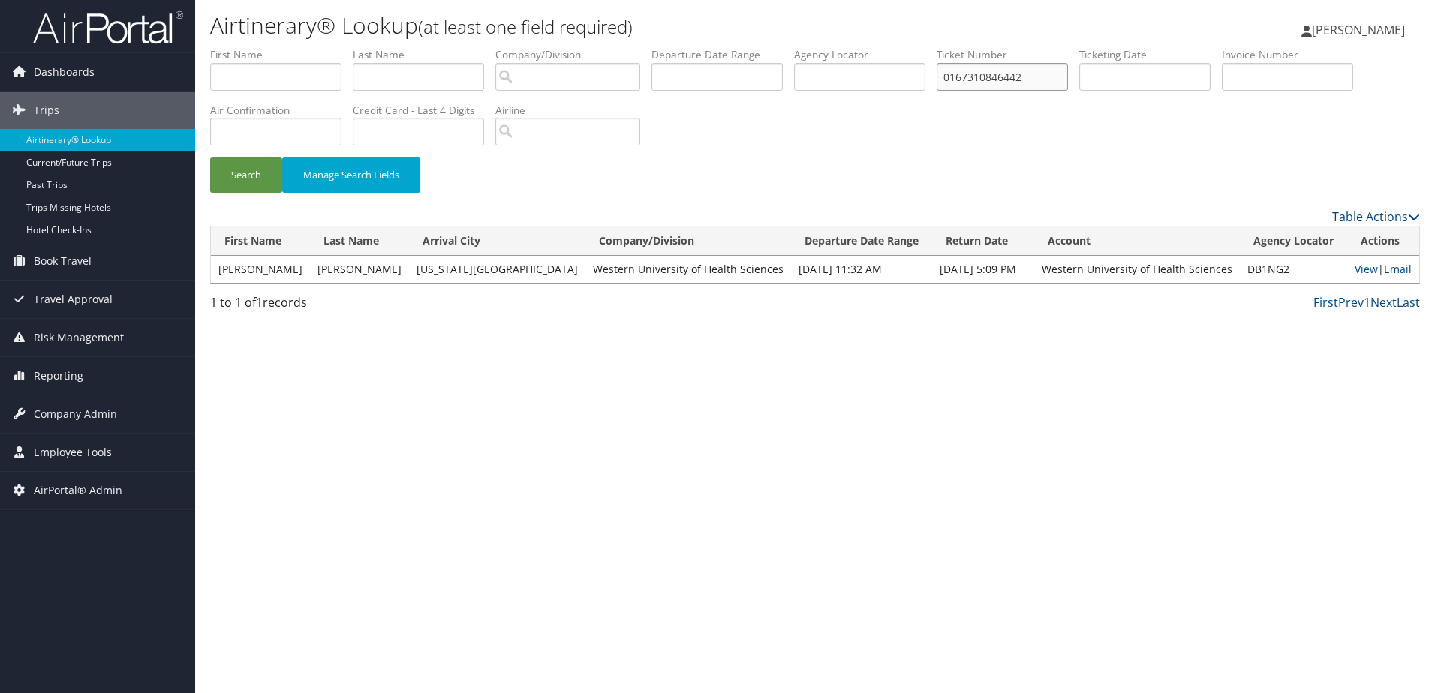
click at [210, 158] on button "Search" at bounding box center [246, 175] width 72 height 35
click at [1361, 265] on link "View" at bounding box center [1366, 269] width 23 height 14
click at [65, 413] on span "Company Admin" at bounding box center [75, 415] width 83 height 38
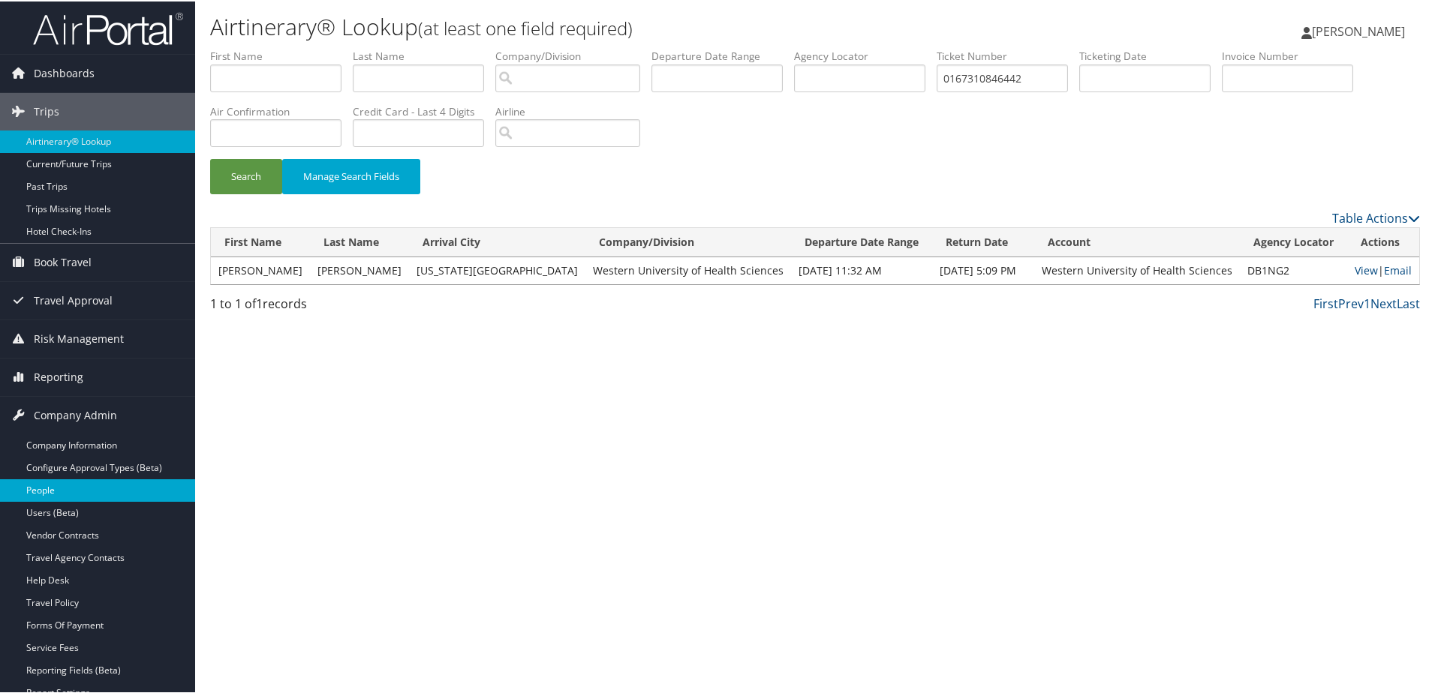
scroll to position [150, 0]
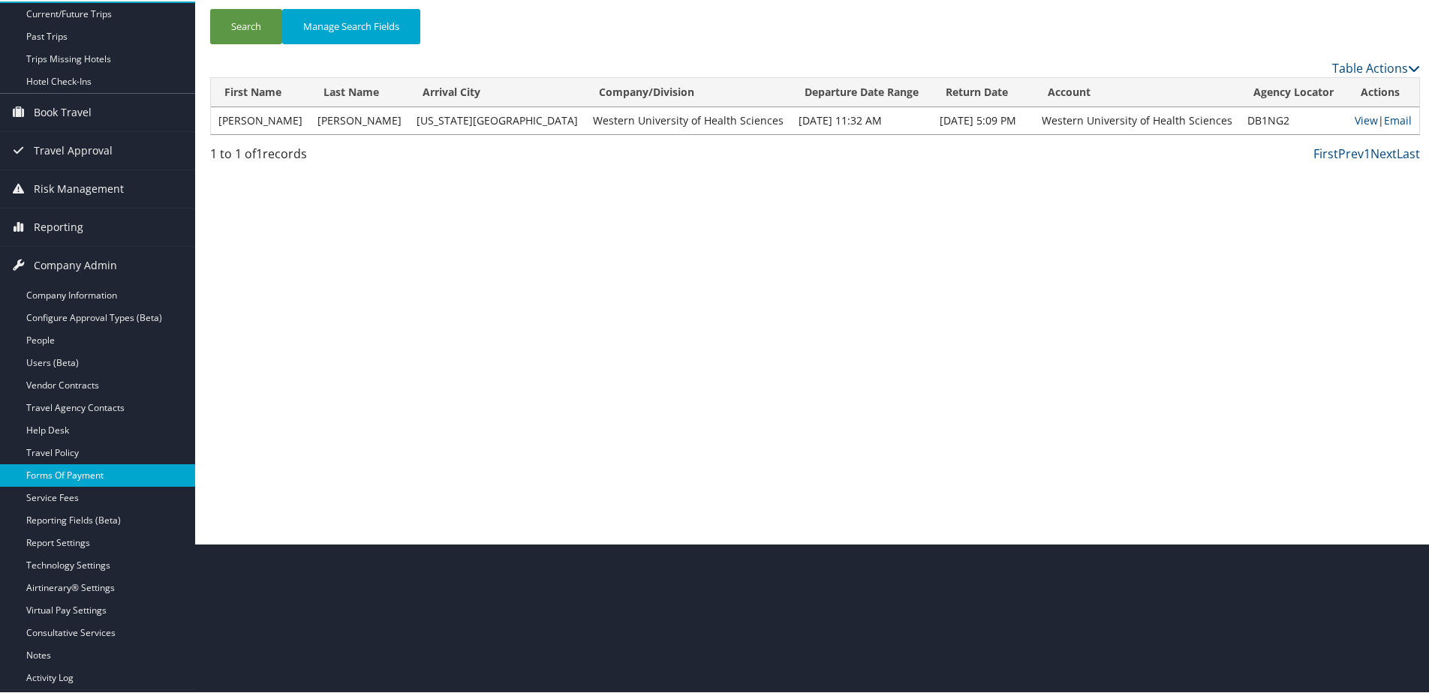
click at [90, 473] on link "Forms Of Payment" at bounding box center [97, 474] width 195 height 23
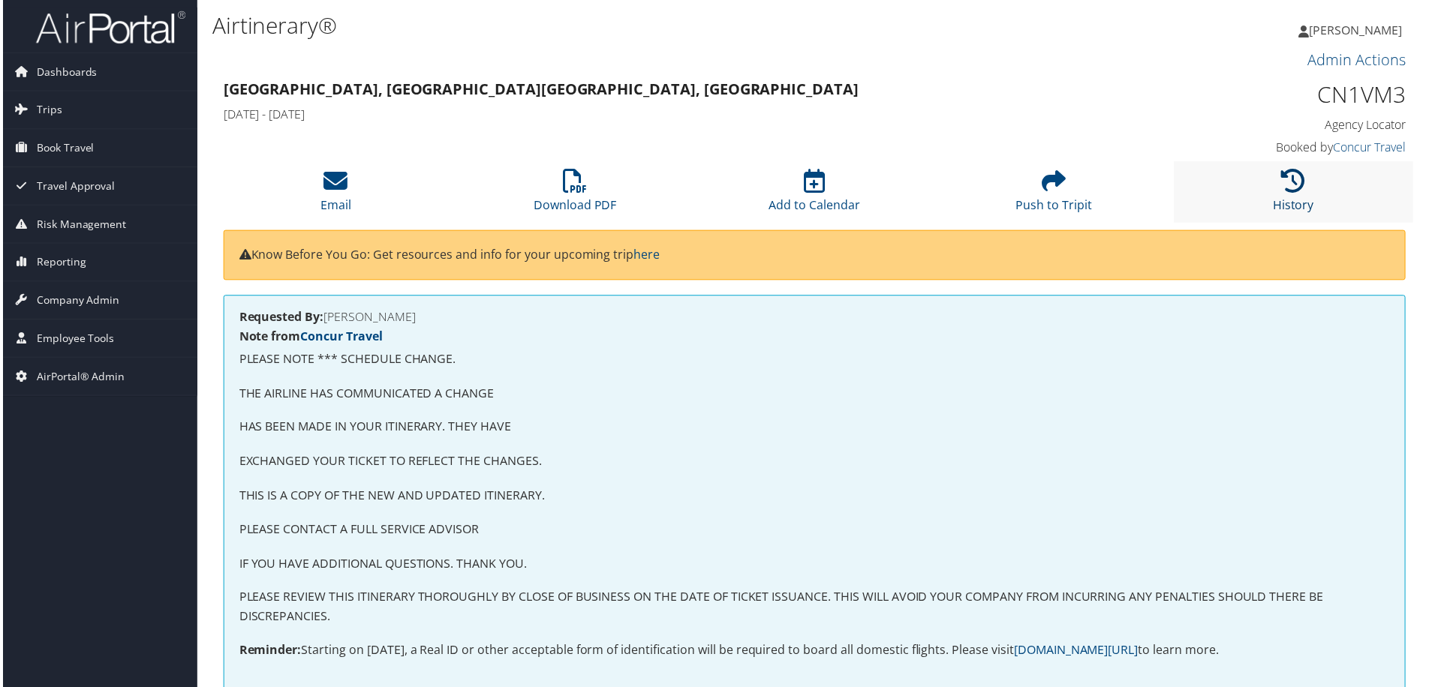
click at [1293, 184] on icon at bounding box center [1296, 182] width 24 height 24
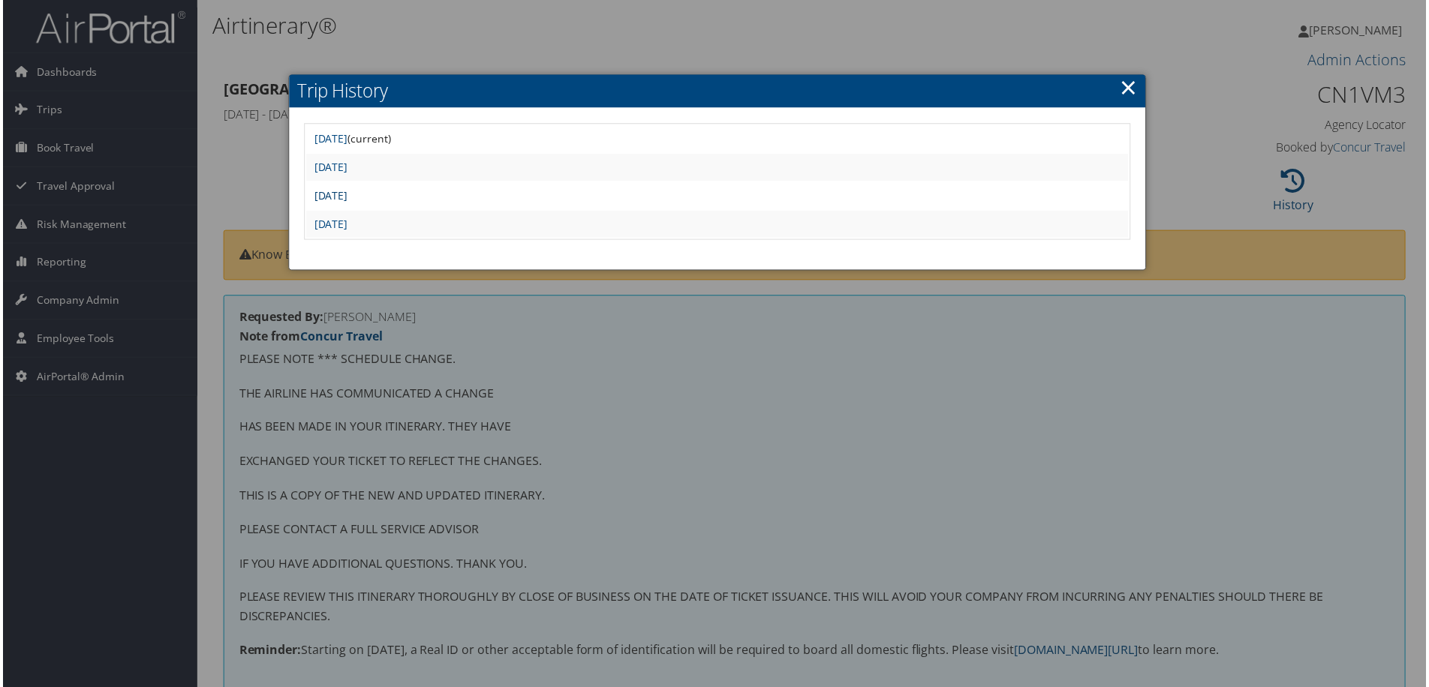
click at [346, 193] on link "[DATE]" at bounding box center [329, 196] width 34 height 14
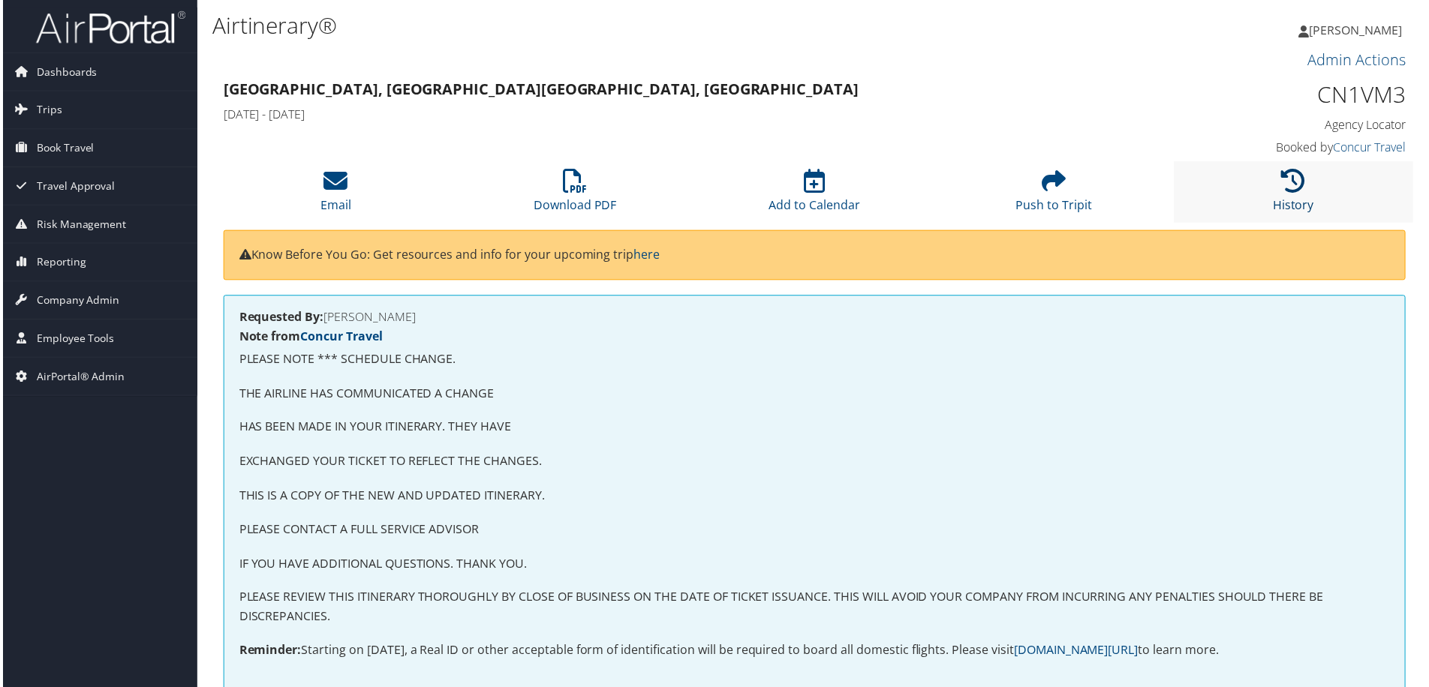
click at [1295, 182] on icon at bounding box center [1296, 182] width 24 height 24
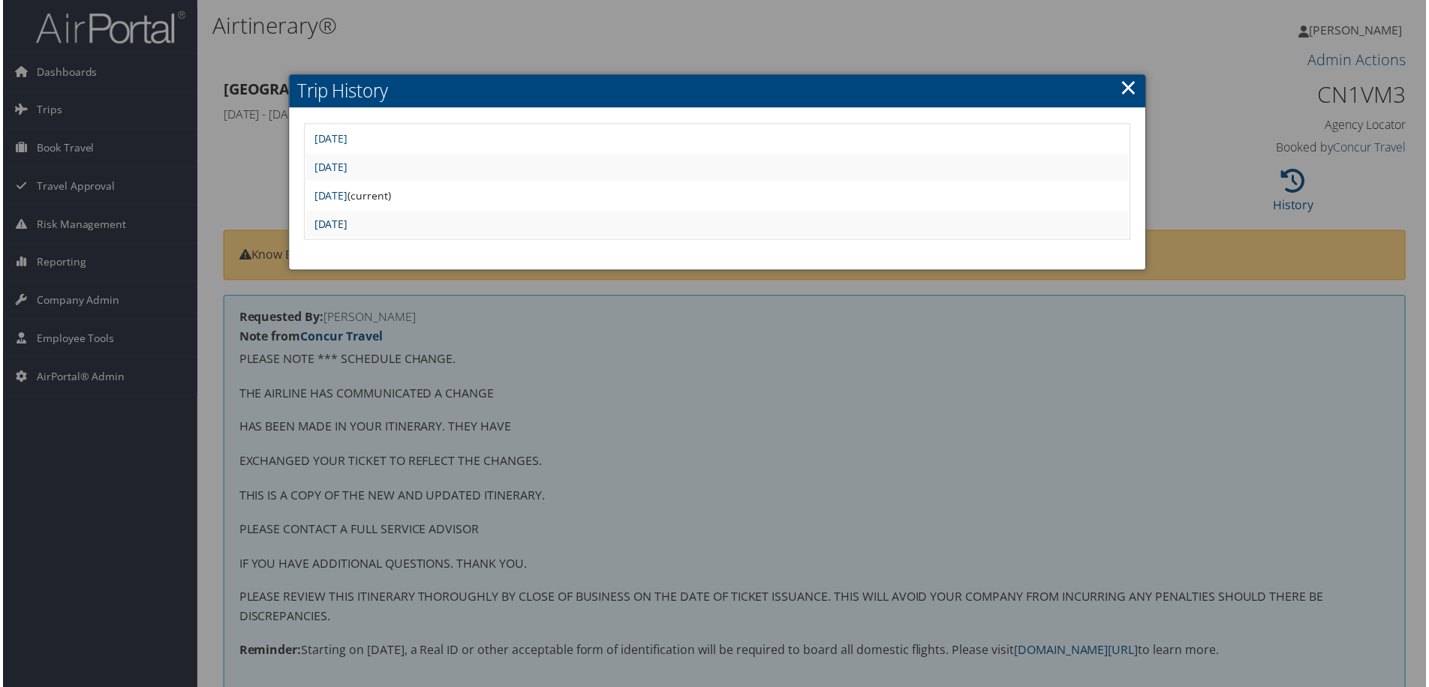
click at [346, 230] on link "Tue Jun 24 23:54:13 MDT 2025" at bounding box center [329, 225] width 34 height 14
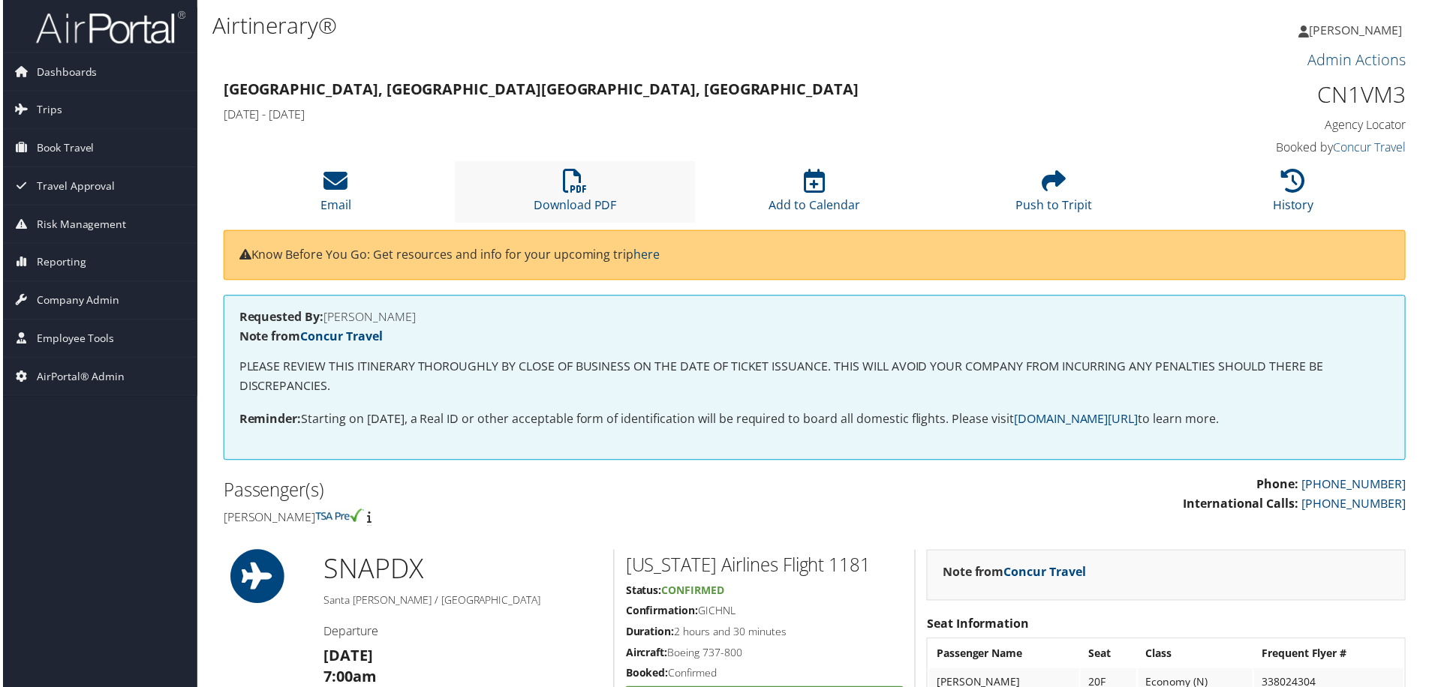
click at [555, 195] on li "Download PDF" at bounding box center [574, 192] width 240 height 61
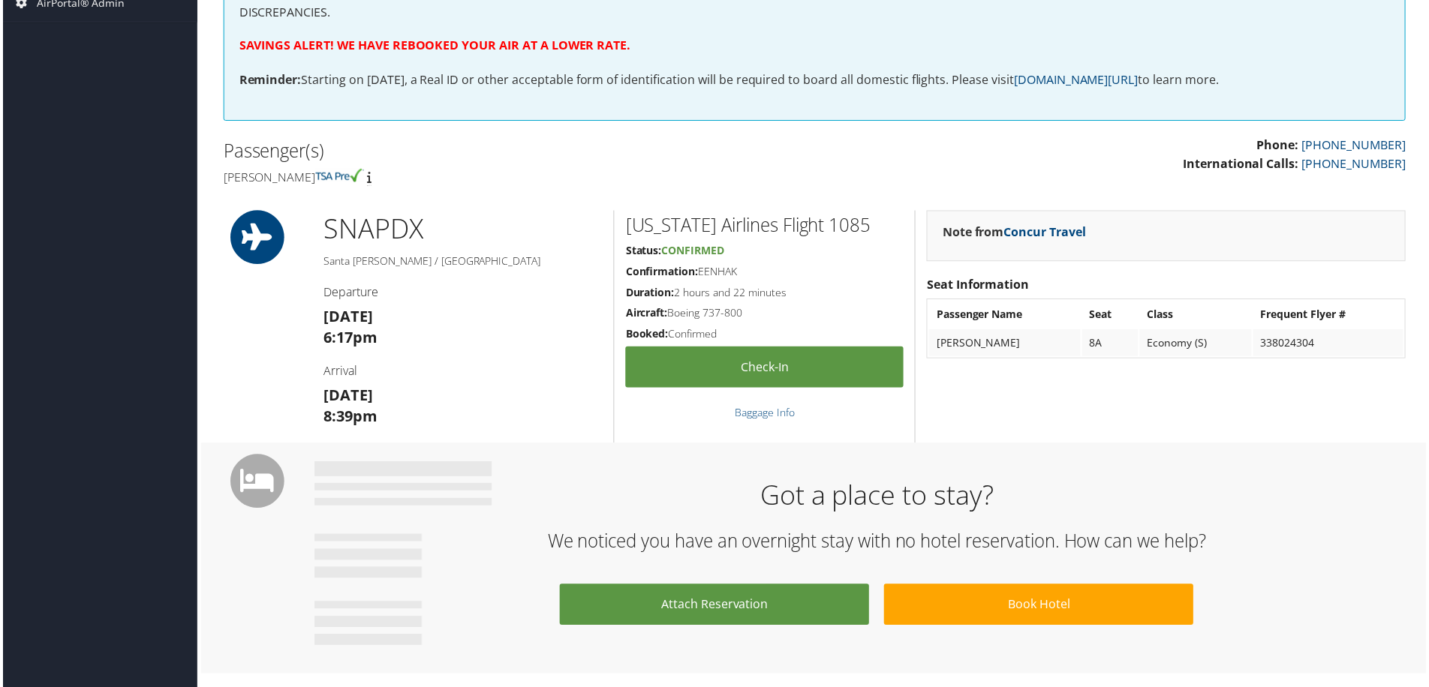
scroll to position [75, 0]
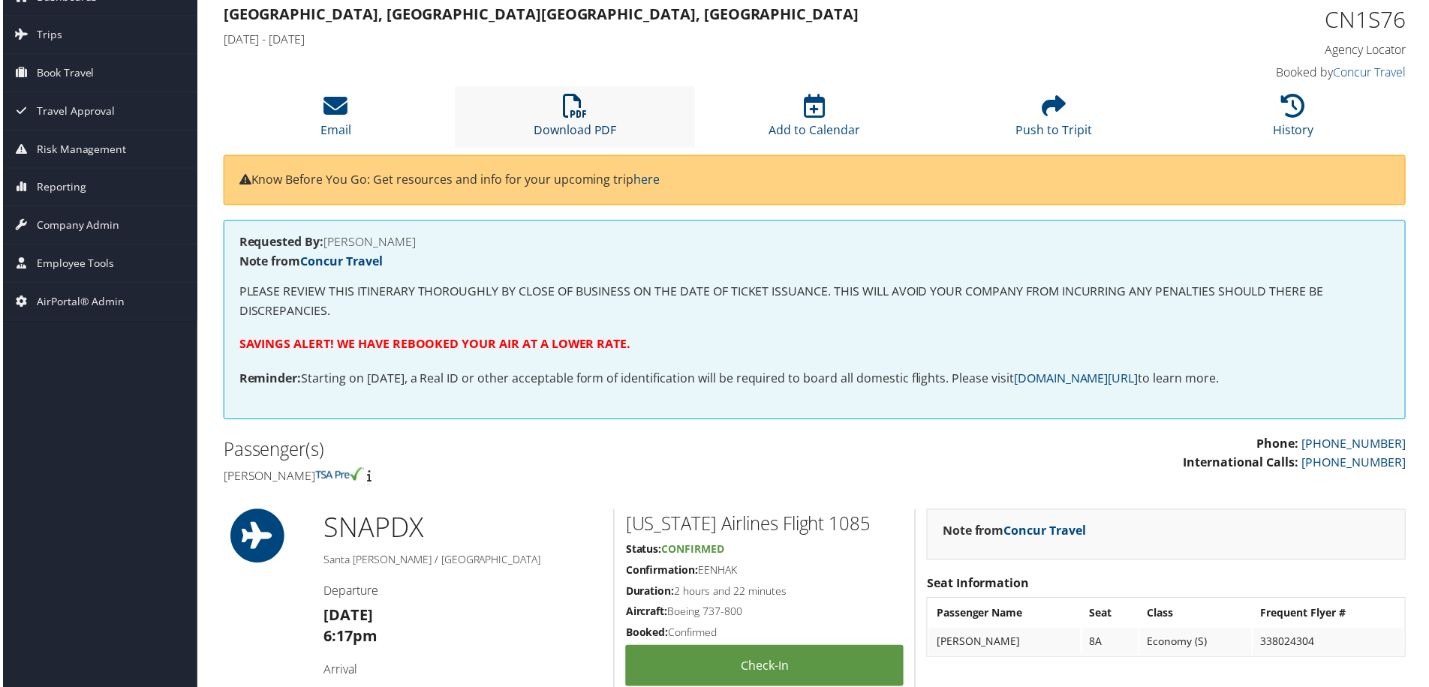
click at [573, 116] on icon at bounding box center [575, 107] width 24 height 24
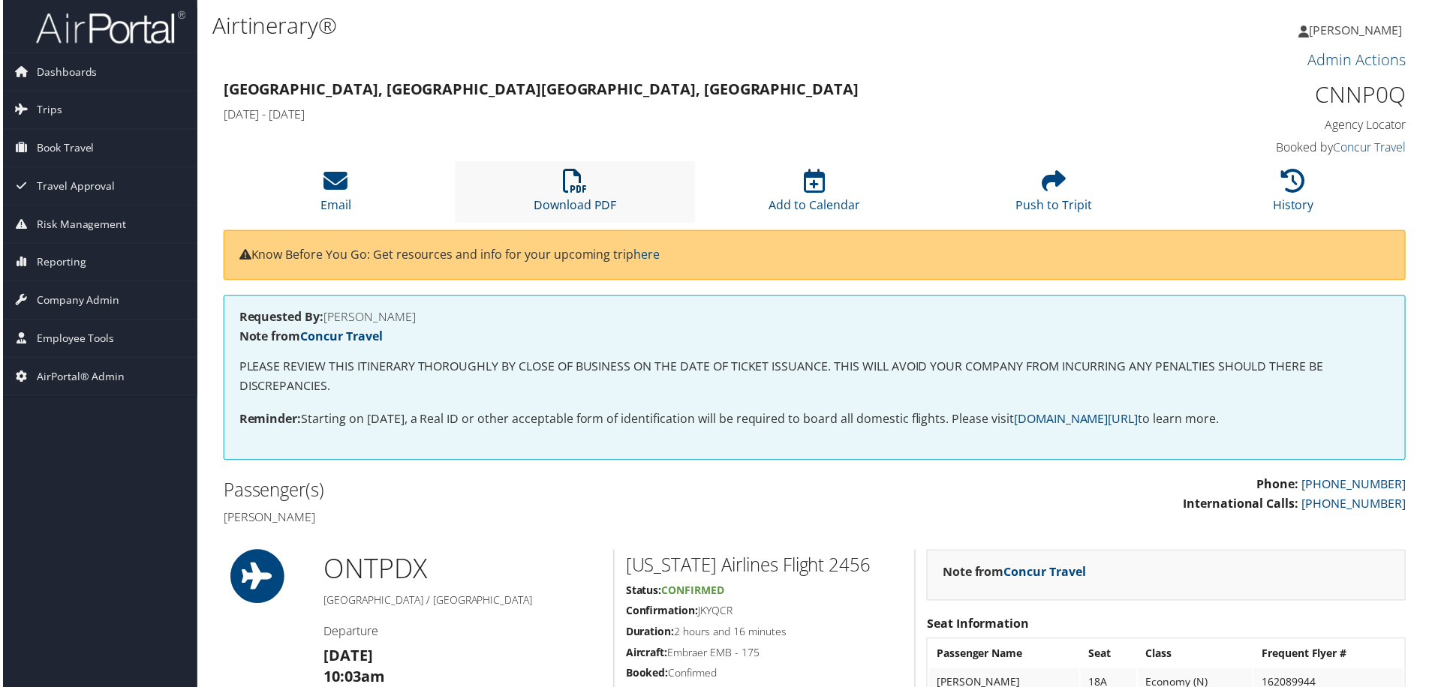
click at [553, 213] on link "Download PDF" at bounding box center [574, 196] width 83 height 36
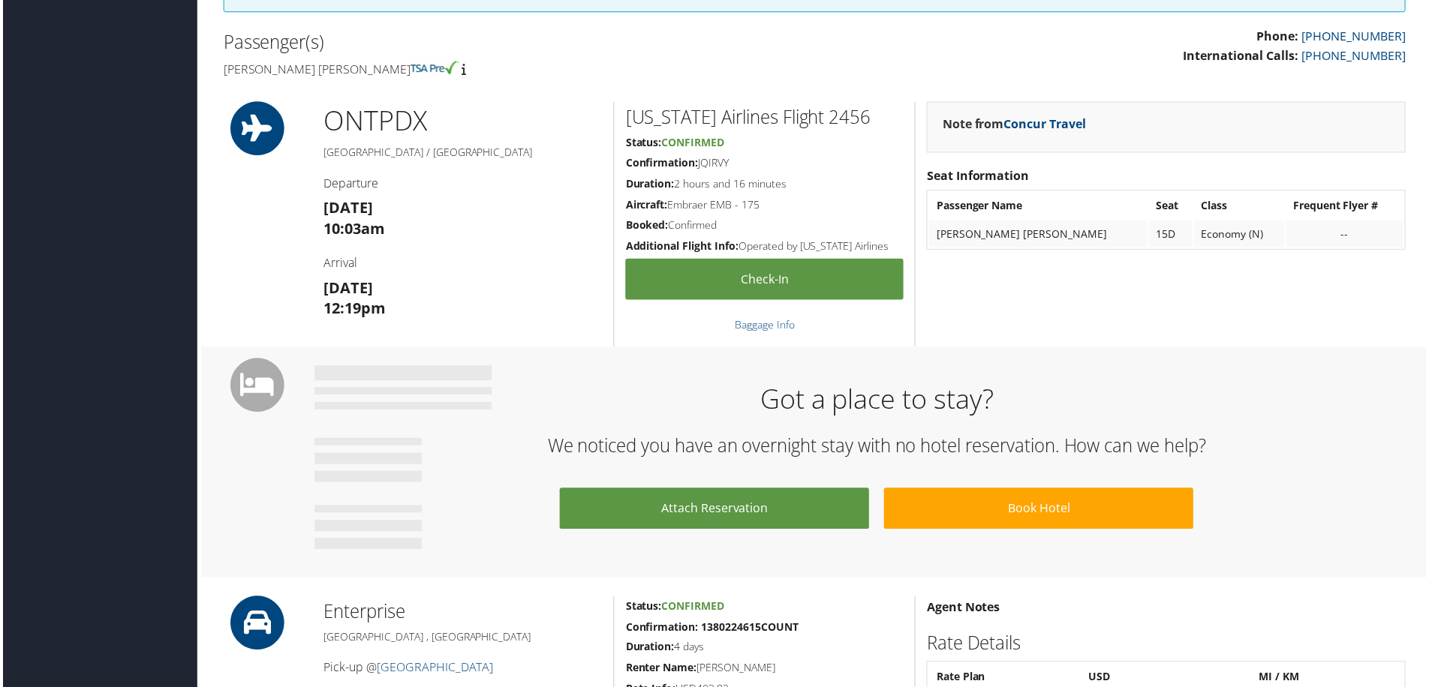
scroll to position [75, 0]
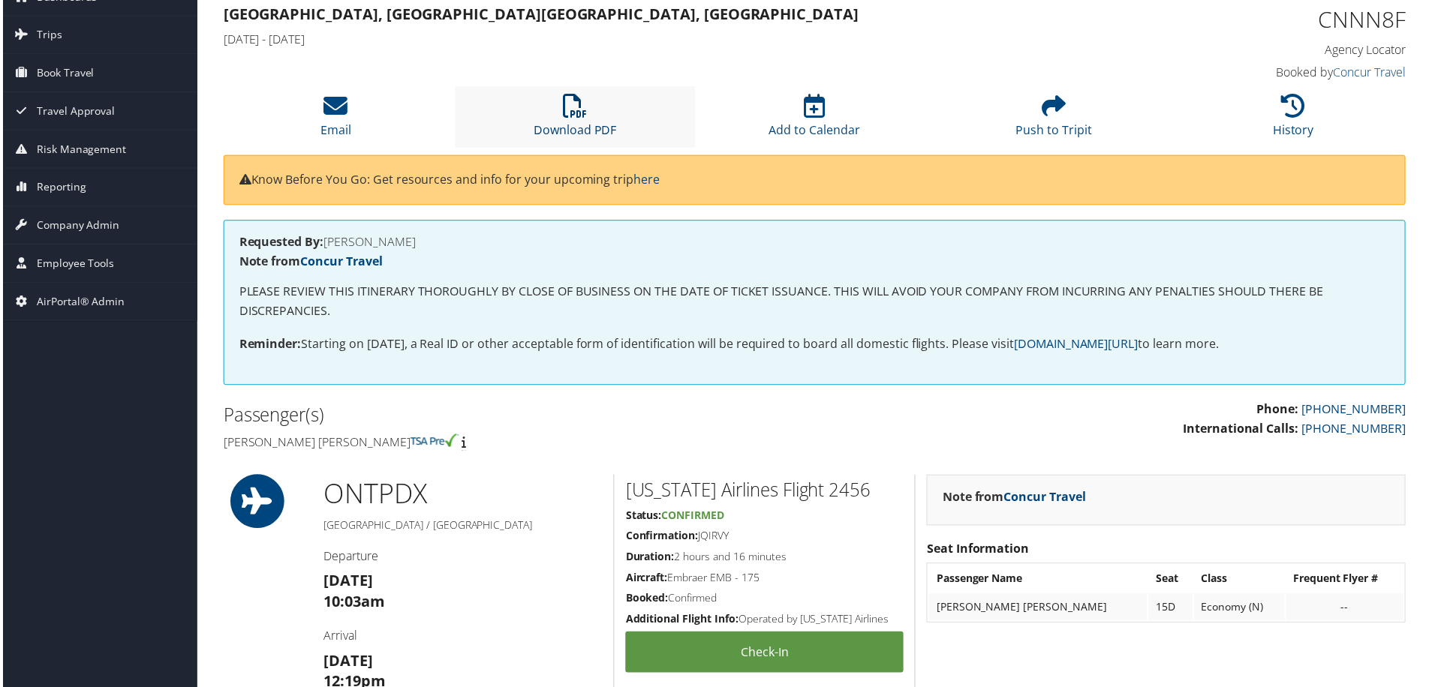
click at [583, 123] on link "Download PDF" at bounding box center [574, 121] width 83 height 36
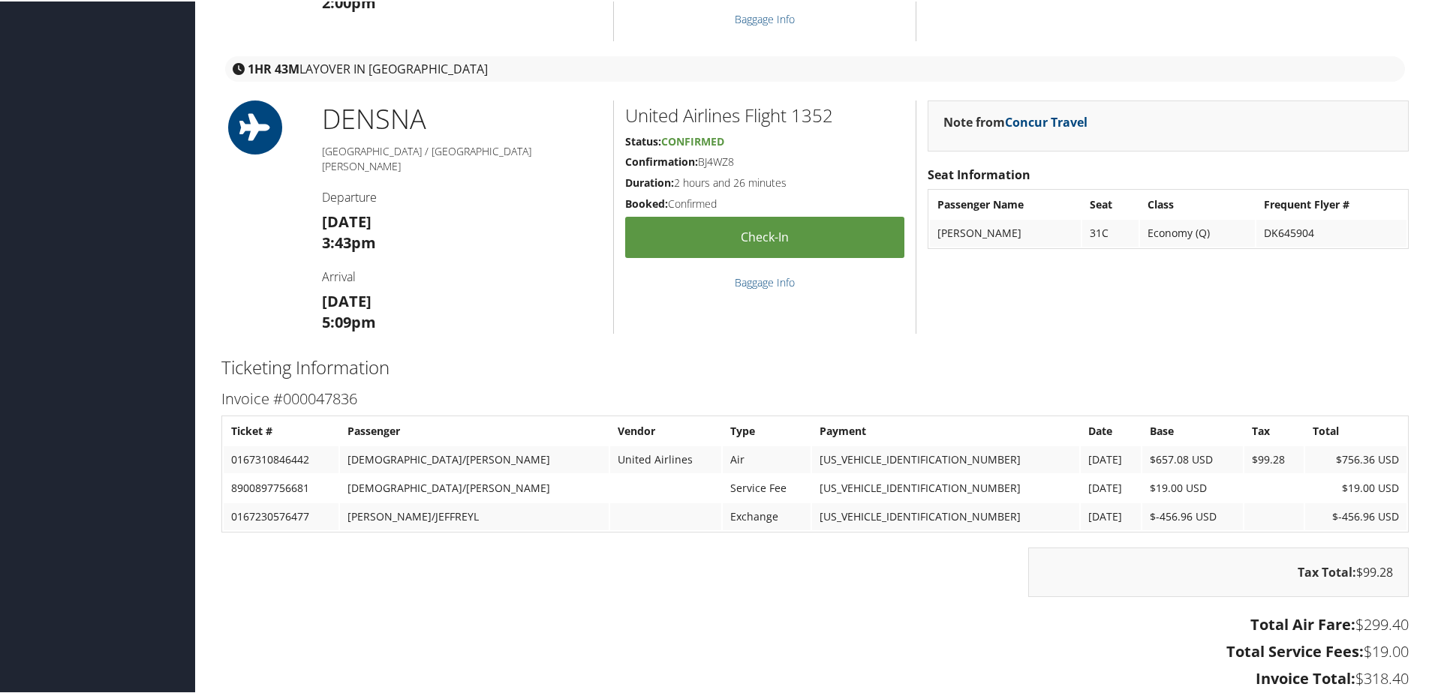
scroll to position [1726, 0]
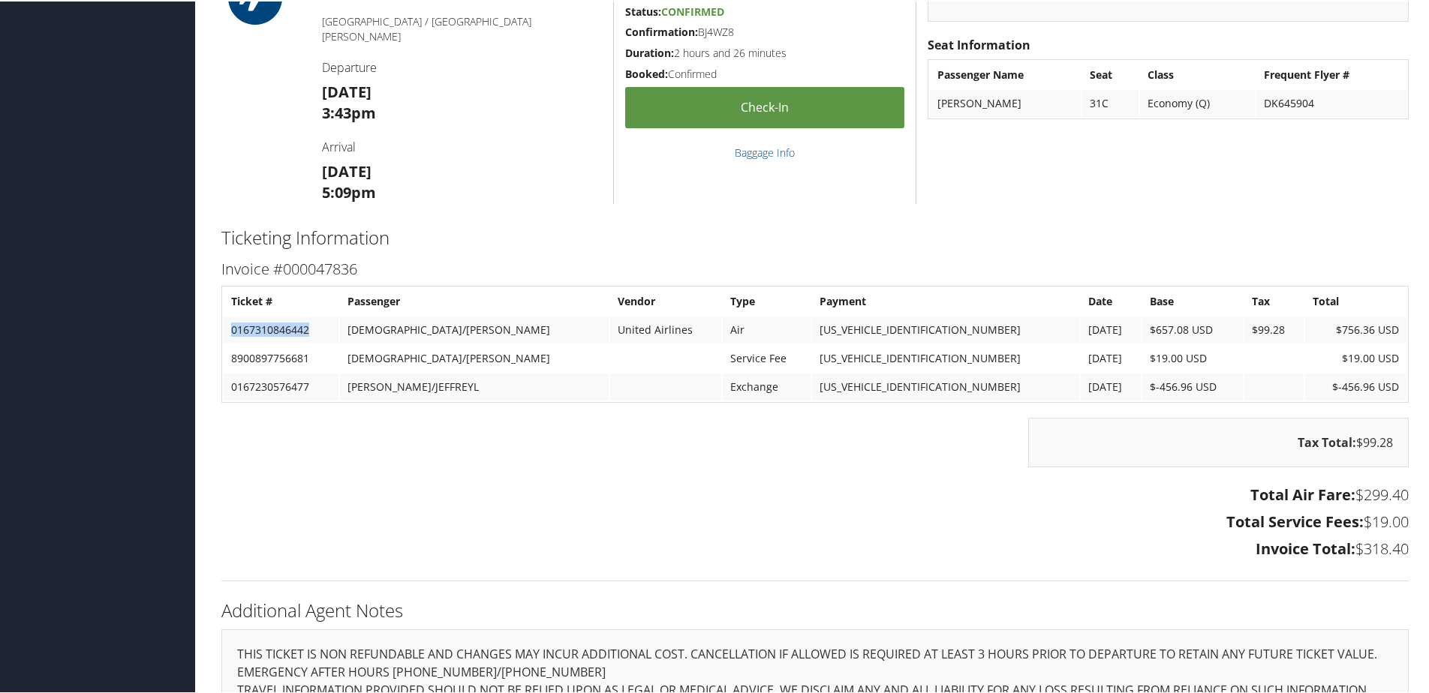
drag, startPoint x: 316, startPoint y: 329, endPoint x: 230, endPoint y: 323, distance: 86.5
click at [230, 323] on td "0167310846442" at bounding box center [281, 328] width 115 height 27
copy td "0167310846442"
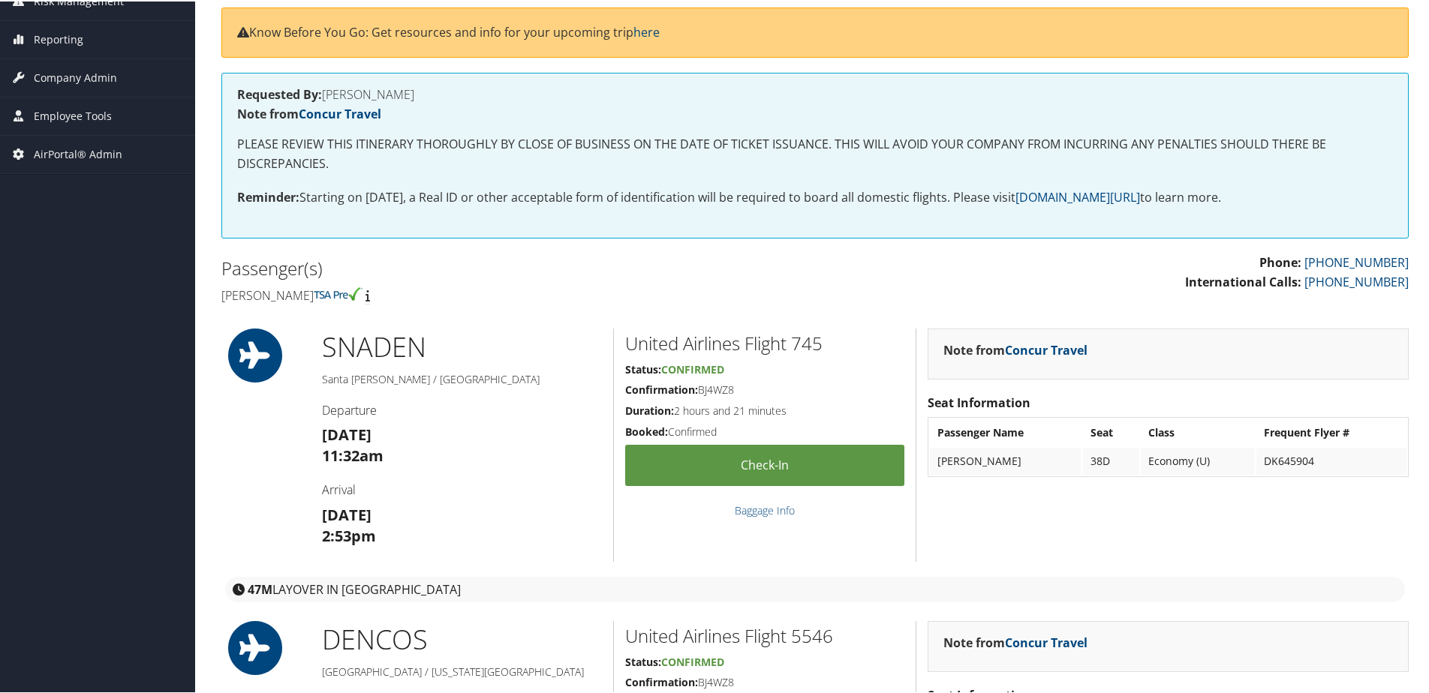
scroll to position [0, 0]
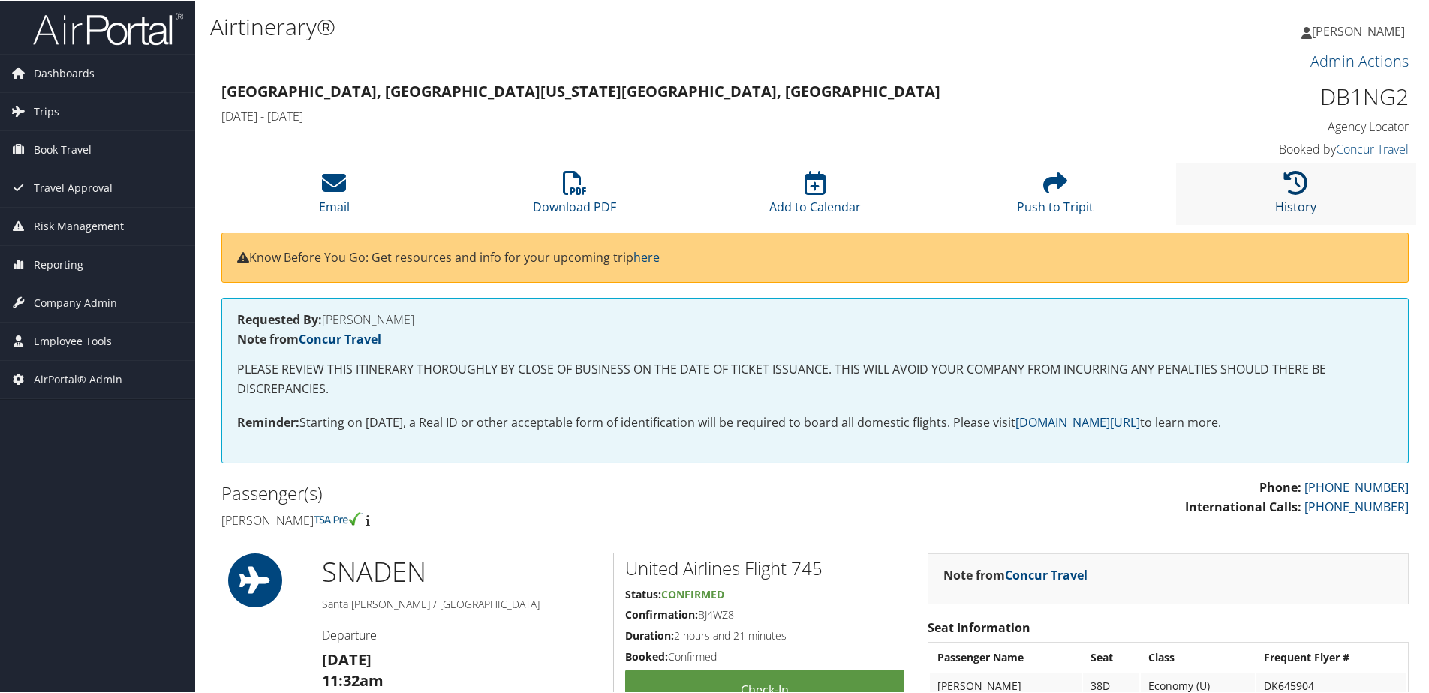
click at [1289, 185] on icon at bounding box center [1296, 182] width 24 height 24
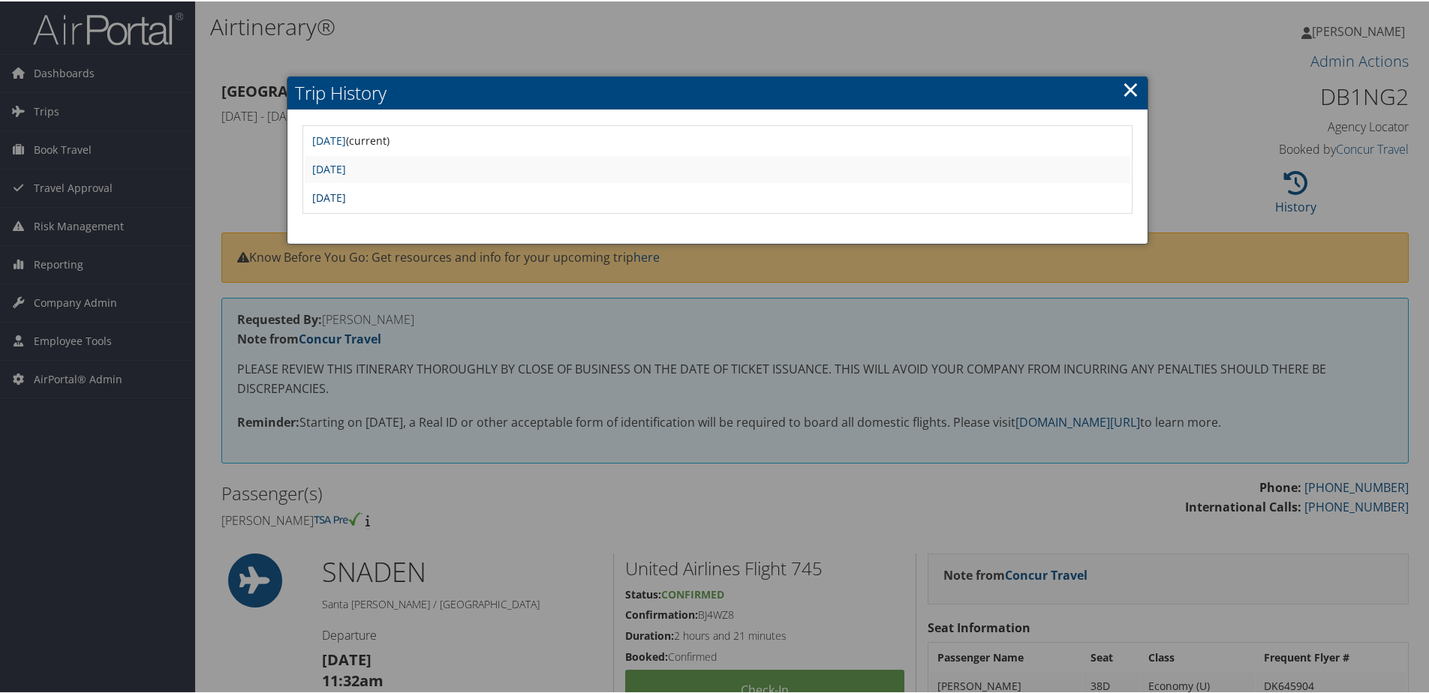
click at [346, 200] on link "Thu Sep 4 13:37:12 MDT 2025" at bounding box center [329, 196] width 34 height 14
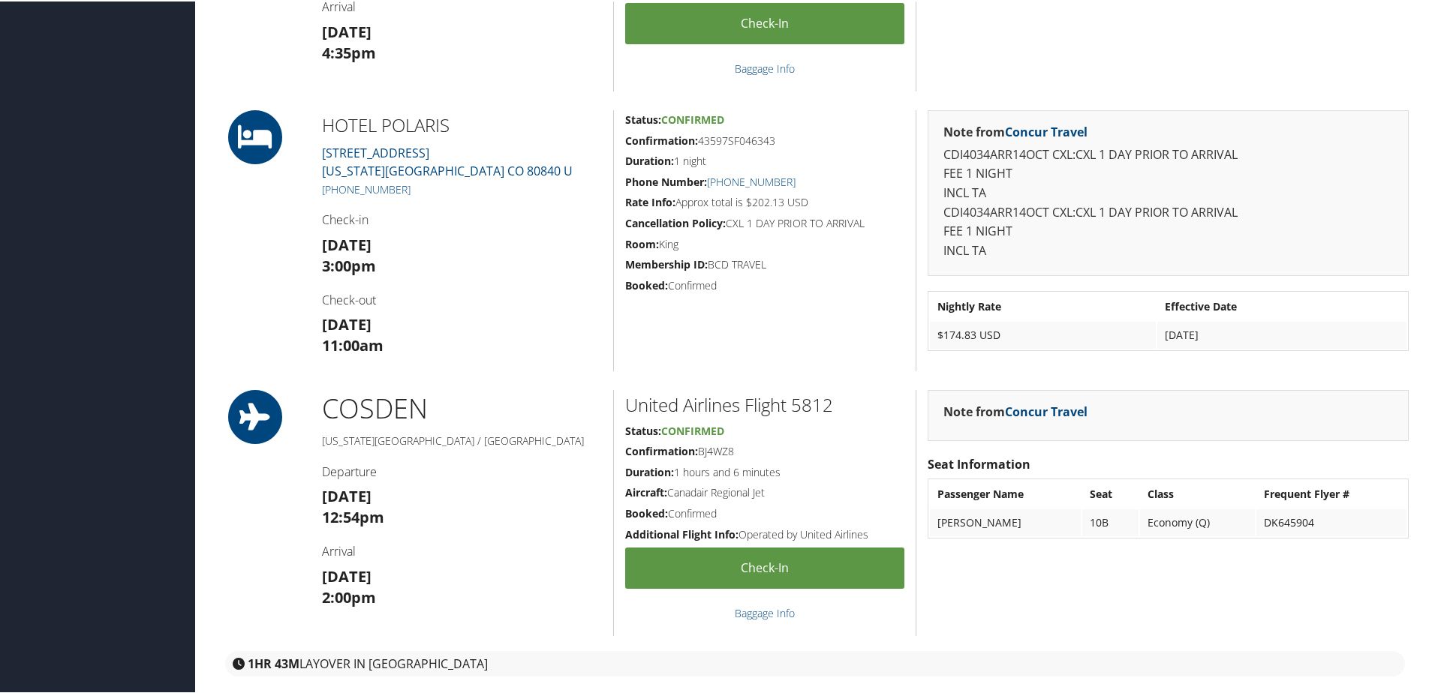
scroll to position [752, 0]
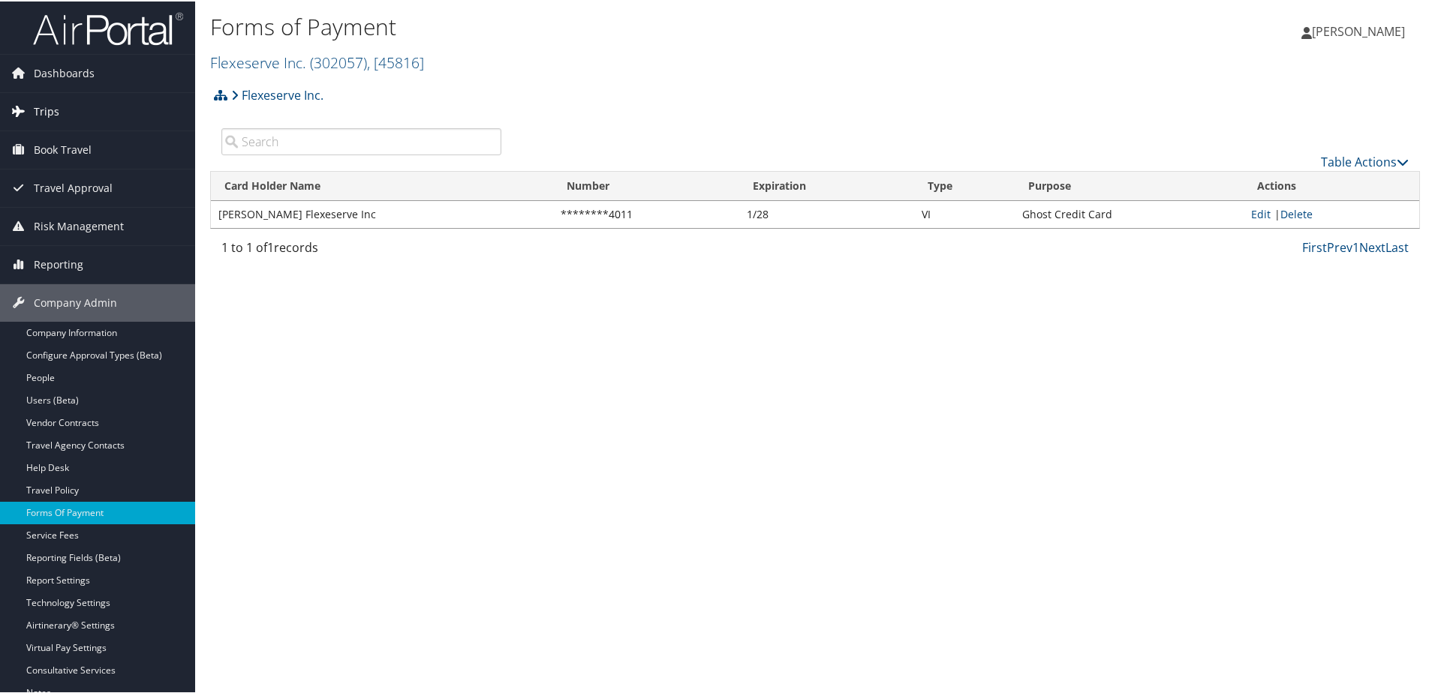
click at [41, 106] on span "Trips" at bounding box center [47, 111] width 26 height 38
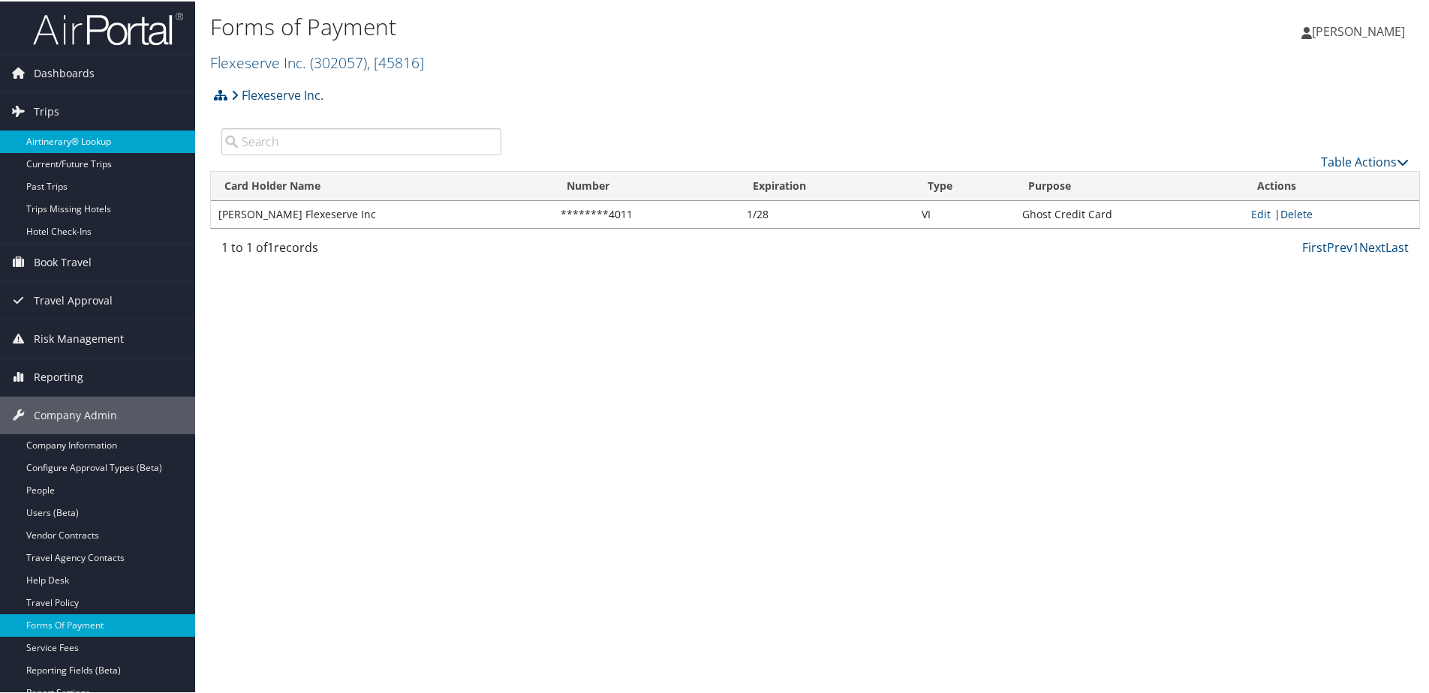
click at [53, 136] on link "Airtinerary® Lookup" at bounding box center [97, 140] width 195 height 23
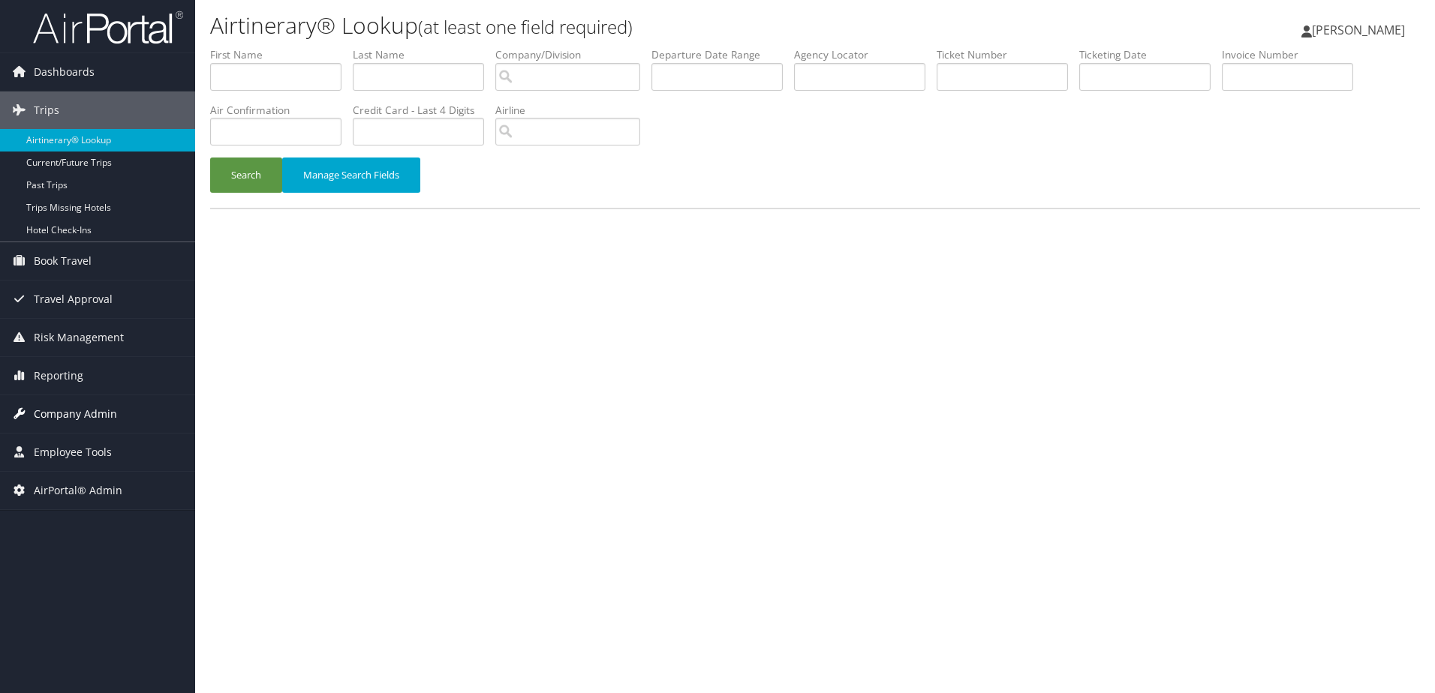
click at [62, 415] on span "Company Admin" at bounding box center [75, 415] width 83 height 38
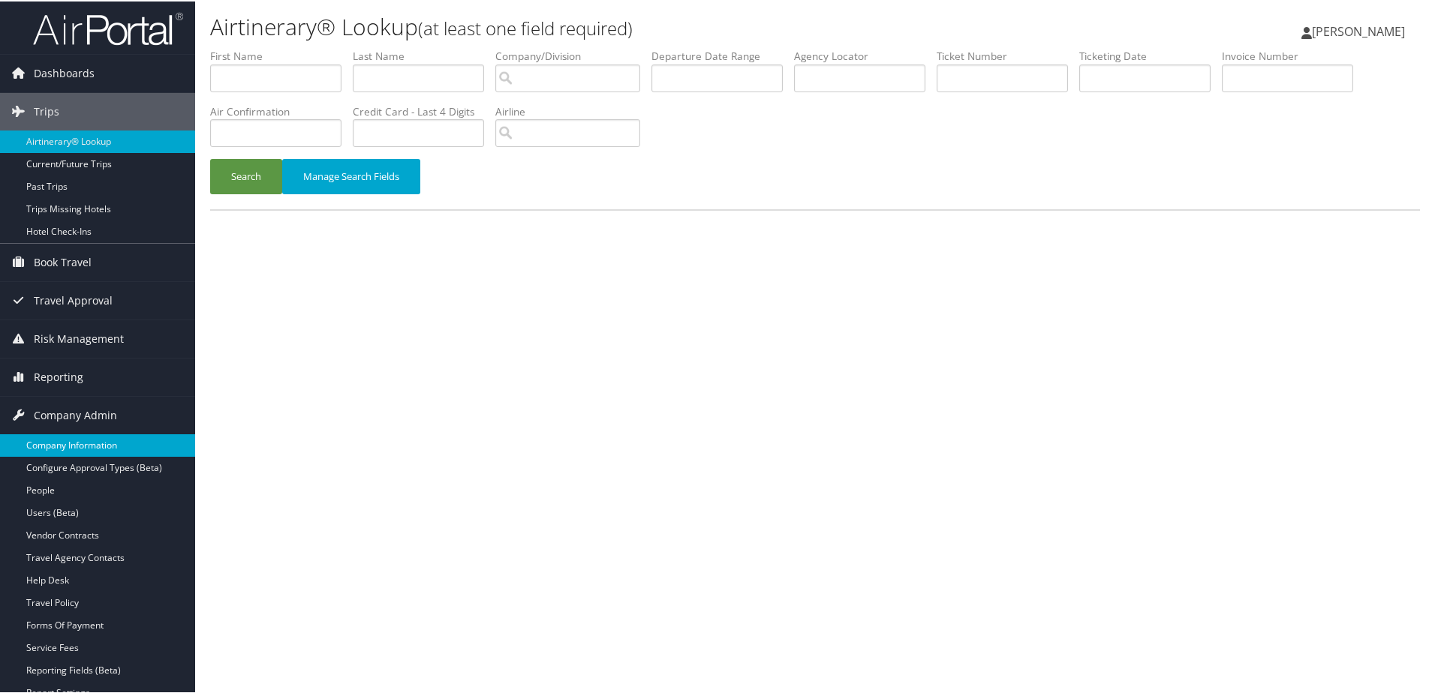
click at [44, 441] on link "Company Information" at bounding box center [97, 444] width 195 height 23
